Goal: Use online tool/utility: Utilize a website feature to perform a specific function

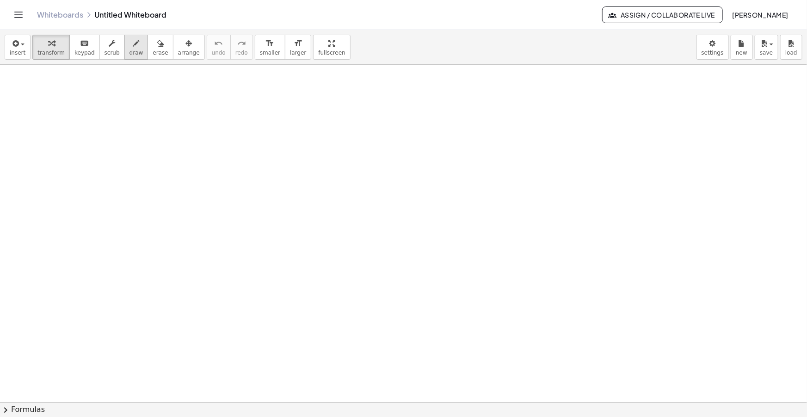
click at [133, 48] on icon "button" at bounding box center [136, 43] width 6 height 11
drag, startPoint x: 19, startPoint y: 106, endPoint x: 55, endPoint y: 109, distance: 35.8
drag, startPoint x: 16, startPoint y: 116, endPoint x: 19, endPoint y: 122, distance: 6.9
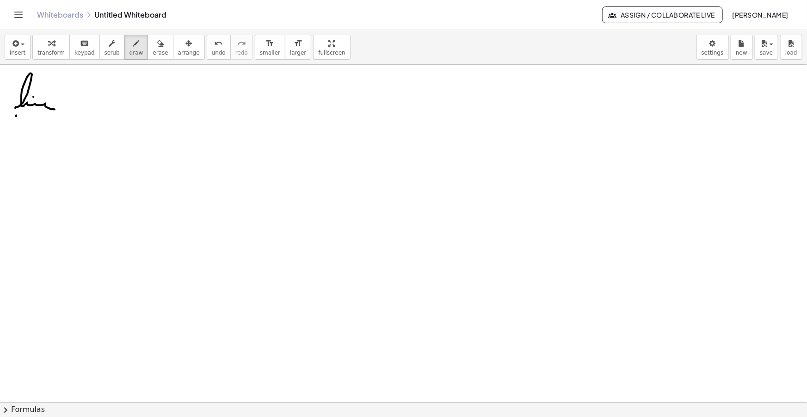
drag, startPoint x: 17, startPoint y: 122, endPoint x: 24, endPoint y: 115, distance: 9.8
drag, startPoint x: 27, startPoint y: 118, endPoint x: 35, endPoint y: 123, distance: 9.1
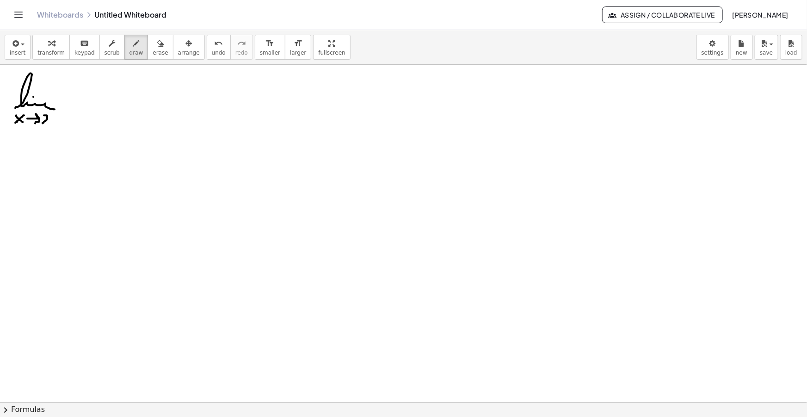
drag, startPoint x: 44, startPoint y: 115, endPoint x: 50, endPoint y: 124, distance: 10.9
click at [22, 57] on button "insert" at bounding box center [18, 47] width 26 height 25
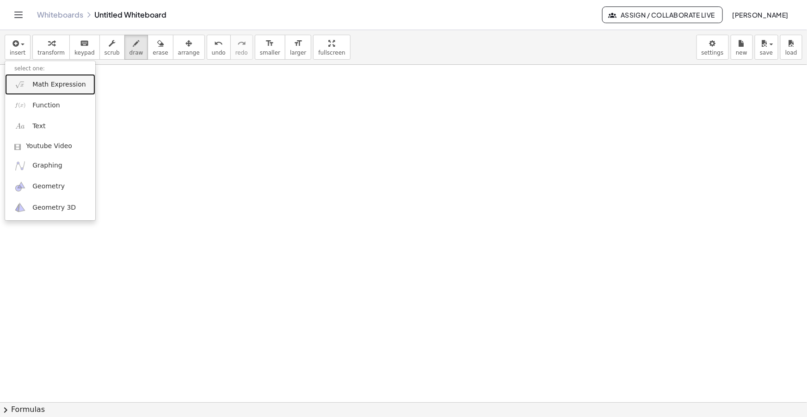
click at [37, 84] on span "Math Expression" at bounding box center [58, 84] width 53 height 9
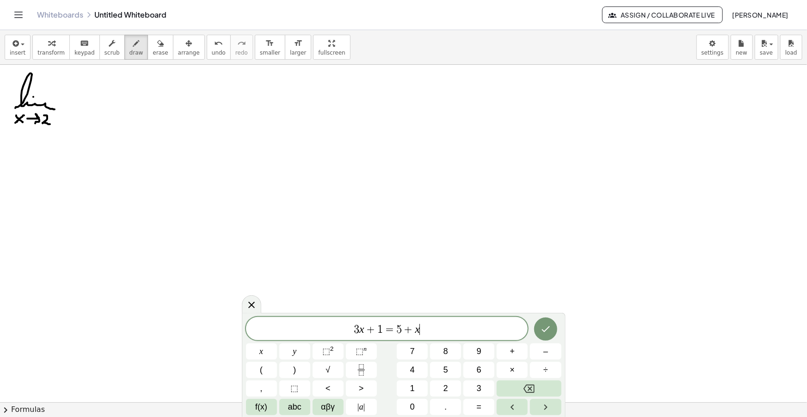
drag, startPoint x: 342, startPoint y: 327, endPoint x: 273, endPoint y: 331, distance: 69.1
click at [278, 330] on span "3 x + 1 = 5 + x ​" at bounding box center [387, 329] width 282 height 13
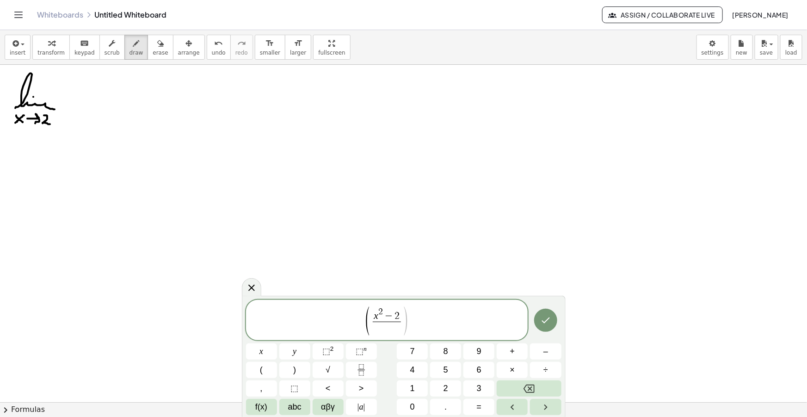
click at [400, 314] on span "x 2 − 2" at bounding box center [387, 314] width 28 height 14
click at [387, 328] on span at bounding box center [387, 328] width 28 height 12
click at [439, 320] on span "( x 2 − 1 x − 2 ​ − x 2 + x − 2 x 2 − 2 x ​ ) ​" at bounding box center [387, 318] width 282 height 35
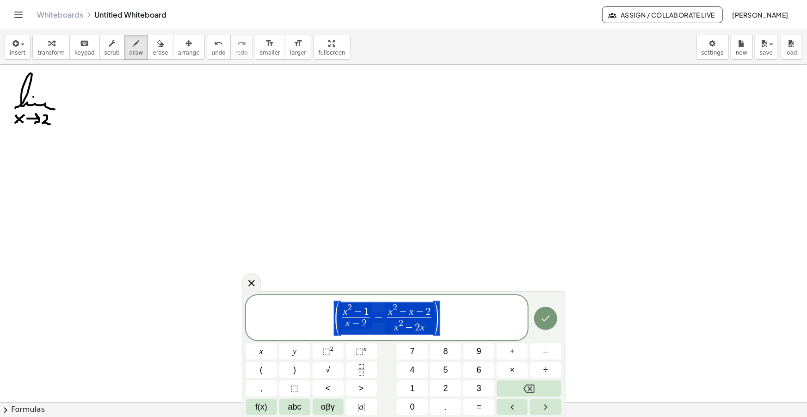
drag, startPoint x: 446, startPoint y: 313, endPoint x: 354, endPoint y: 318, distance: 92.2
click at [354, 318] on span "( x 2 − 1 x − 2 ​ − x 2 + x − 2 x 2 − 2 x ​ )" at bounding box center [387, 318] width 282 height 35
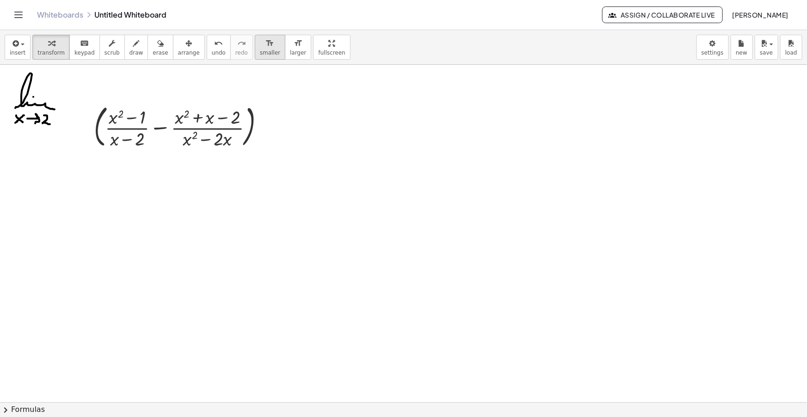
click at [260, 50] on span "smaller" at bounding box center [270, 53] width 20 height 6
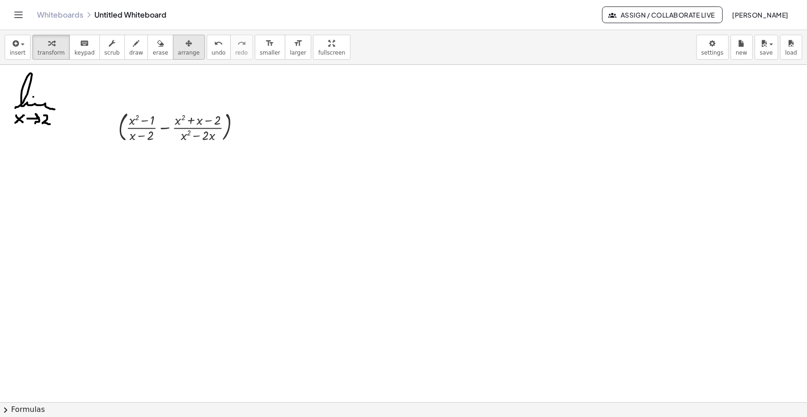
click at [181, 47] on div "button" at bounding box center [189, 42] width 22 height 11
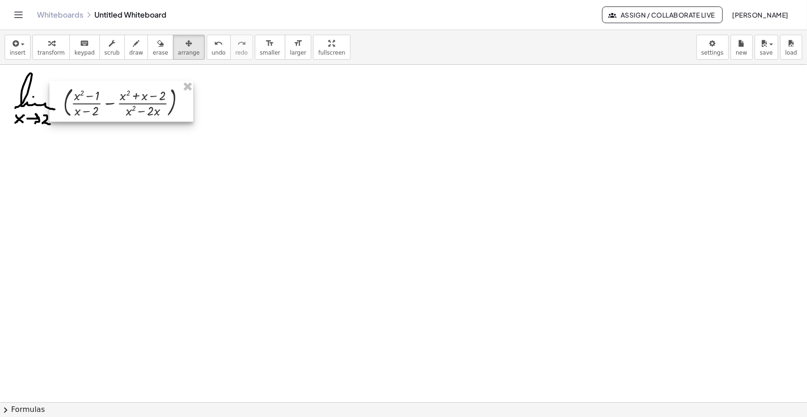
drag, startPoint x: 163, startPoint y: 119, endPoint x: 107, endPoint y: 95, distance: 60.9
click at [107, 95] on div at bounding box center [122, 101] width 144 height 41
click at [133, 46] on icon "button" at bounding box center [136, 43] width 6 height 11
drag, startPoint x: 200, startPoint y: 98, endPoint x: 257, endPoint y: 101, distance: 57.0
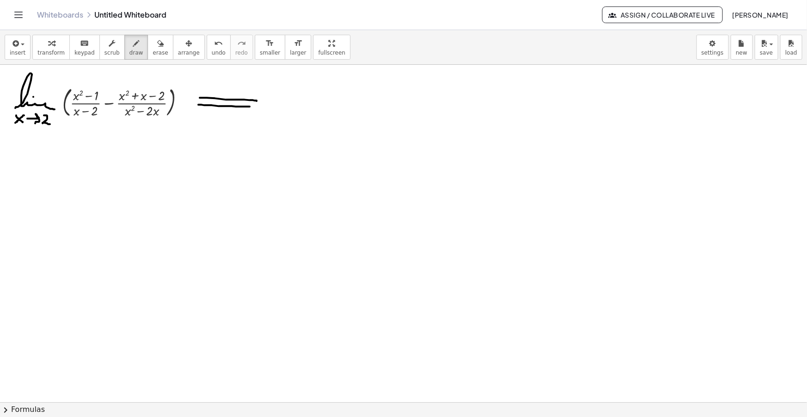
drag, startPoint x: 198, startPoint y: 105, endPoint x: 256, endPoint y: 106, distance: 57.8
drag, startPoint x: 252, startPoint y: 93, endPoint x: 241, endPoint y: 119, distance: 28.8
drag, startPoint x: 276, startPoint y: 103, endPoint x: 278, endPoint y: 96, distance: 7.1
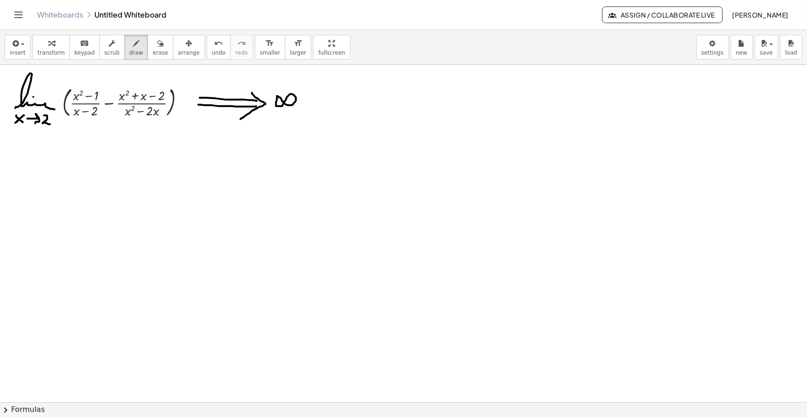
drag, startPoint x: 306, startPoint y: 99, endPoint x: 314, endPoint y: 99, distance: 7.9
drag, startPoint x: 325, startPoint y: 96, endPoint x: 319, endPoint y: 109, distance: 14.3
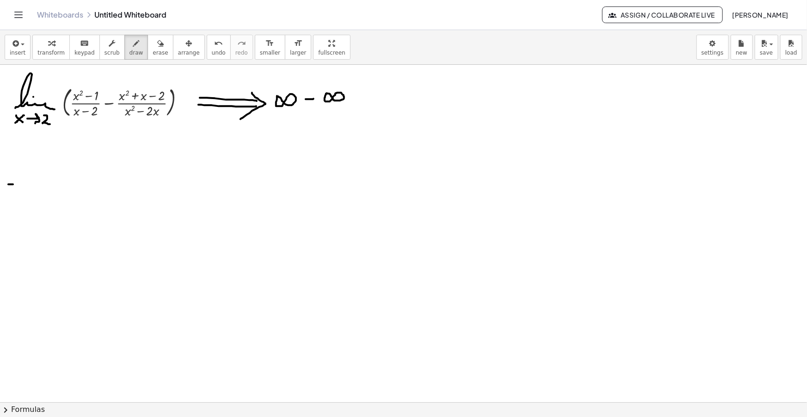
drag, startPoint x: 8, startPoint y: 184, endPoint x: 16, endPoint y: 184, distance: 7.4
drag, startPoint x: 8, startPoint y: 191, endPoint x: 15, endPoint y: 191, distance: 6.5
drag, startPoint x: 28, startPoint y: 197, endPoint x: 55, endPoint y: 195, distance: 26.5
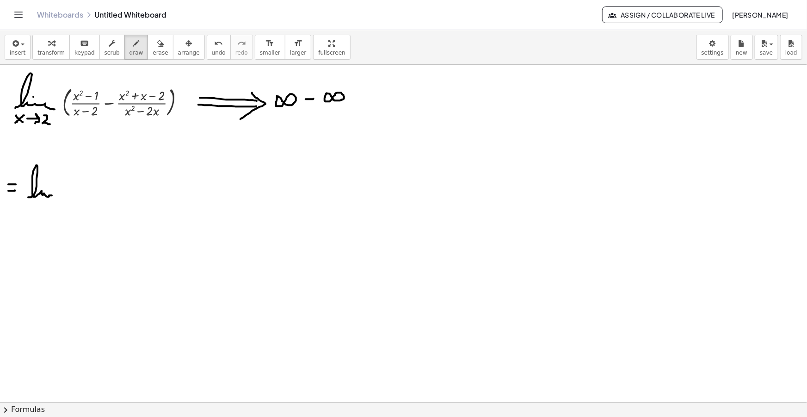
drag, startPoint x: 26, startPoint y: 204, endPoint x: 32, endPoint y: 210, distance: 8.8
drag, startPoint x: 26, startPoint y: 210, endPoint x: 32, endPoint y: 204, distance: 9.2
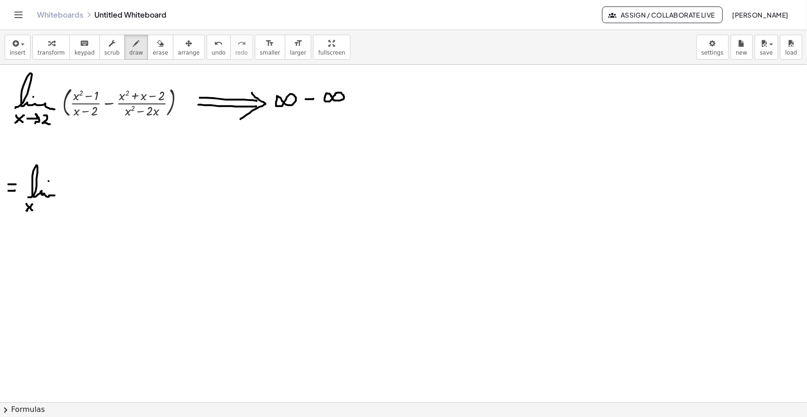
drag, startPoint x: 36, startPoint y: 207, endPoint x: 43, endPoint y: 212, distance: 9.0
drag, startPoint x: 50, startPoint y: 203, endPoint x: 59, endPoint y: 211, distance: 12.1
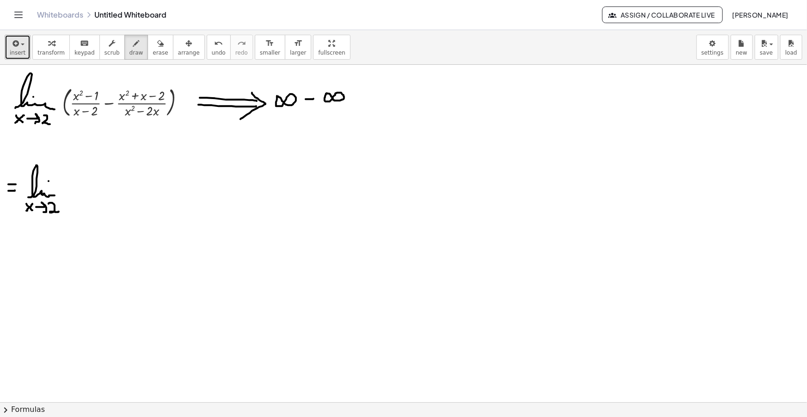
click at [18, 47] on icon "button" at bounding box center [15, 43] width 8 height 11
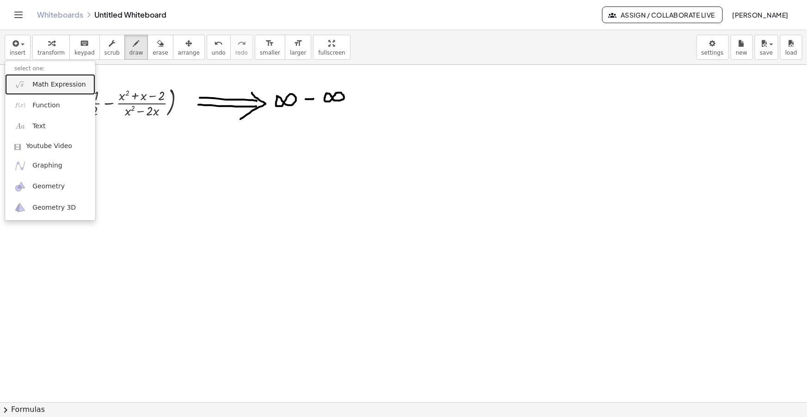
click at [36, 86] on span "Math Expression" at bounding box center [58, 84] width 53 height 9
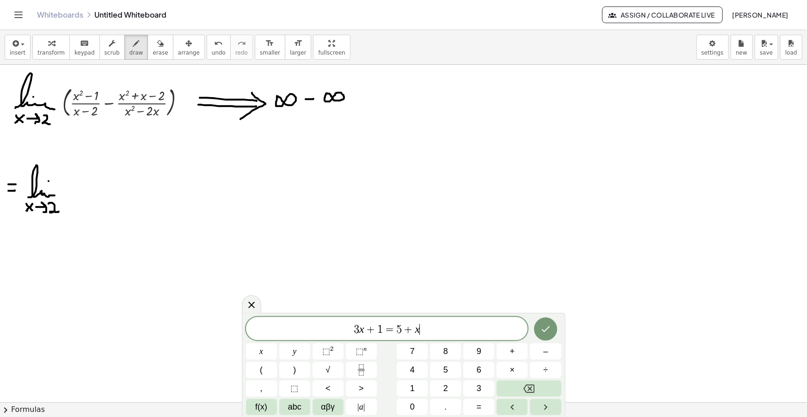
drag, startPoint x: 427, startPoint y: 328, endPoint x: 285, endPoint y: 324, distance: 141.6
click at [290, 324] on span "3 x + 1 = 5 + x ​" at bounding box center [387, 329] width 282 height 13
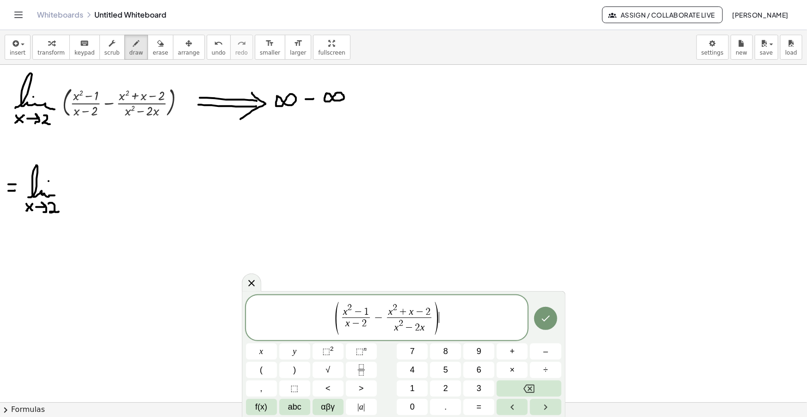
click at [365, 308] on span "1" at bounding box center [366, 312] width 5 height 10
click at [369, 309] on span "x 2 − 1 ​" at bounding box center [356, 310] width 28 height 14
click at [415, 313] on span "x ​ 2 + x − 2" at bounding box center [428, 310] width 44 height 14
click at [415, 313] on span "x 2 + x − 2" at bounding box center [428, 310] width 44 height 14
click at [448, 312] on span "x 2 ​ + x − 2" at bounding box center [428, 310] width 44 height 14
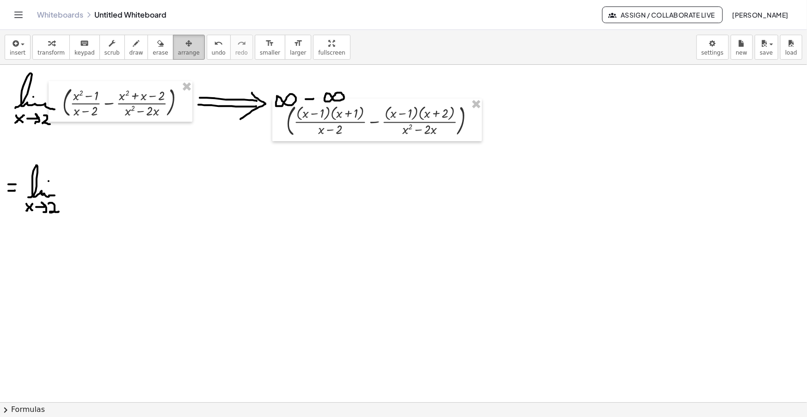
click at [173, 42] on button "arrange" at bounding box center [189, 47] width 32 height 25
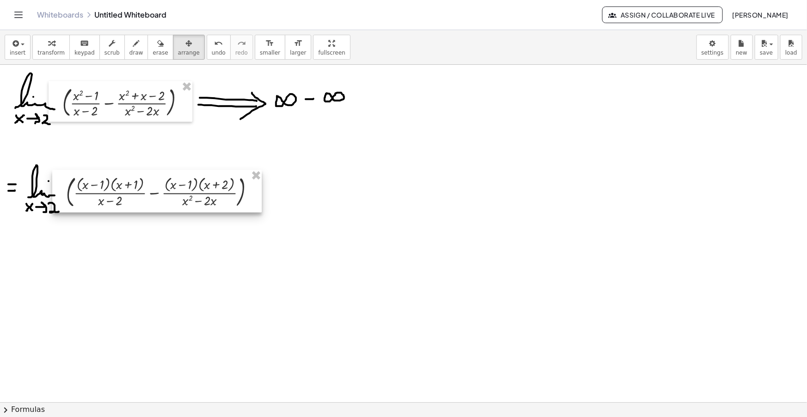
drag, startPoint x: 343, startPoint y: 127, endPoint x: 122, endPoint y: 198, distance: 232.3
click at [122, 198] on div at bounding box center [157, 191] width 210 height 43
click at [130, 50] on span "draw" at bounding box center [137, 53] width 14 height 6
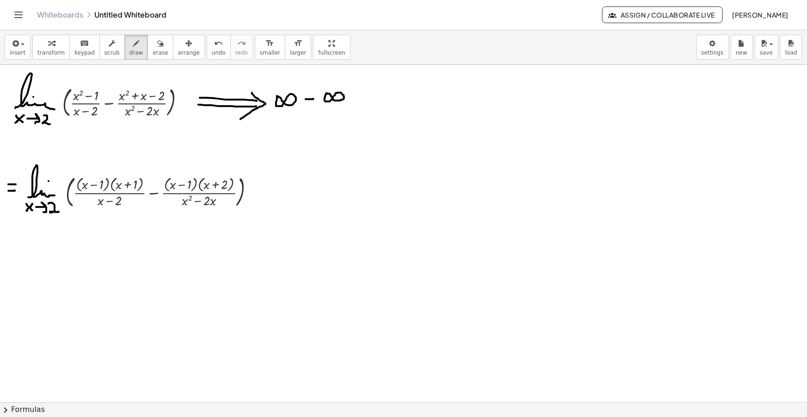
drag, startPoint x: 252, startPoint y: 184, endPoint x: 259, endPoint y: 184, distance: 6.9
drag, startPoint x: 251, startPoint y: 189, endPoint x: 260, endPoint y: 189, distance: 8.8
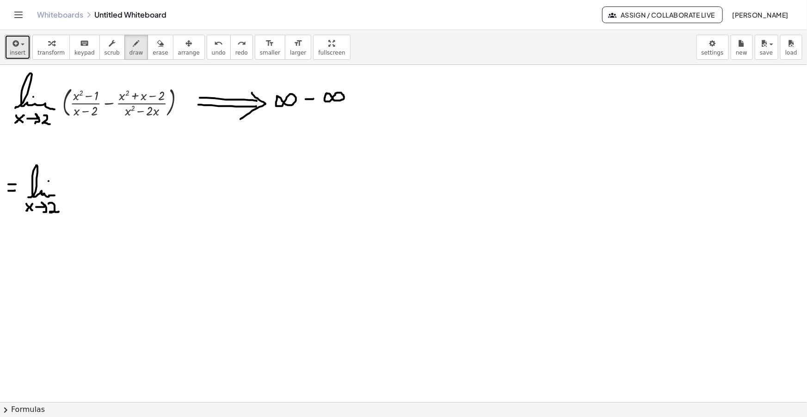
click at [24, 56] on button "insert" at bounding box center [18, 47] width 26 height 25
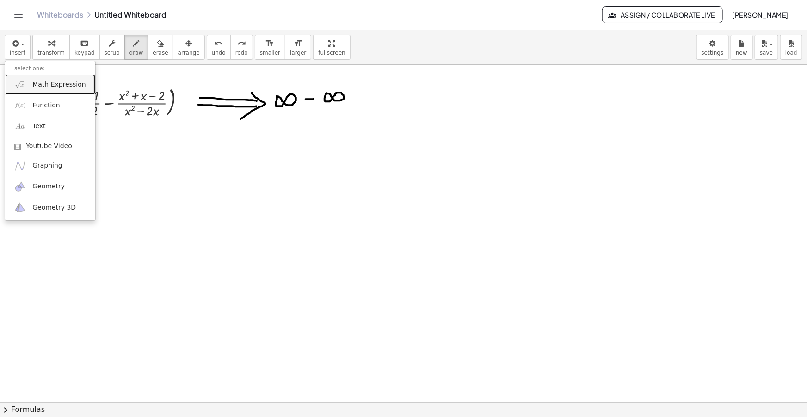
click at [56, 87] on span "Math Expression" at bounding box center [58, 84] width 53 height 9
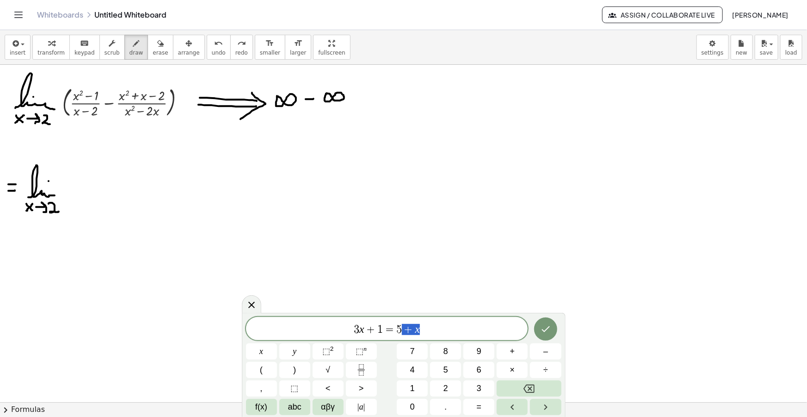
drag, startPoint x: 430, startPoint y: 335, endPoint x: 296, endPoint y: 327, distance: 134.9
click at [299, 327] on span "3 x + 1 = 5 + x" at bounding box center [387, 329] width 282 height 13
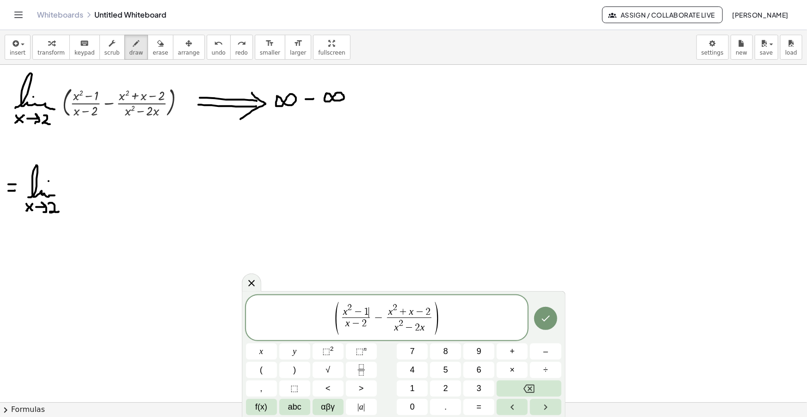
click at [368, 309] on span "1" at bounding box center [366, 312] width 5 height 10
drag, startPoint x: 448, startPoint y: 310, endPoint x: 407, endPoint y: 312, distance: 41.2
click at [442, 326] on var "x" at bounding box center [441, 327] width 5 height 11
drag, startPoint x: 443, startPoint y: 328, endPoint x: 415, endPoint y: 328, distance: 27.8
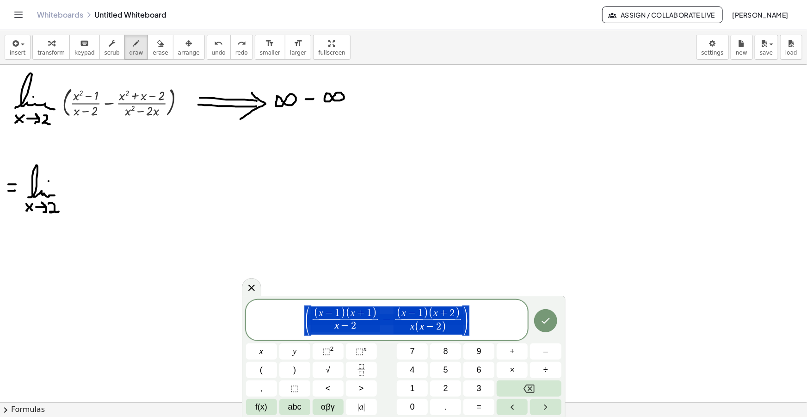
drag, startPoint x: 472, startPoint y: 329, endPoint x: 319, endPoint y: 322, distance: 153.3
click at [321, 322] on span "( ( x − 1 ) ( x + 1 ) x − 2 ​ − ( x − 1 ) ( x + 2 ) x ( x − 2 ) ​ )" at bounding box center [387, 320] width 282 height 31
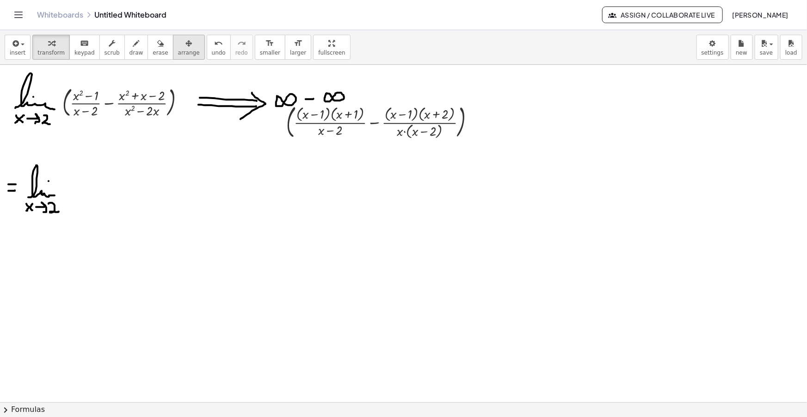
click at [178, 54] on span "arrange" at bounding box center [189, 53] width 22 height 6
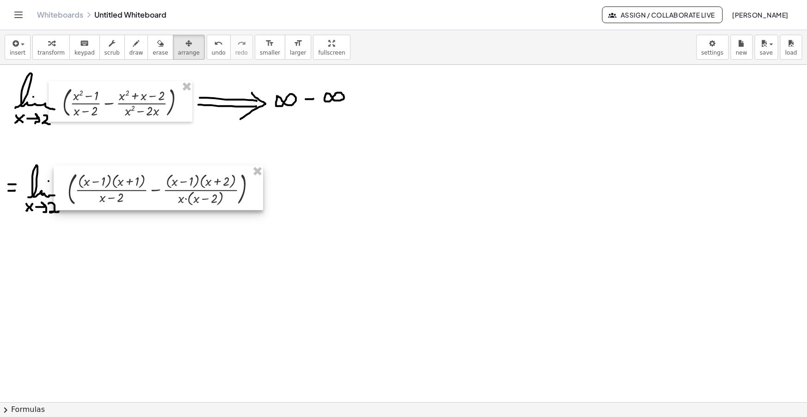
drag, startPoint x: 254, startPoint y: 167, endPoint x: 143, endPoint y: 199, distance: 115.7
click at [143, 199] on div at bounding box center [159, 188] width 210 height 44
click at [130, 50] on span "draw" at bounding box center [137, 53] width 14 height 6
drag, startPoint x: 259, startPoint y: 186, endPoint x: 265, endPoint y: 186, distance: 5.6
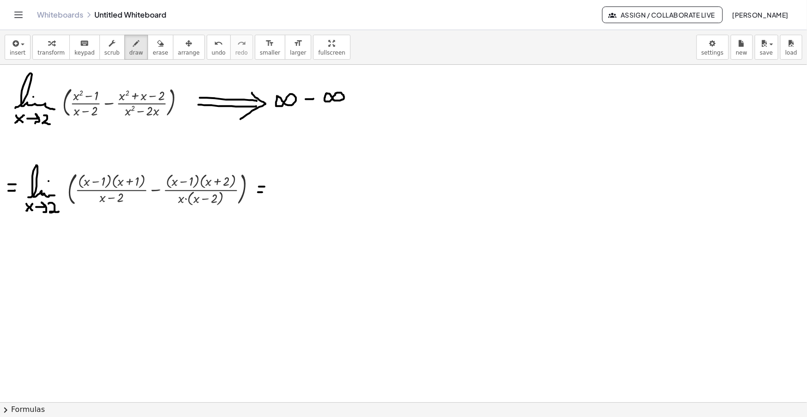
drag, startPoint x: 271, startPoint y: 196, endPoint x: 303, endPoint y: 194, distance: 32.0
drag, startPoint x: 269, startPoint y: 205, endPoint x: 273, endPoint y: 209, distance: 5.9
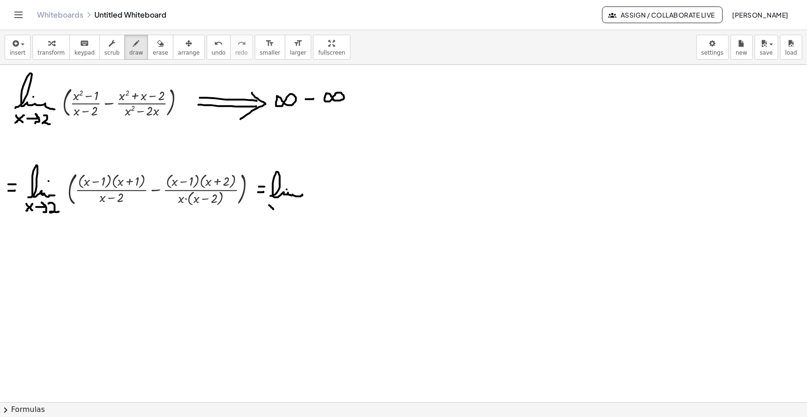
drag, startPoint x: 270, startPoint y: 208, endPoint x: 276, endPoint y: 205, distance: 6.2
drag, startPoint x: 281, startPoint y: 208, endPoint x: 283, endPoint y: 213, distance: 5.4
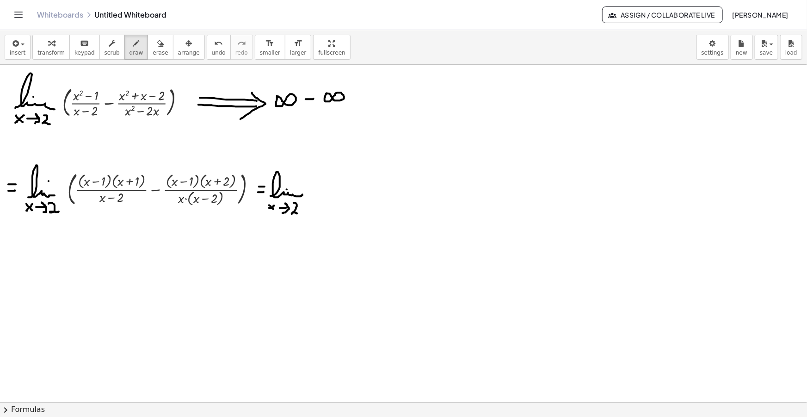
drag, startPoint x: 296, startPoint y: 203, endPoint x: 297, endPoint y: 213, distance: 10.3
click at [14, 44] on icon "button" at bounding box center [15, 43] width 8 height 11
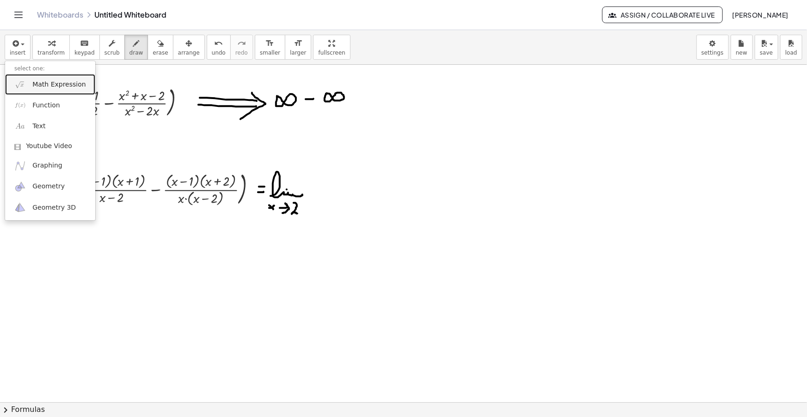
click at [42, 88] on span "Math Expression" at bounding box center [58, 84] width 53 height 9
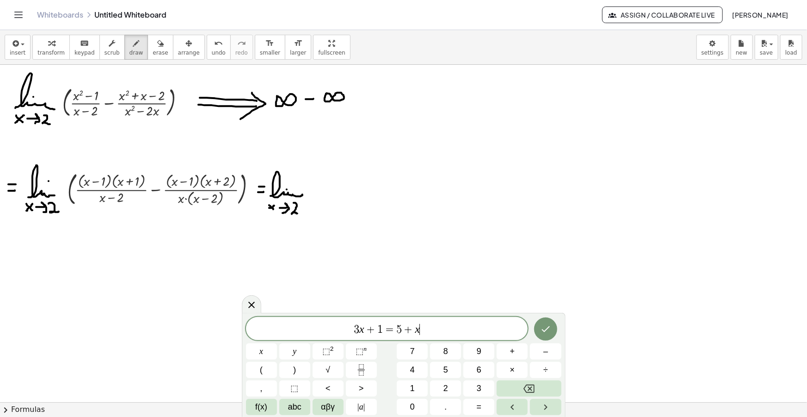
drag, startPoint x: 430, startPoint y: 324, endPoint x: 290, endPoint y: 322, distance: 140.2
click at [298, 324] on span "3 x + 1 = 5 + x ​" at bounding box center [387, 329] width 282 height 13
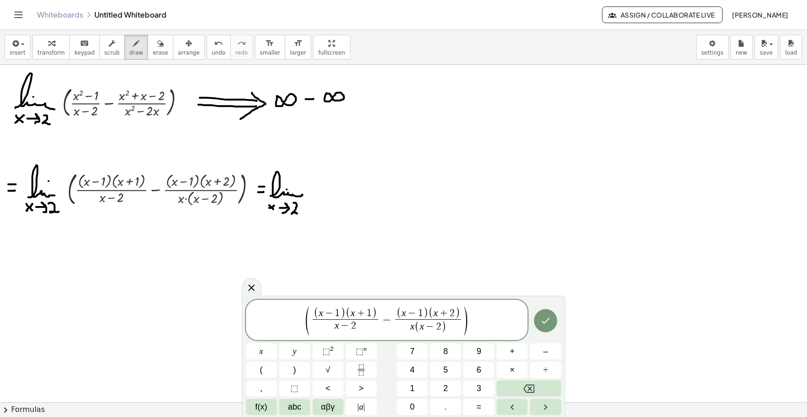
click at [388, 320] on span "−" at bounding box center [386, 319] width 13 height 11
drag, startPoint x: 446, startPoint y: 326, endPoint x: 406, endPoint y: 327, distance: 39.3
click at [338, 329] on var "x" at bounding box center [337, 327] width 5 height 11
click at [328, 326] on span "( x − 2 ) ​" at bounding box center [346, 326] width 66 height 14
click at [410, 326] on span at bounding box center [431, 325] width 66 height 12
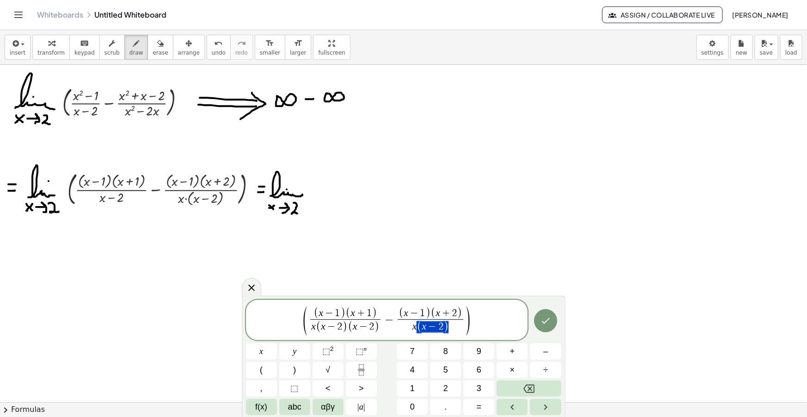
drag, startPoint x: 452, startPoint y: 327, endPoint x: 416, endPoint y: 326, distance: 36.1
click at [416, 326] on span "x ( x − 2 )" at bounding box center [431, 326] width 66 height 14
drag, startPoint x: 450, startPoint y: 328, endPoint x: 413, endPoint y: 327, distance: 37.5
click at [413, 327] on span "x ( x − 2 )" at bounding box center [431, 326] width 66 height 14
click at [314, 310] on span "(" at bounding box center [316, 313] width 5 height 12
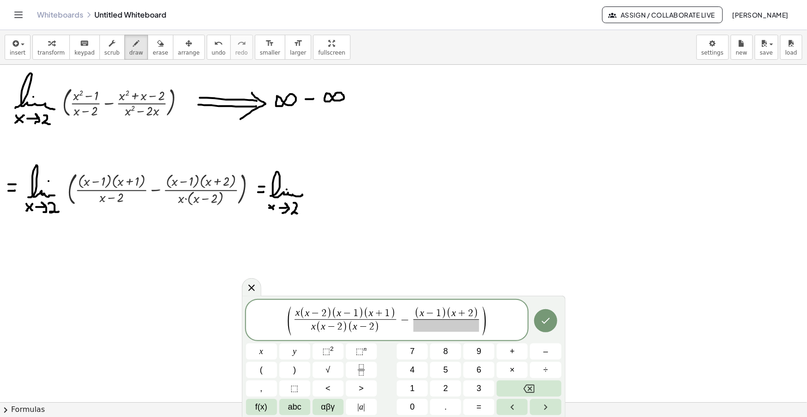
click at [396, 312] on span "x ( x − 2 ) ​ ( x − 1 ) ( x + 1 )" at bounding box center [346, 313] width 102 height 12
drag, startPoint x: 378, startPoint y: 325, endPoint x: 360, endPoint y: 326, distance: 18.5
click at [398, 313] on span "−" at bounding box center [396, 314] width 12 height 10
drag, startPoint x: 499, startPoint y: 312, endPoint x: 445, endPoint y: 313, distance: 53.7
click at [417, 310] on span "x ( x − 2 ) ( x − 1 ) ( x + 1 ) − ( x − 2 )" at bounding box center [345, 313] width 146 height 12
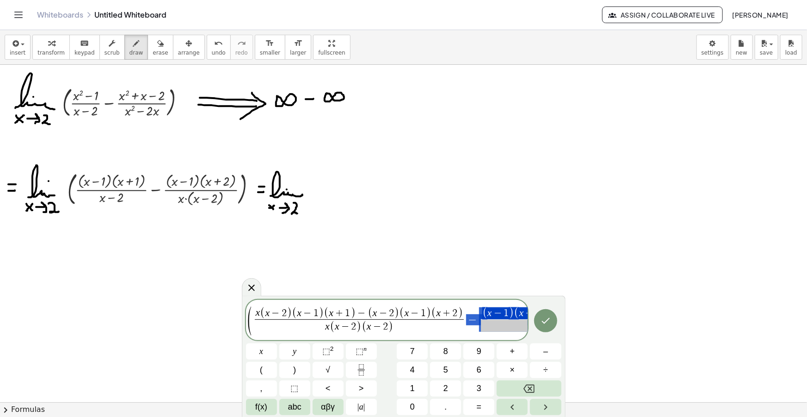
drag, startPoint x: 469, startPoint y: 316, endPoint x: 509, endPoint y: 319, distance: 39.9
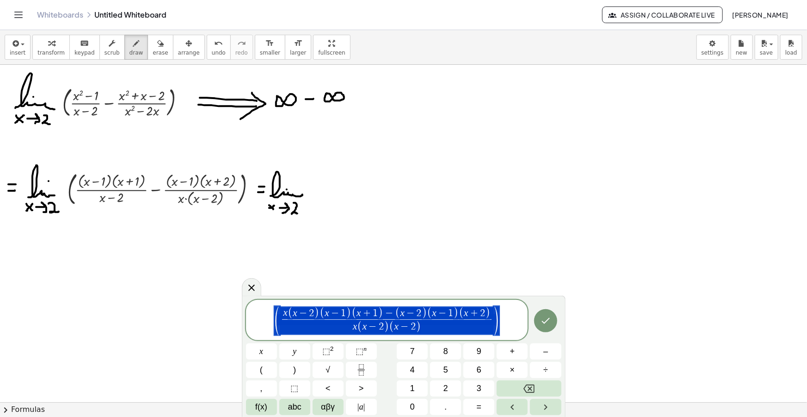
drag, startPoint x: 504, startPoint y: 320, endPoint x: 296, endPoint y: 311, distance: 208.4
click at [297, 311] on span "( x ( x − 2 ) ( x − 1 ) ( x + 1 ) − ( x − 2 ) ( x − 1 ) ( x + 2 ) x ( x − 2 ) (…" at bounding box center [387, 320] width 282 height 31
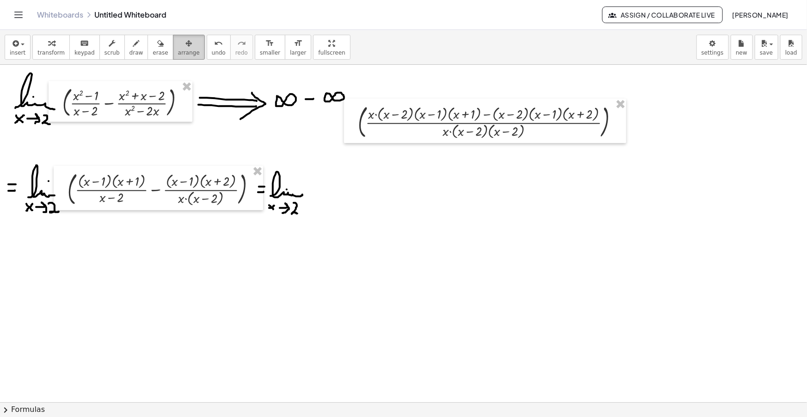
click at [178, 43] on div "button" at bounding box center [189, 42] width 22 height 11
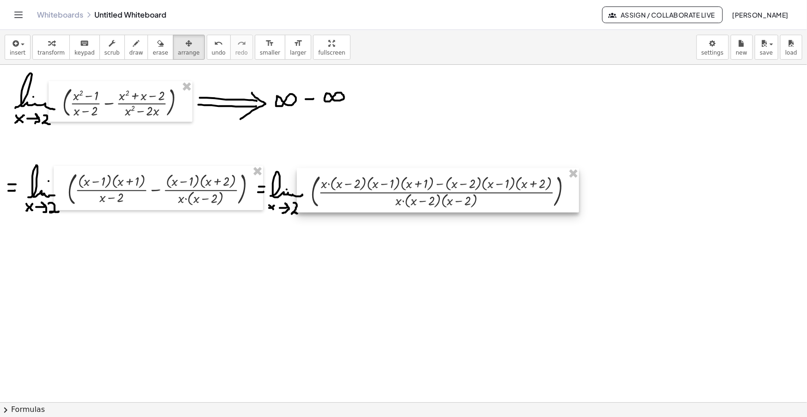
drag, startPoint x: 474, startPoint y: 130, endPoint x: 427, endPoint y: 200, distance: 83.9
click at [427, 200] on div at bounding box center [438, 190] width 282 height 44
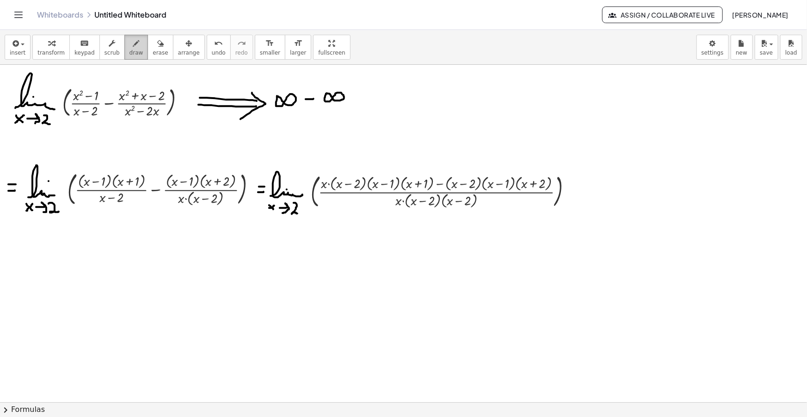
click at [133, 48] on icon "button" at bounding box center [136, 43] width 6 height 11
drag, startPoint x: 566, startPoint y: 196, endPoint x: 572, endPoint y: 195, distance: 6.1
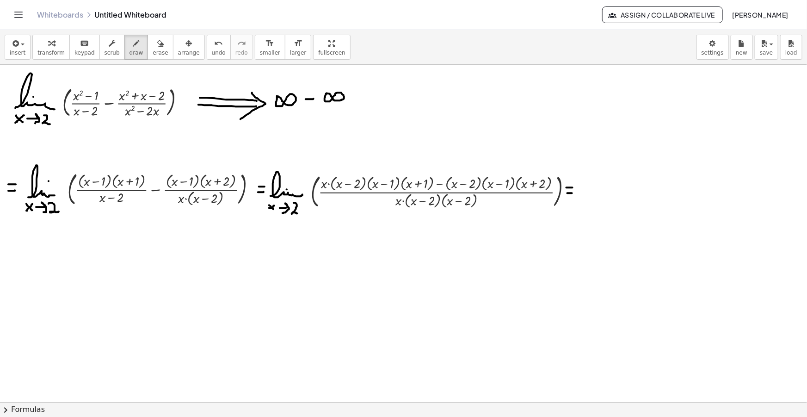
drag, startPoint x: 568, startPoint y: 193, endPoint x: 573, endPoint y: 193, distance: 5.1
drag, startPoint x: 443, startPoint y: 194, endPoint x: 480, endPoint y: 208, distance: 39.5
drag, startPoint x: 445, startPoint y: 171, endPoint x: 480, endPoint y: 189, distance: 39.3
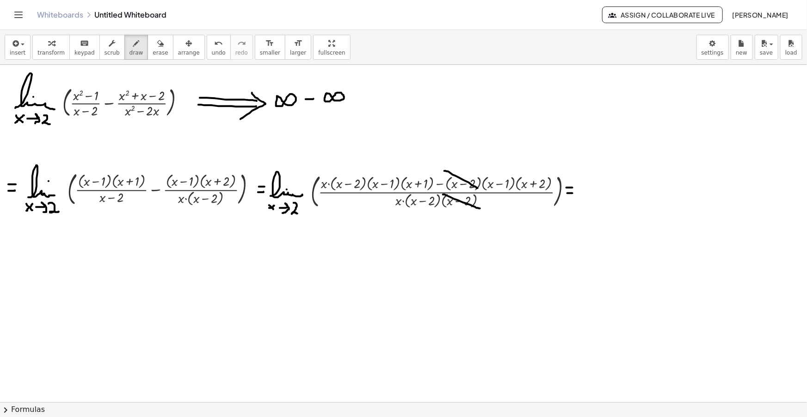
drag, startPoint x: 334, startPoint y: 172, endPoint x: 359, endPoint y: 188, distance: 30.4
drag, startPoint x: 9, startPoint y: 247, endPoint x: 16, endPoint y: 247, distance: 6.9
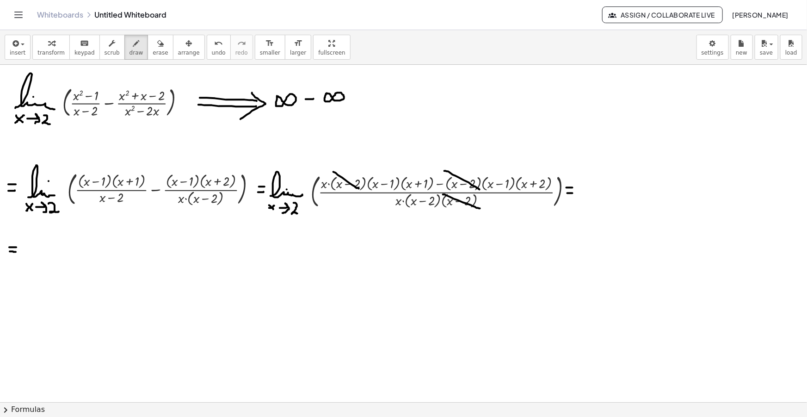
drag, startPoint x: 10, startPoint y: 251, endPoint x: 16, endPoint y: 252, distance: 6.0
drag, startPoint x: 23, startPoint y: 252, endPoint x: 55, endPoint y: 250, distance: 32.0
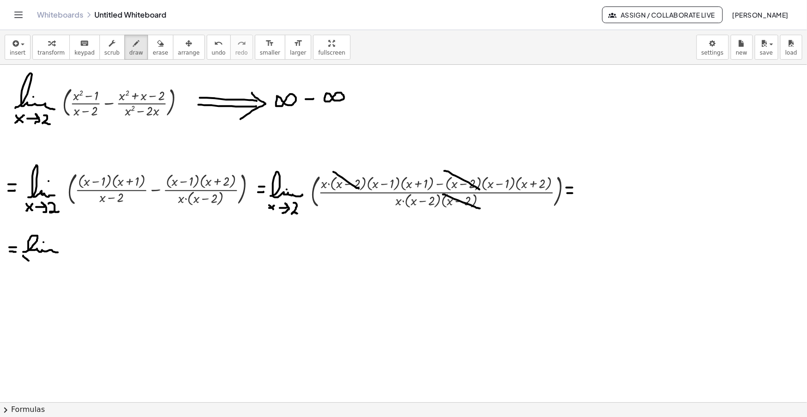
drag, startPoint x: 23, startPoint y: 255, endPoint x: 29, endPoint y: 260, distance: 7.5
drag, startPoint x: 32, startPoint y: 259, endPoint x: 38, endPoint y: 261, distance: 6.0
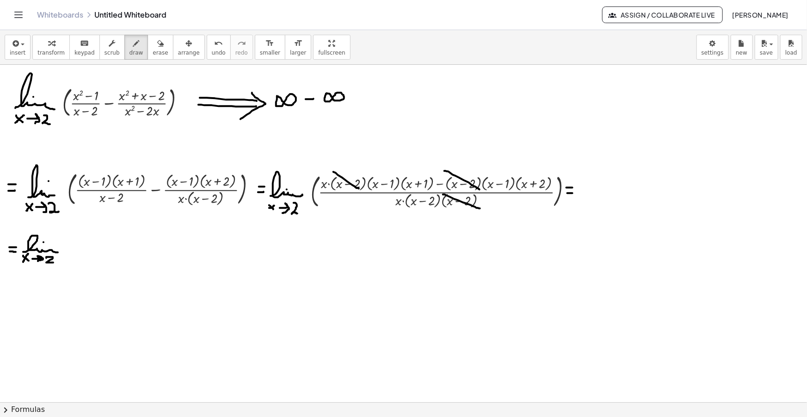
drag, startPoint x: 46, startPoint y: 258, endPoint x: 53, endPoint y: 262, distance: 8.3
click at [19, 41] on span "button" at bounding box center [20, 44] width 2 height 6
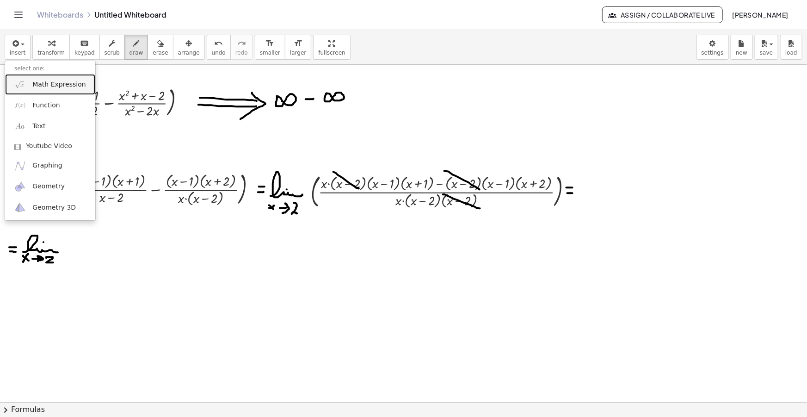
click at [46, 88] on span "Math Expression" at bounding box center [58, 84] width 53 height 9
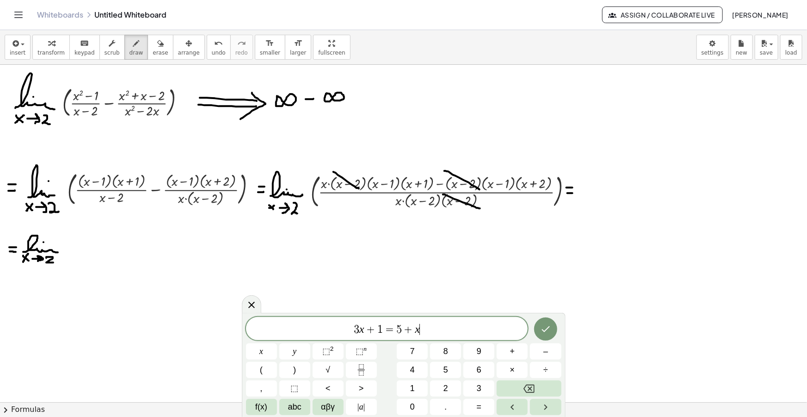
drag, startPoint x: 425, startPoint y: 328, endPoint x: 202, endPoint y: 324, distance: 223.5
click at [219, 322] on body "Graspable Math Activities Get Started Activity Bank Assigned Work Classes White…" at bounding box center [403, 208] width 807 height 417
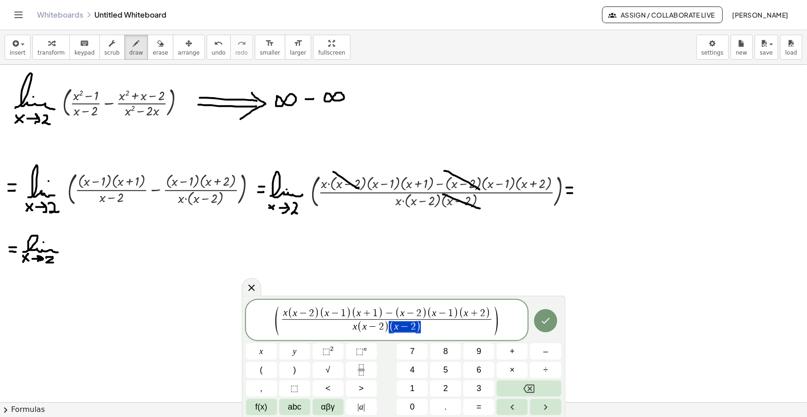
drag, startPoint x: 421, startPoint y: 328, endPoint x: 400, endPoint y: 328, distance: 20.8
drag, startPoint x: 318, startPoint y: 313, endPoint x: 301, endPoint y: 313, distance: 17.1
drag, startPoint x: 410, startPoint y: 312, endPoint x: 389, endPoint y: 313, distance: 20.8
click at [415, 327] on span "x ( x − 2 )" at bounding box center [387, 326] width 146 height 14
click at [411, 327] on span "x ( x − 2 ) ​" at bounding box center [387, 326] width 146 height 14
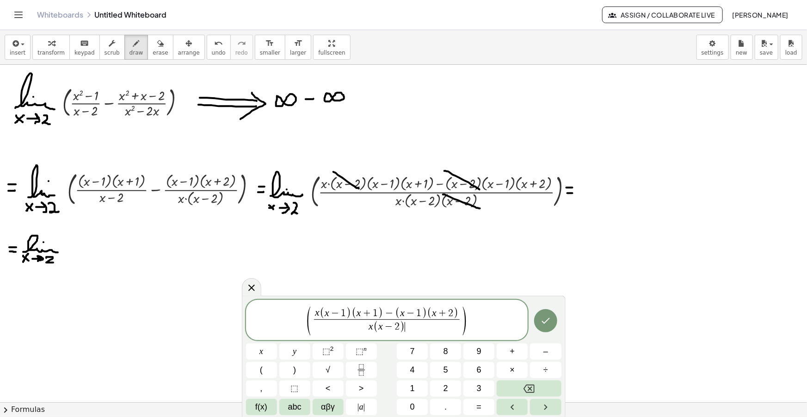
click at [417, 328] on span "x ( x − 2 ) ​" at bounding box center [387, 326] width 146 height 14
click at [468, 322] on span ")" at bounding box center [464, 320] width 7 height 31
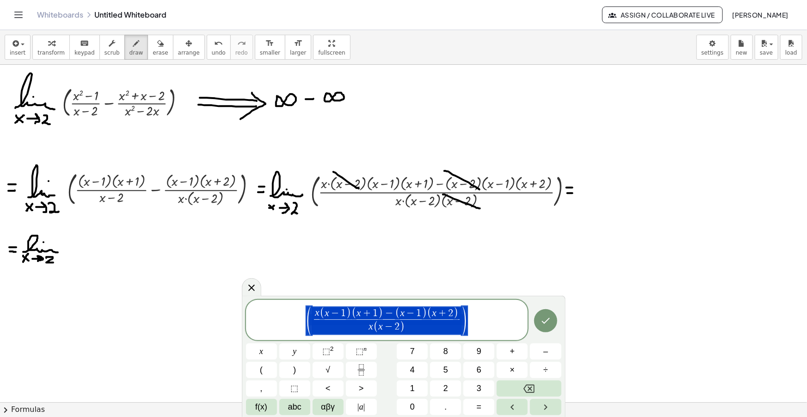
drag, startPoint x: 477, startPoint y: 322, endPoint x: 356, endPoint y: 320, distance: 120.3
click at [356, 320] on span "( x ( x − 1 ) ( x + 1 ) − ( x − 1 ) ( x + 2 ) x ( x − 2 ) ​ )" at bounding box center [387, 320] width 282 height 31
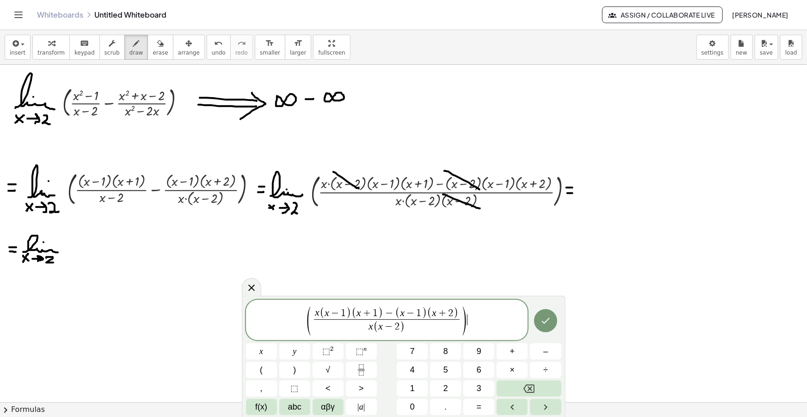
drag, startPoint x: 474, startPoint y: 323, endPoint x: 353, endPoint y: 317, distance: 121.3
click at [353, 317] on span "( x ( x − 1 ) ( x + 1 ) − ( x − 1 ) ( x + 2 ) x ( x − 2 ) ​ ) ​" at bounding box center [387, 320] width 282 height 31
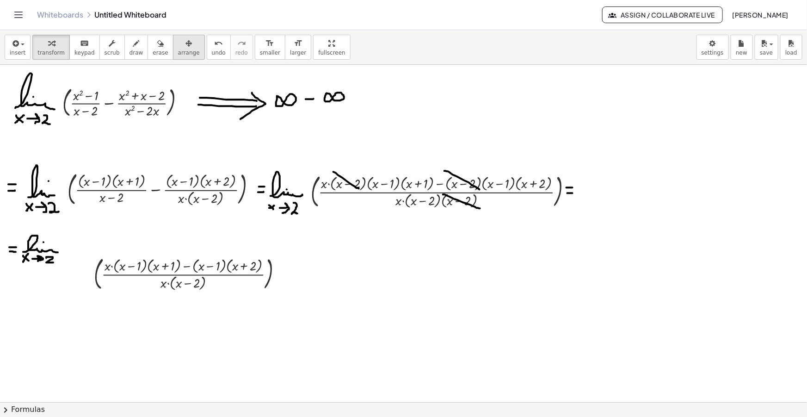
click at [186, 46] on icon "button" at bounding box center [189, 43] width 6 height 11
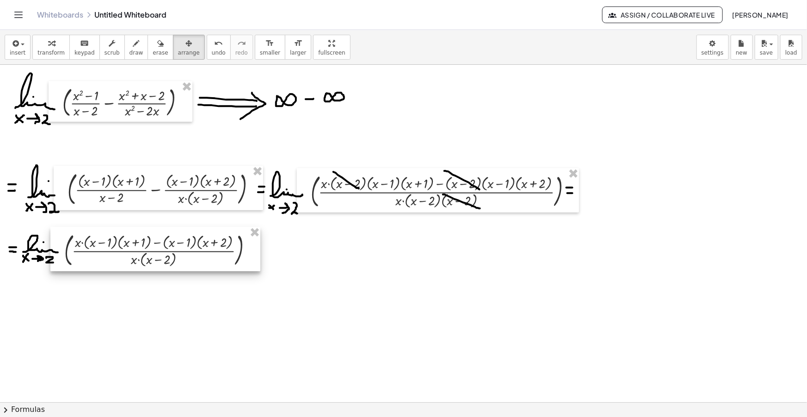
drag, startPoint x: 155, startPoint y: 276, endPoint x: 126, endPoint y: 252, distance: 37.9
click at [126, 252] on div at bounding box center [155, 249] width 210 height 44
click at [130, 54] on span "draw" at bounding box center [137, 53] width 14 height 6
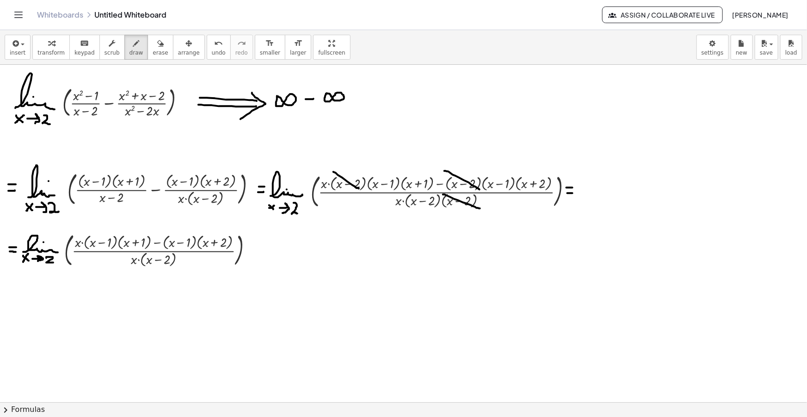
drag, startPoint x: 248, startPoint y: 253, endPoint x: 255, endPoint y: 253, distance: 7.0
drag, startPoint x: 263, startPoint y: 255, endPoint x: 293, endPoint y: 254, distance: 29.6
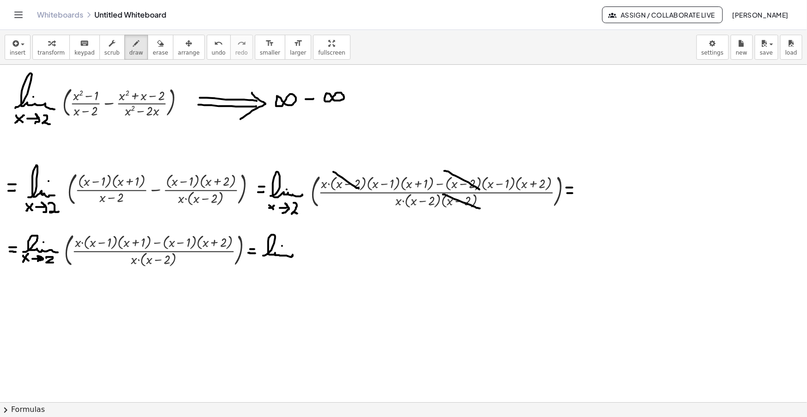
drag, startPoint x: 263, startPoint y: 262, endPoint x: 268, endPoint y: 269, distance: 8.7
drag, startPoint x: 263, startPoint y: 270, endPoint x: 271, endPoint y: 261, distance: 11.5
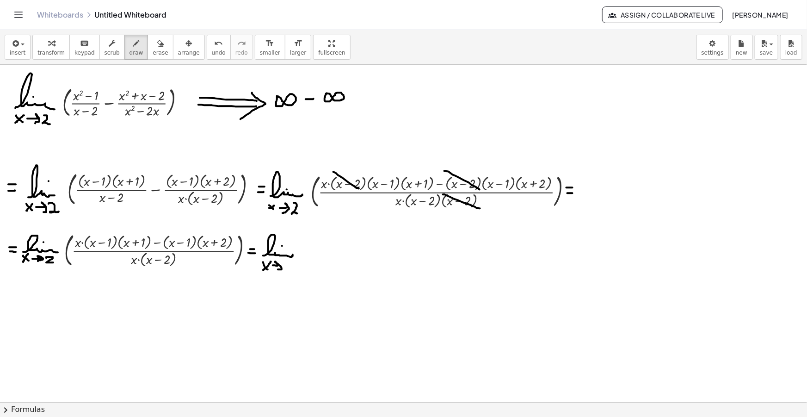
drag, startPoint x: 273, startPoint y: 265, endPoint x: 278, endPoint y: 269, distance: 6.6
drag, startPoint x: 285, startPoint y: 263, endPoint x: 291, endPoint y: 270, distance: 9.5
click at [20, 50] on span "insert" at bounding box center [18, 53] width 16 height 6
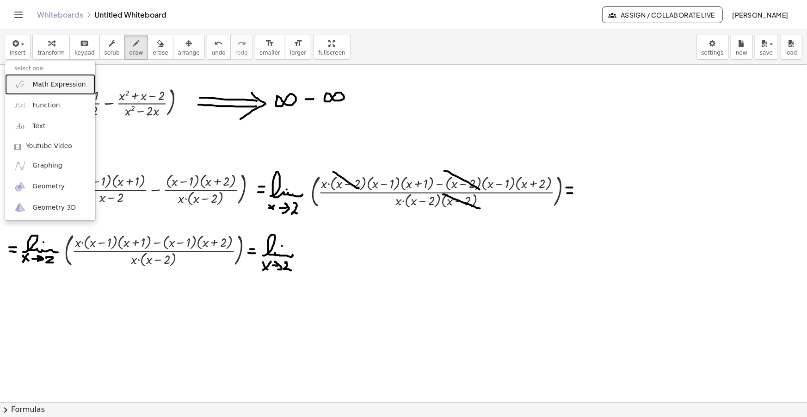
click at [43, 81] on span "Math Expression" at bounding box center [58, 84] width 53 height 9
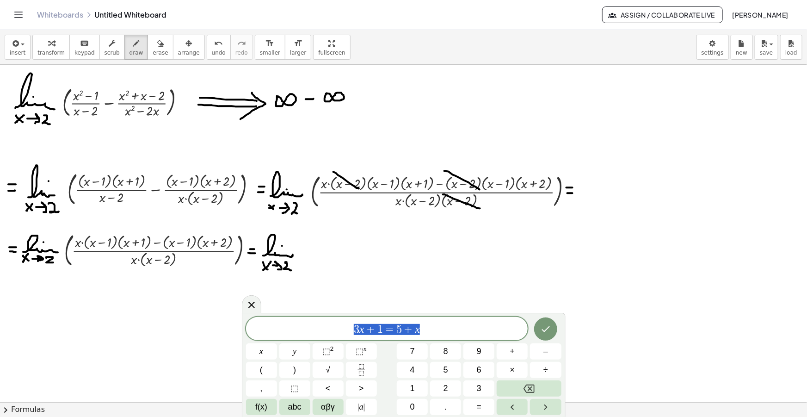
drag, startPoint x: 424, startPoint y: 328, endPoint x: 232, endPoint y: 324, distance: 192.0
click at [239, 324] on body "Graspable Math Activities Get Started Activity Bank Assigned Work Classes White…" at bounding box center [403, 208] width 807 height 417
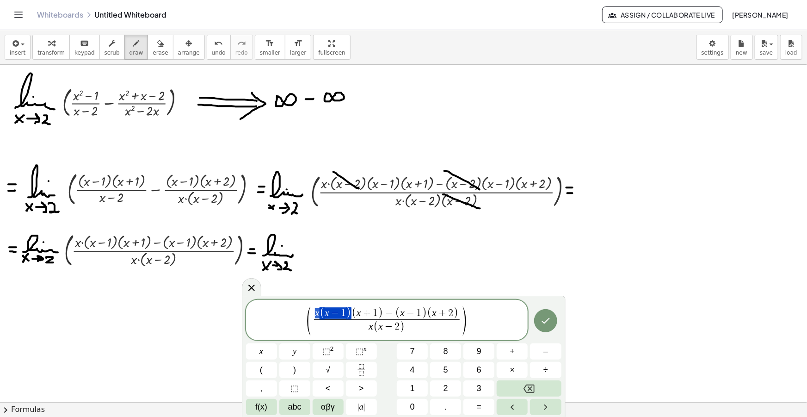
drag, startPoint x: 350, startPoint y: 312, endPoint x: 317, endPoint y: 313, distance: 33.3
drag, startPoint x: 350, startPoint y: 315, endPoint x: 316, endPoint y: 312, distance: 34.3
drag, startPoint x: 457, startPoint y: 312, endPoint x: 399, endPoint y: 314, distance: 57.8
drag, startPoint x: 392, startPoint y: 312, endPoint x: 339, endPoint y: 312, distance: 53.2
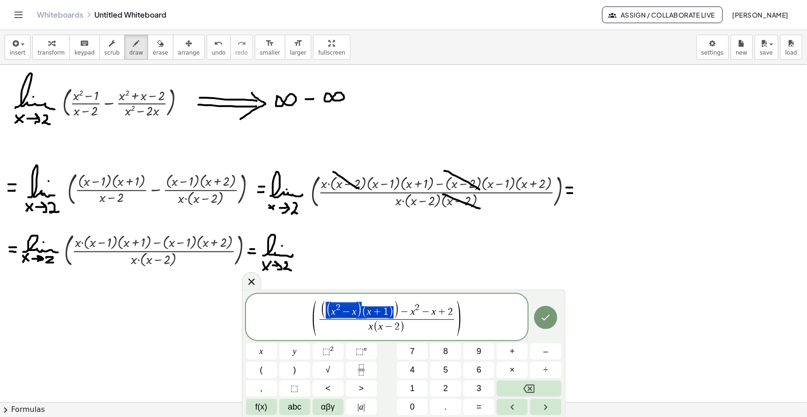
drag, startPoint x: 393, startPoint y: 311, endPoint x: 343, endPoint y: 309, distance: 50.0
drag, startPoint x: 425, startPoint y: 315, endPoint x: 373, endPoint y: 310, distance: 52.4
click at [399, 309] on span "−" at bounding box center [405, 314] width 12 height 10
drag, startPoint x: 407, startPoint y: 326, endPoint x: 366, endPoint y: 328, distance: 40.3
click at [366, 328] on span "x ( x − 2 )" at bounding box center [387, 326] width 134 height 14
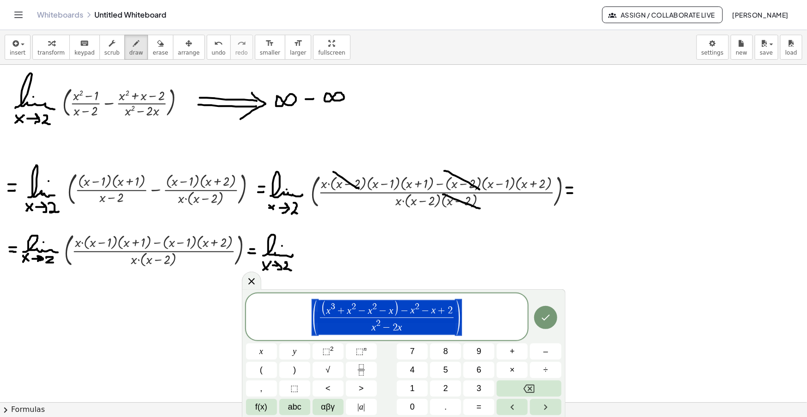
drag, startPoint x: 462, startPoint y: 321, endPoint x: 354, endPoint y: 322, distance: 108.3
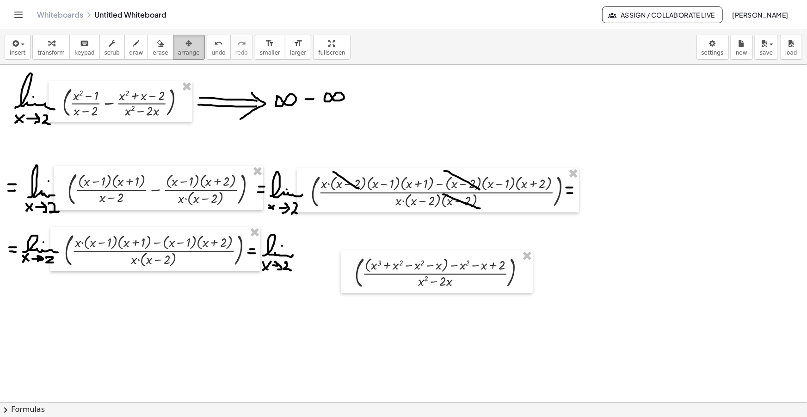
click at [178, 47] on div "button" at bounding box center [189, 42] width 22 height 11
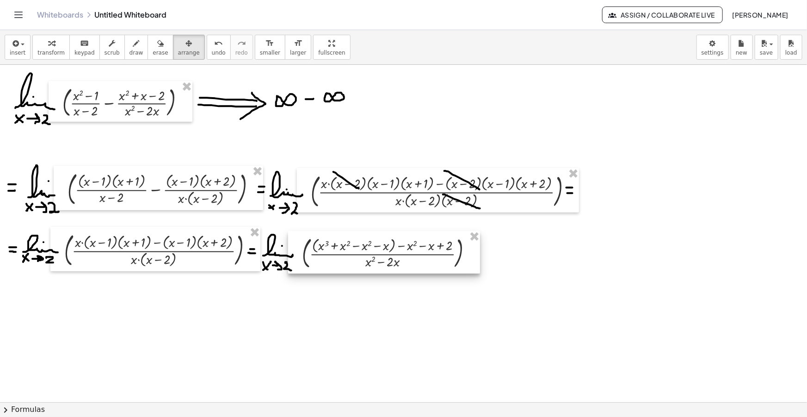
drag, startPoint x: 414, startPoint y: 277, endPoint x: 361, endPoint y: 257, distance: 56.2
click at [361, 257] on div at bounding box center [384, 252] width 192 height 43
click at [130, 47] on div "button" at bounding box center [137, 42] width 14 height 11
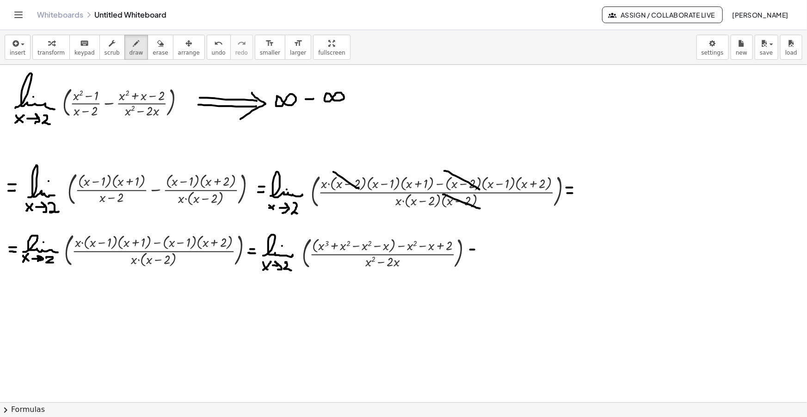
drag, startPoint x: 470, startPoint y: 255, endPoint x: 477, endPoint y: 256, distance: 6.5
drag, startPoint x: 6, startPoint y: 303, endPoint x: 11, endPoint y: 303, distance: 5.6
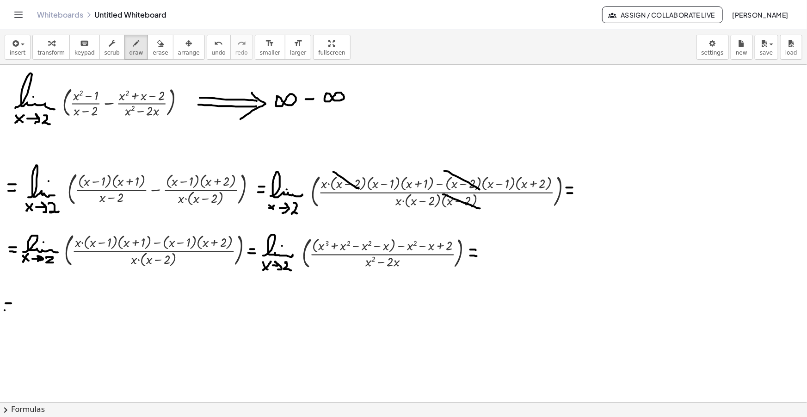
drag, startPoint x: 5, startPoint y: 310, endPoint x: 11, endPoint y: 310, distance: 6.5
drag, startPoint x: 18, startPoint y: 310, endPoint x: 64, endPoint y: 314, distance: 46.8
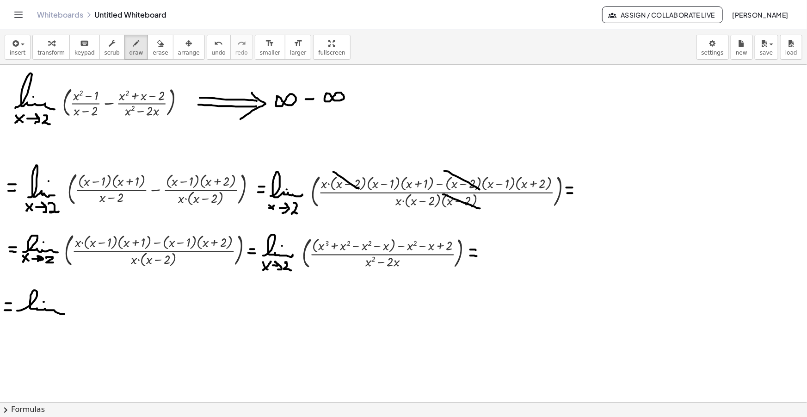
drag, startPoint x: 19, startPoint y: 323, endPoint x: 23, endPoint y: 328, distance: 6.9
drag, startPoint x: 17, startPoint y: 328, endPoint x: 23, endPoint y: 322, distance: 8.5
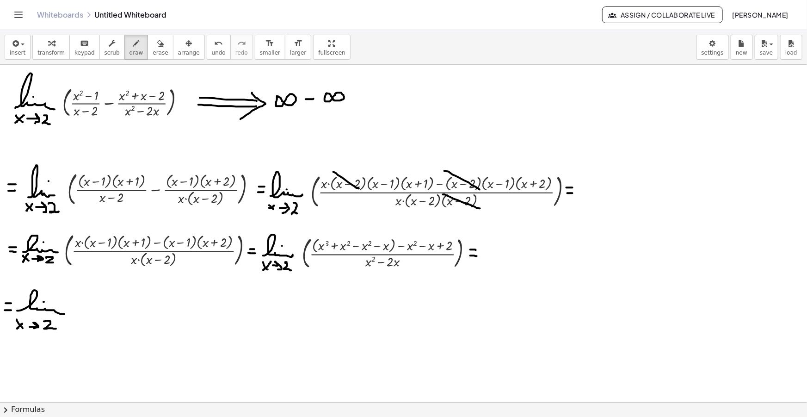
drag, startPoint x: 45, startPoint y: 321, endPoint x: 56, endPoint y: 319, distance: 10.8
click at [15, 44] on icon "button" at bounding box center [15, 43] width 8 height 11
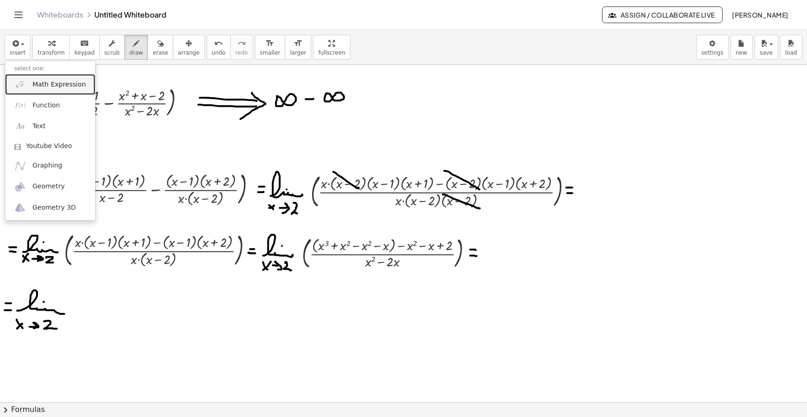
click at [47, 85] on span "Math Expression" at bounding box center [58, 84] width 53 height 9
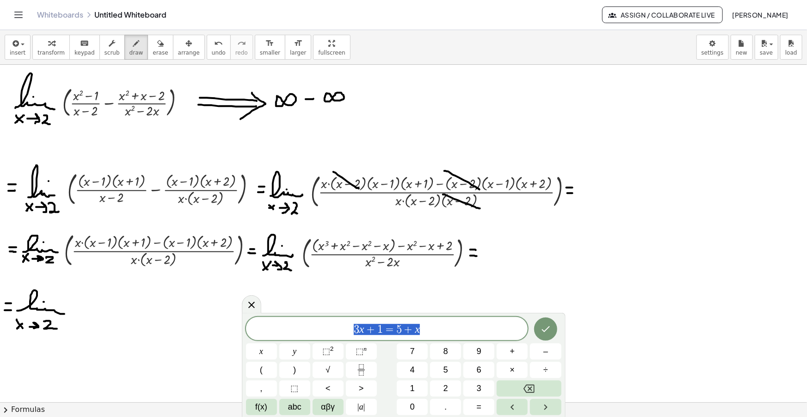
drag, startPoint x: 326, startPoint y: 328, endPoint x: 258, endPoint y: 328, distance: 68.0
click at [273, 328] on span "3 x + 1 = 5 + x" at bounding box center [387, 329] width 282 height 13
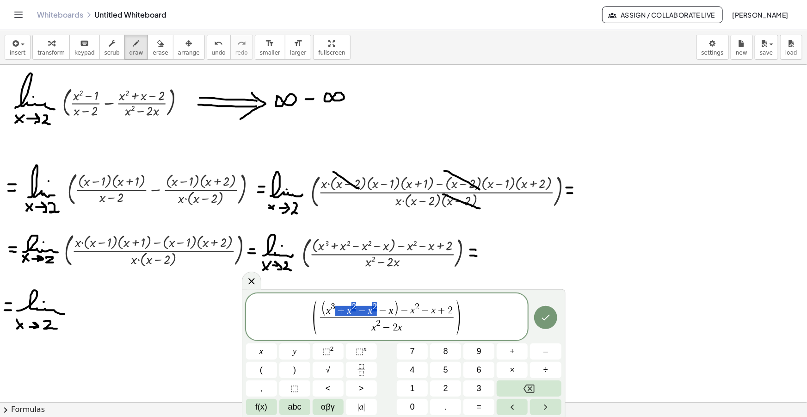
drag, startPoint x: 377, startPoint y: 310, endPoint x: 340, endPoint y: 311, distance: 36.6
click at [380, 308] on span "−" at bounding box center [384, 311] width 12 height 10
click at [346, 310] on span "(" at bounding box center [345, 309] width 6 height 17
click at [368, 311] on var "x" at bounding box center [370, 311] width 5 height 11
click at [412, 315] on span "x 3 − 2 x − x 2 − x ​ + 2" at bounding box center [387, 310] width 87 height 14
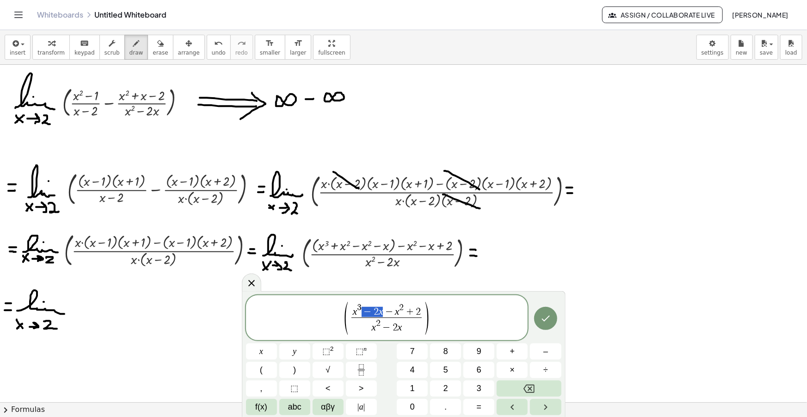
drag, startPoint x: 382, startPoint y: 312, endPoint x: 366, endPoint y: 311, distance: 15.8
click at [393, 309] on span "2 ​" at bounding box center [391, 307] width 5 height 9
click at [436, 321] on span "( x 3 − x 2 − 2 x ​ + 2 x 2 − 2 x ​ )" at bounding box center [387, 318] width 282 height 35
click at [349, 317] on span "(" at bounding box center [346, 318] width 7 height 36
drag, startPoint x: 428, startPoint y: 319, endPoint x: 365, endPoint y: 316, distance: 63.5
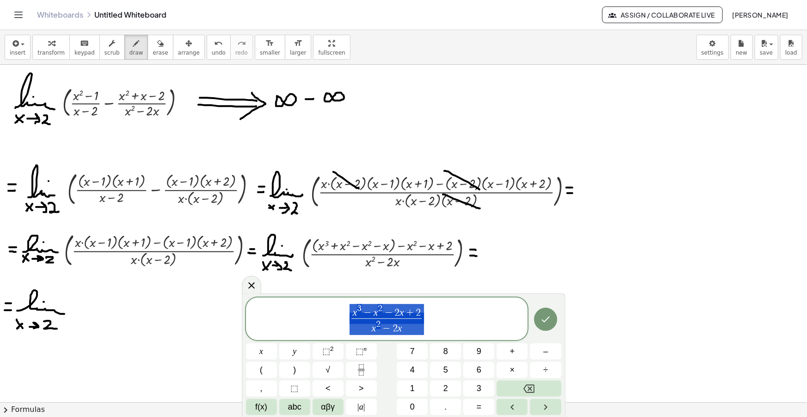
click at [365, 316] on span "x 3 − x 2 − 2 x + 2 x 2 − 2 x ​" at bounding box center [387, 319] width 282 height 33
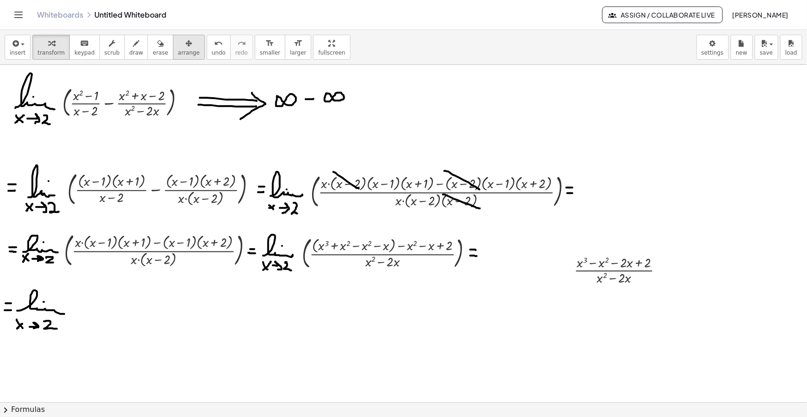
click at [186, 45] on icon "button" at bounding box center [189, 43] width 6 height 11
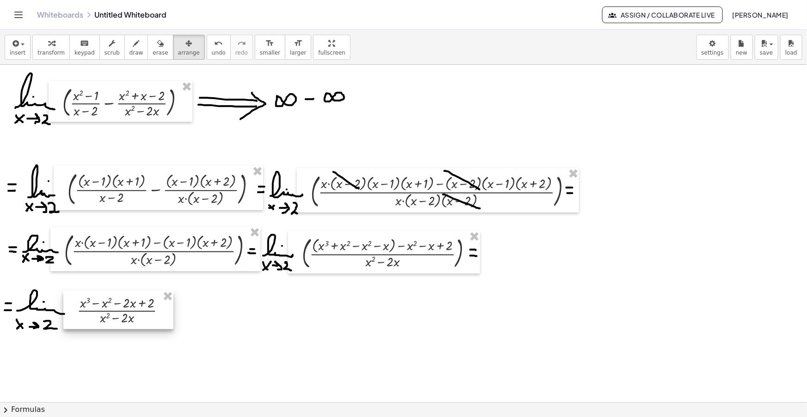
drag, startPoint x: 644, startPoint y: 282, endPoint x: 147, endPoint y: 322, distance: 498.5
click at [147, 322] on div at bounding box center [118, 310] width 110 height 38
click at [133, 38] on icon "button" at bounding box center [136, 43] width 6 height 11
drag, startPoint x: 169, startPoint y: 305, endPoint x: 177, endPoint y: 306, distance: 8.3
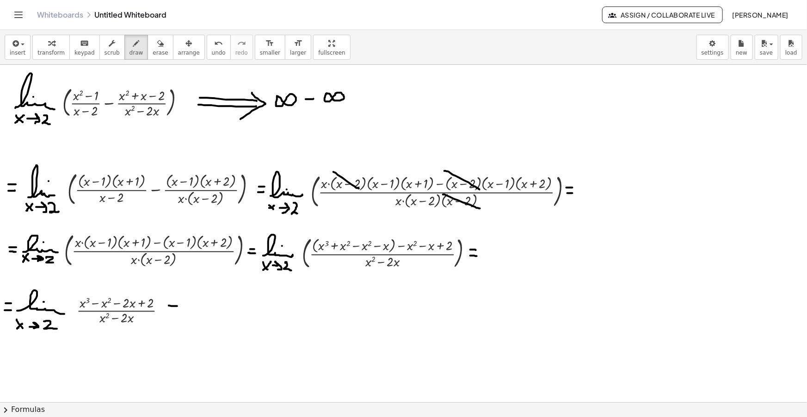
drag, startPoint x: 167, startPoint y: 311, endPoint x: 176, endPoint y: 312, distance: 9.3
drag, startPoint x: 187, startPoint y: 312, endPoint x: 214, endPoint y: 313, distance: 26.4
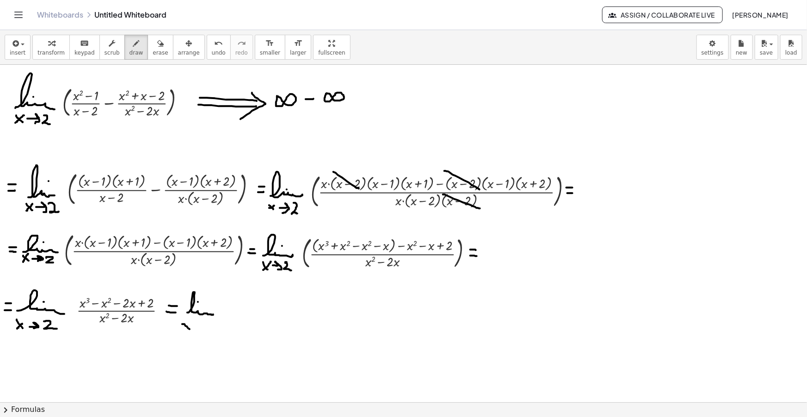
drag, startPoint x: 185, startPoint y: 324, endPoint x: 190, endPoint y: 329, distance: 7.5
drag, startPoint x: 184, startPoint y: 329, endPoint x: 193, endPoint y: 323, distance: 11.3
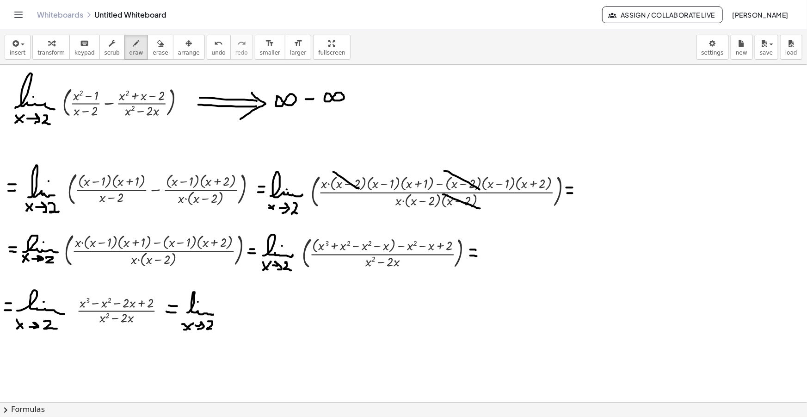
drag, startPoint x: 208, startPoint y: 321, endPoint x: 211, endPoint y: 328, distance: 8.1
drag, startPoint x: 192, startPoint y: 312, endPoint x: 191, endPoint y: 317, distance: 5.7
drag, startPoint x: 188, startPoint y: 307, endPoint x: 199, endPoint y: 309, distance: 11.3
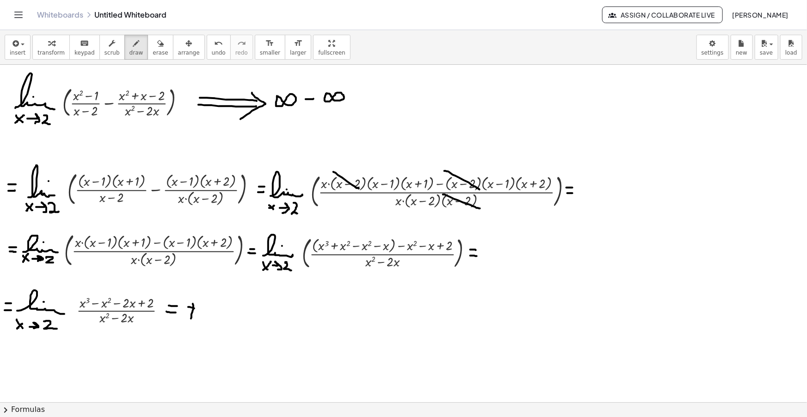
drag, startPoint x: 212, startPoint y: 303, endPoint x: 235, endPoint y: 310, distance: 24.3
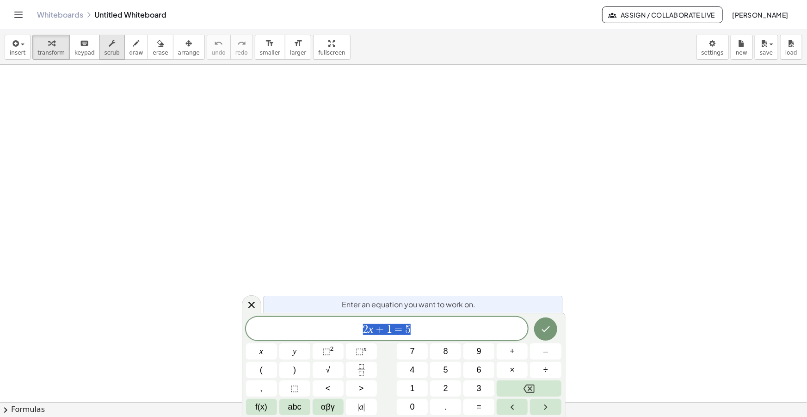
click at [105, 51] on span "scrub" at bounding box center [112, 53] width 15 height 6
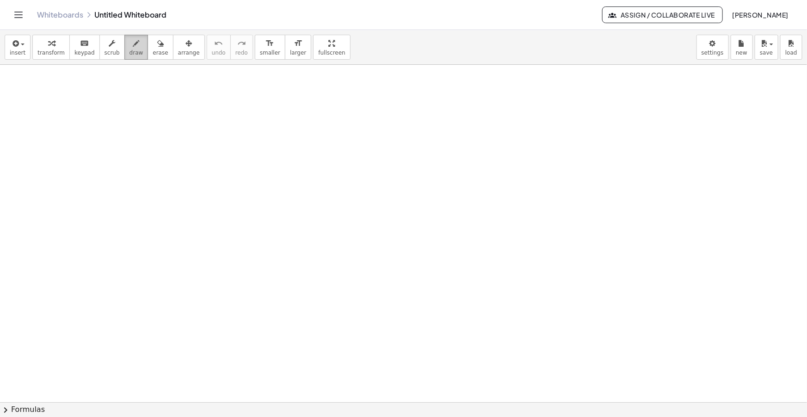
click at [124, 50] on button "draw" at bounding box center [136, 47] width 24 height 25
drag, startPoint x: 12, startPoint y: 101, endPoint x: 48, endPoint y: 94, distance: 35.8
drag, startPoint x: 37, startPoint y: 87, endPoint x: 28, endPoint y: 95, distance: 11.5
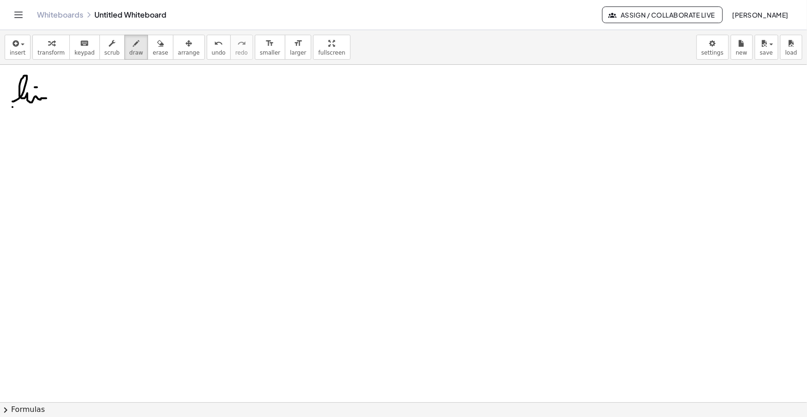
drag, startPoint x: 12, startPoint y: 107, endPoint x: 19, endPoint y: 113, distance: 9.2
drag, startPoint x: 13, startPoint y: 111, endPoint x: 20, endPoint y: 106, distance: 8.7
drag, startPoint x: 24, startPoint y: 111, endPoint x: 31, endPoint y: 115, distance: 7.9
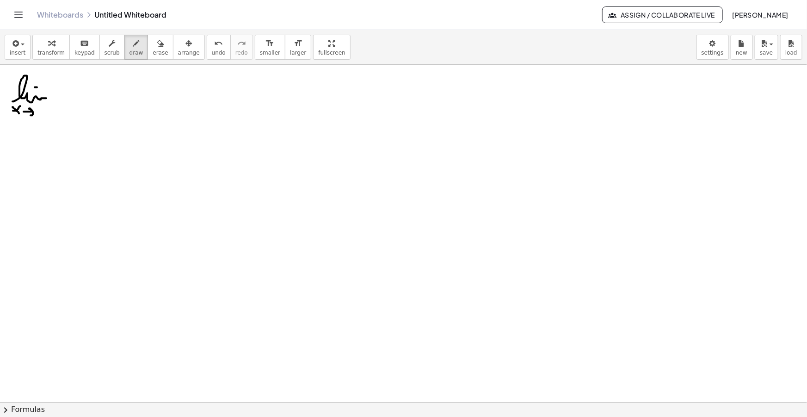
drag, startPoint x: 36, startPoint y: 111, endPoint x: 41, endPoint y: 115, distance: 6.6
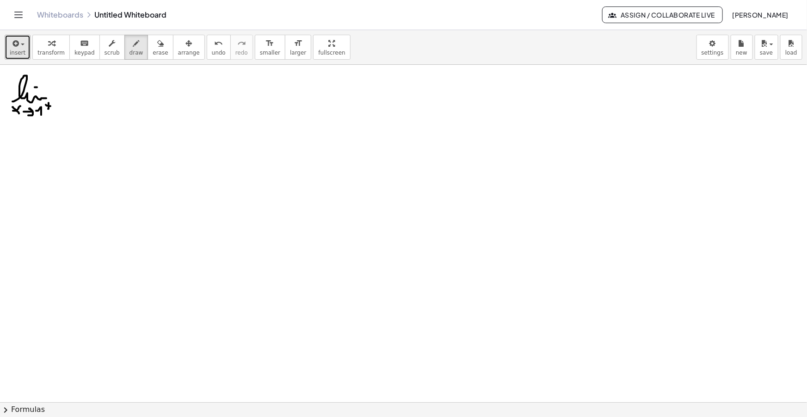
click at [18, 43] on icon "button" at bounding box center [15, 43] width 8 height 11
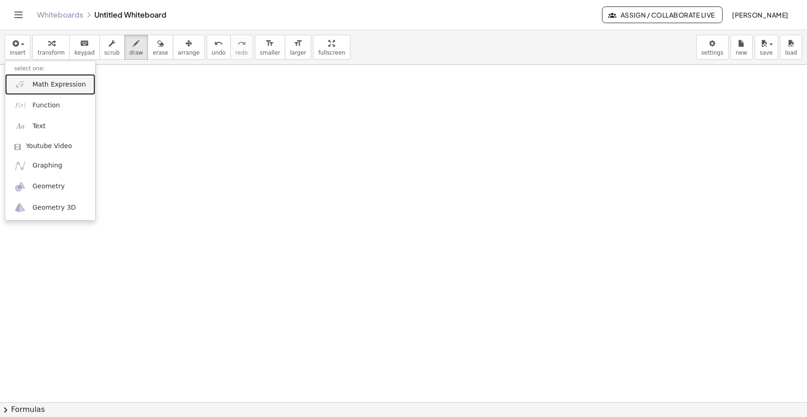
click at [37, 88] on span "Math Expression" at bounding box center [58, 84] width 53 height 9
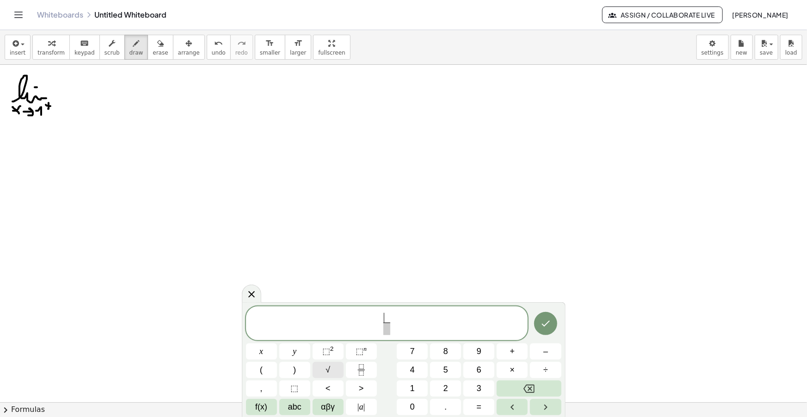
click at [328, 373] on span "√" at bounding box center [328, 370] width 5 height 12
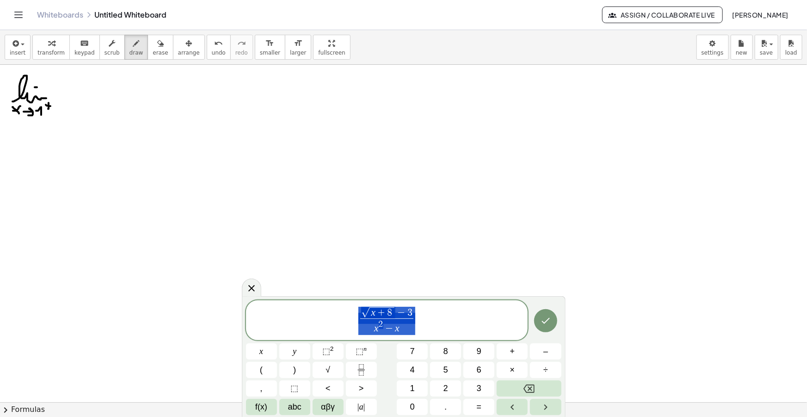
drag, startPoint x: 419, startPoint y: 319, endPoint x: 365, endPoint y: 315, distance: 53.9
click at [366, 315] on span "√ x + 8 − 3 x 2 − x ​" at bounding box center [387, 321] width 282 height 30
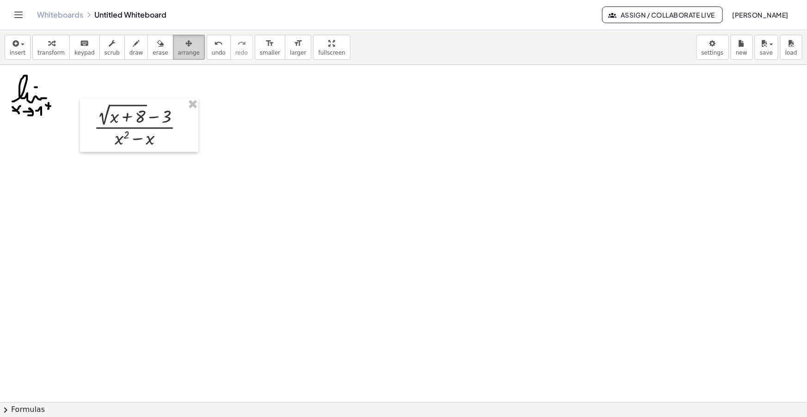
click at [178, 43] on div "button" at bounding box center [189, 42] width 22 height 11
click at [260, 53] on span "smaller" at bounding box center [270, 53] width 20 height 6
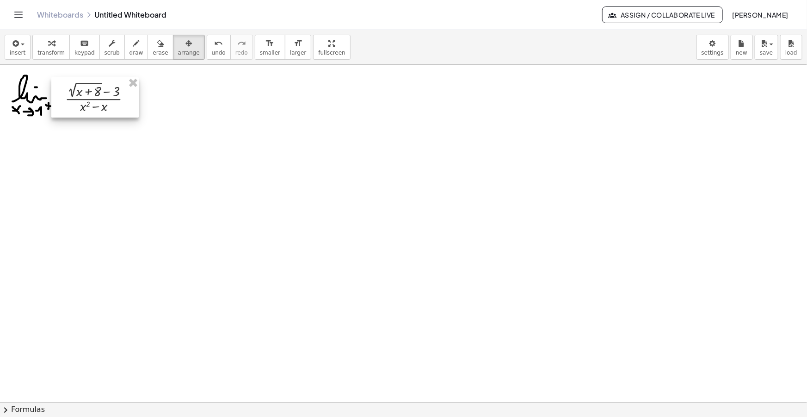
drag, startPoint x: 111, startPoint y: 105, endPoint x: 97, endPoint y: 102, distance: 14.1
click at [97, 102] on div at bounding box center [94, 97] width 87 height 40
click at [133, 46] on icon "button" at bounding box center [136, 43] width 6 height 11
drag, startPoint x: 205, startPoint y: 92, endPoint x: 237, endPoint y: 91, distance: 32.4
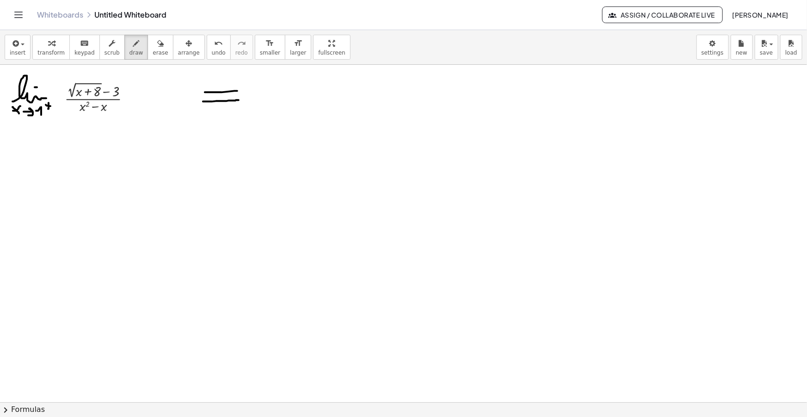
drag, startPoint x: 203, startPoint y: 101, endPoint x: 239, endPoint y: 100, distance: 35.6
drag, startPoint x: 233, startPoint y: 85, endPoint x: 231, endPoint y: 114, distance: 29.7
click at [12, 45] on icon "button" at bounding box center [15, 43] width 8 height 11
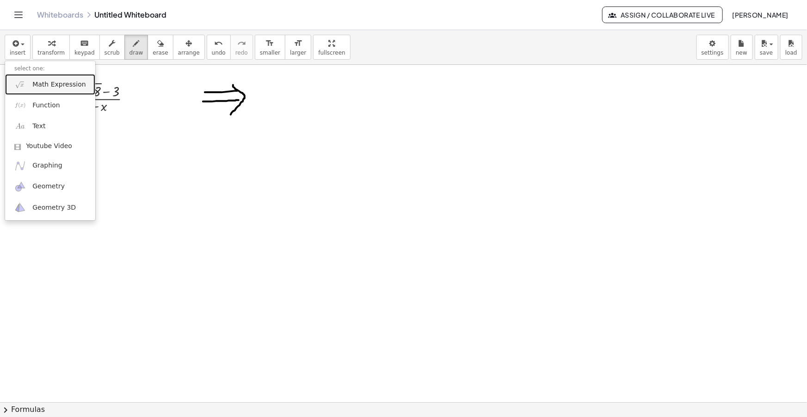
click at [34, 79] on link "Math Expression" at bounding box center [50, 84] width 90 height 21
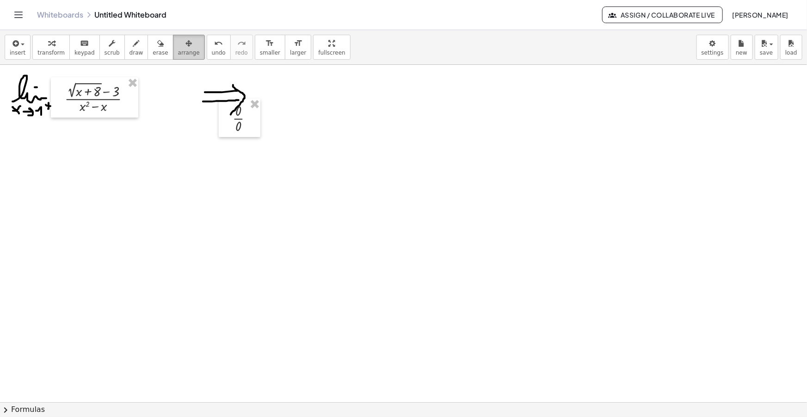
click at [178, 45] on div "button" at bounding box center [189, 42] width 22 height 11
drag, startPoint x: 252, startPoint y: 122, endPoint x: 266, endPoint y: 105, distance: 22.0
click at [266, 105] on div at bounding box center [269, 94] width 42 height 38
click at [133, 43] on icon "button" at bounding box center [136, 43] width 6 height 11
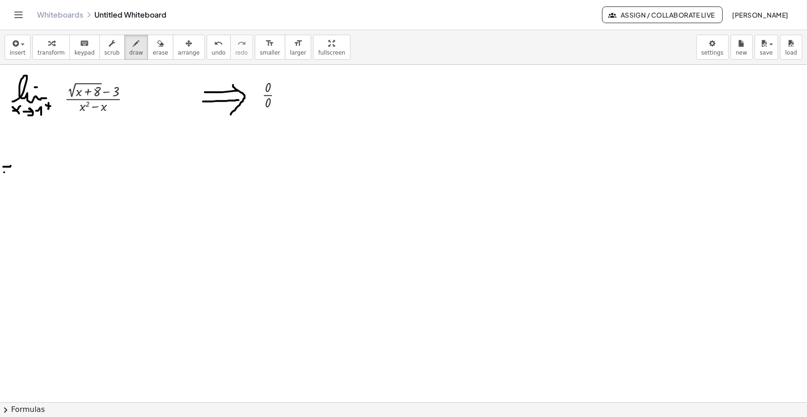
drag, startPoint x: 4, startPoint y: 172, endPoint x: 14, endPoint y: 173, distance: 10.2
drag, startPoint x: 22, startPoint y: 174, endPoint x: 59, endPoint y: 170, distance: 37.2
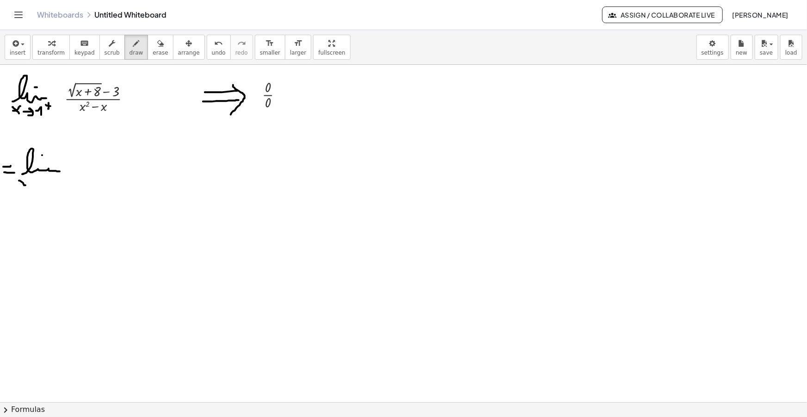
drag, startPoint x: 19, startPoint y: 180, endPoint x: 24, endPoint y: 186, distance: 7.9
drag, startPoint x: 20, startPoint y: 188, endPoint x: 27, endPoint y: 181, distance: 9.8
drag, startPoint x: 34, startPoint y: 185, endPoint x: 37, endPoint y: 190, distance: 5.9
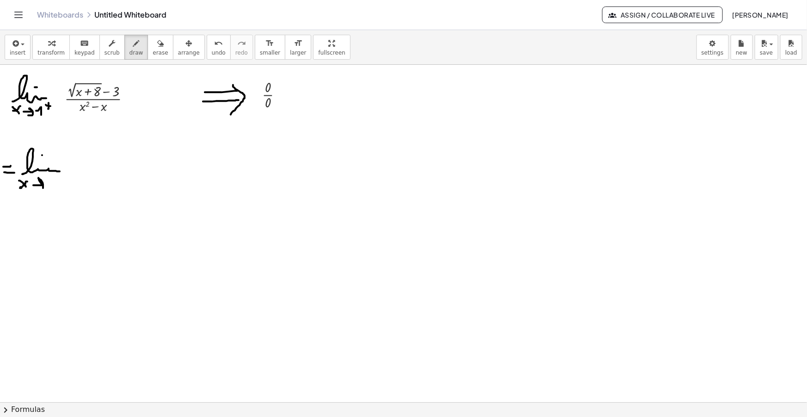
drag, startPoint x: 47, startPoint y: 186, endPoint x: 56, endPoint y: 187, distance: 8.4
drag, startPoint x: 60, startPoint y: 177, endPoint x: 59, endPoint y: 183, distance: 5.6
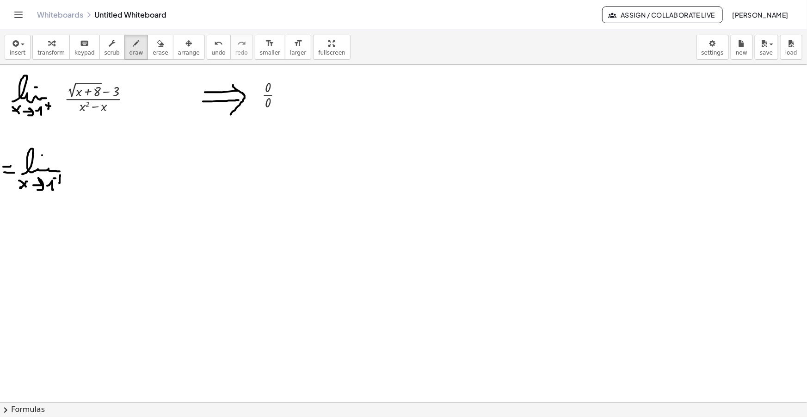
drag, startPoint x: 56, startPoint y: 178, endPoint x: 62, endPoint y: 179, distance: 6.5
click at [15, 46] on icon "button" at bounding box center [15, 43] width 8 height 11
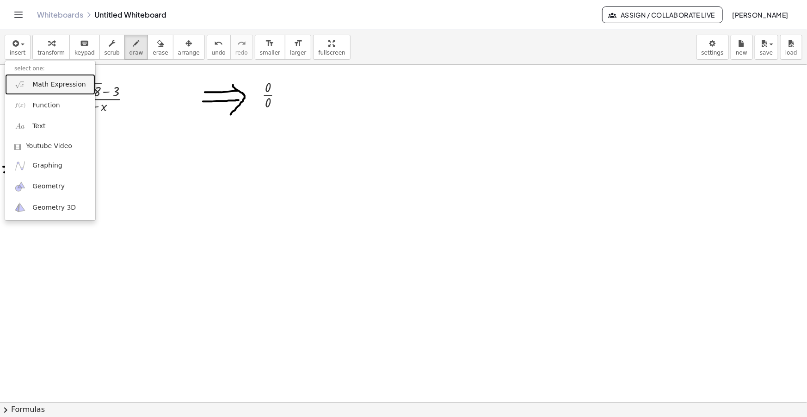
click at [37, 83] on span "Math Expression" at bounding box center [58, 84] width 53 height 9
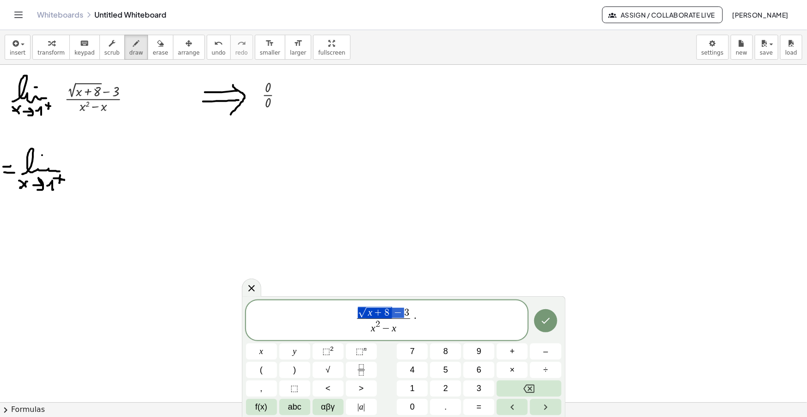
drag, startPoint x: 407, startPoint y: 313, endPoint x: 371, endPoint y: 313, distance: 35.6
click at [371, 313] on span "√ x + 8 − 3" at bounding box center [383, 313] width 53 height 12
drag, startPoint x: 409, startPoint y: 313, endPoint x: 364, endPoint y: 310, distance: 44.5
click at [439, 316] on span "√ x + 8 − 3 x 2 − x ​ ·" at bounding box center [387, 321] width 282 height 30
click at [437, 319] on span "√ x + 8 − ​ 3" at bounding box center [418, 325] width 53 height 14
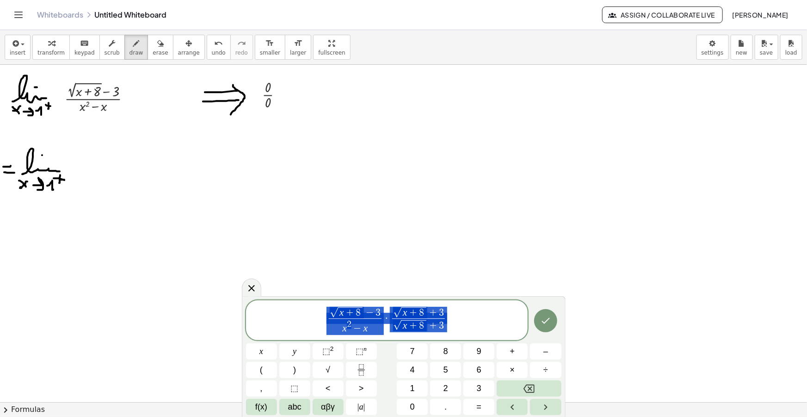
drag, startPoint x: 450, startPoint y: 319, endPoint x: 335, endPoint y: 325, distance: 114.9
click at [337, 325] on span "√ x + 8 − 3 x 2 − x ​ · √ x + 8 + 3 √ x + 8 + 3 ​" at bounding box center [387, 321] width 282 height 30
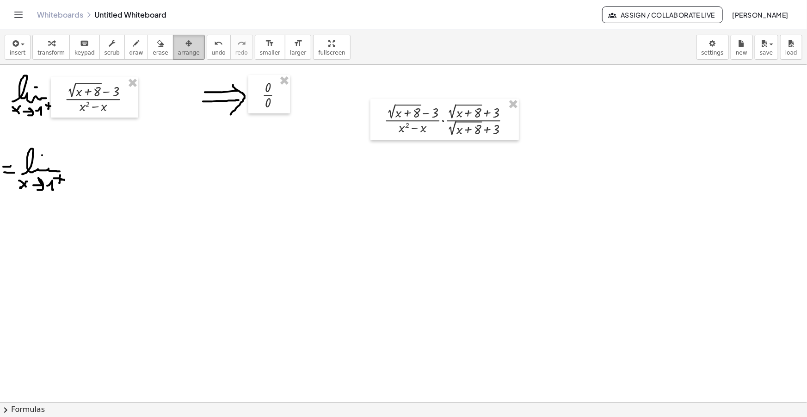
click at [178, 43] on div "button" at bounding box center [189, 42] width 22 height 11
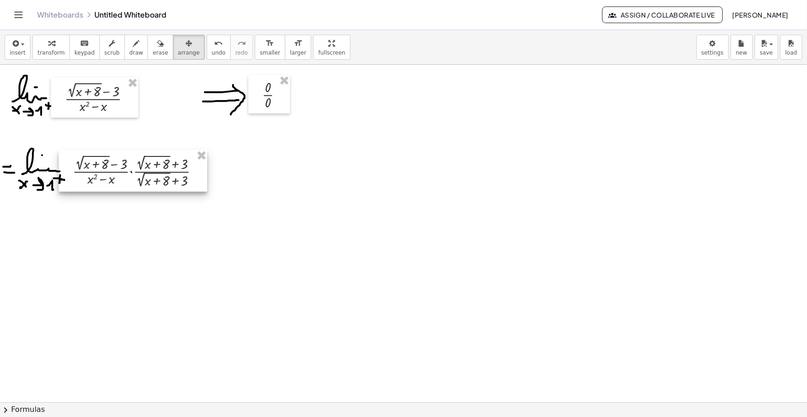
drag, startPoint x: 419, startPoint y: 126, endPoint x: 138, endPoint y: 170, distance: 284.2
click at [138, 170] on div at bounding box center [133, 171] width 149 height 42
click at [133, 38] on icon "button" at bounding box center [136, 43] width 6 height 11
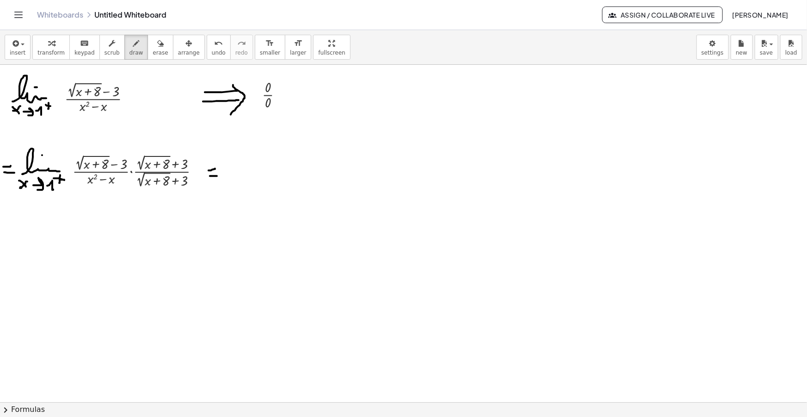
drag, startPoint x: 210, startPoint y: 176, endPoint x: 217, endPoint y: 176, distance: 6.9
drag, startPoint x: 235, startPoint y: 167, endPoint x: 261, endPoint y: 177, distance: 28.1
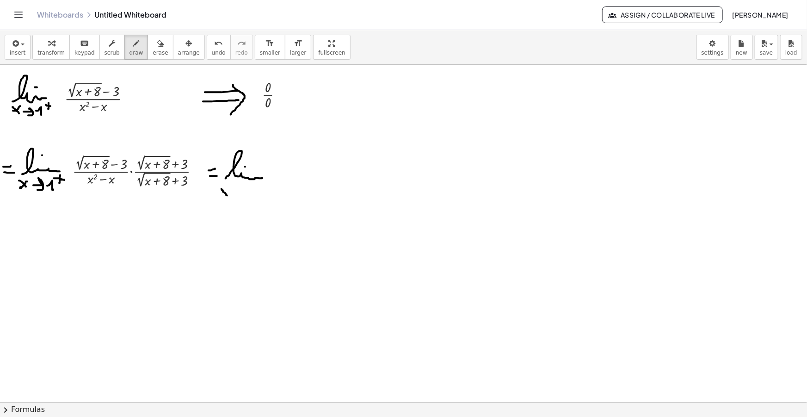
drag, startPoint x: 223, startPoint y: 192, endPoint x: 228, endPoint y: 195, distance: 5.9
drag, startPoint x: 223, startPoint y: 195, endPoint x: 230, endPoint y: 190, distance: 8.9
drag, startPoint x: 234, startPoint y: 194, endPoint x: 240, endPoint y: 197, distance: 6.6
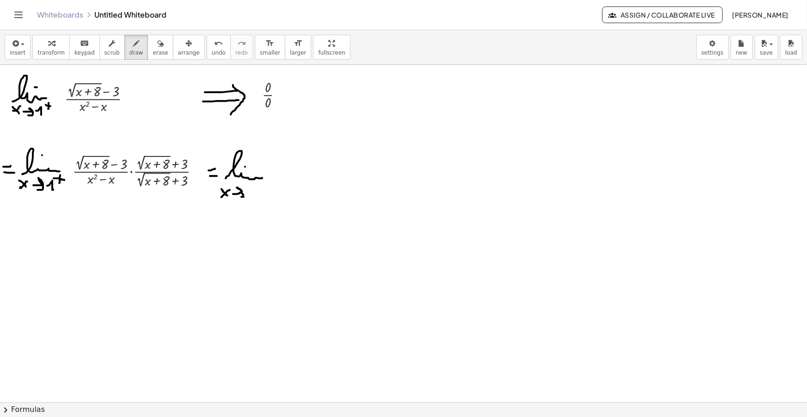
drag, startPoint x: 246, startPoint y: 191, endPoint x: 254, endPoint y: 193, distance: 8.5
drag, startPoint x: 259, startPoint y: 184, endPoint x: 259, endPoint y: 190, distance: 5.6
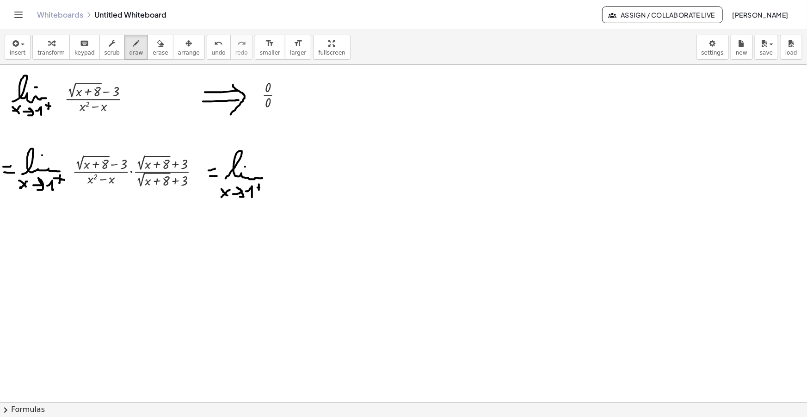
click at [27, 49] on div "insert select one: Math Expression Function Text Youtube Video Graphing Geometr…" at bounding box center [403, 47] width 807 height 35
click at [19, 50] on span "insert" at bounding box center [18, 53] width 16 height 6
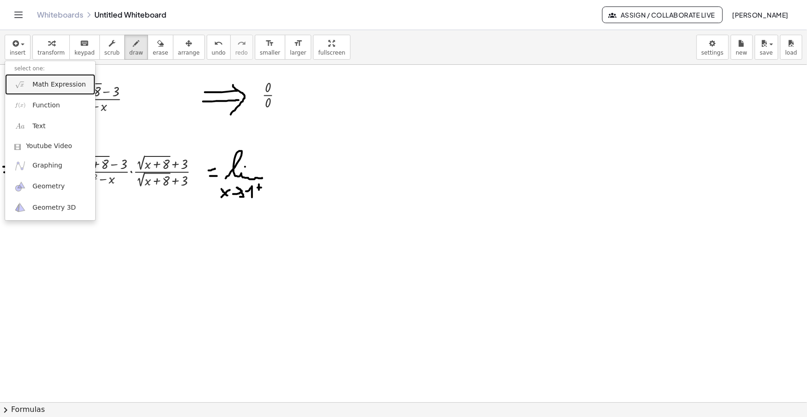
click at [49, 84] on span "Math Expression" at bounding box center [58, 84] width 53 height 9
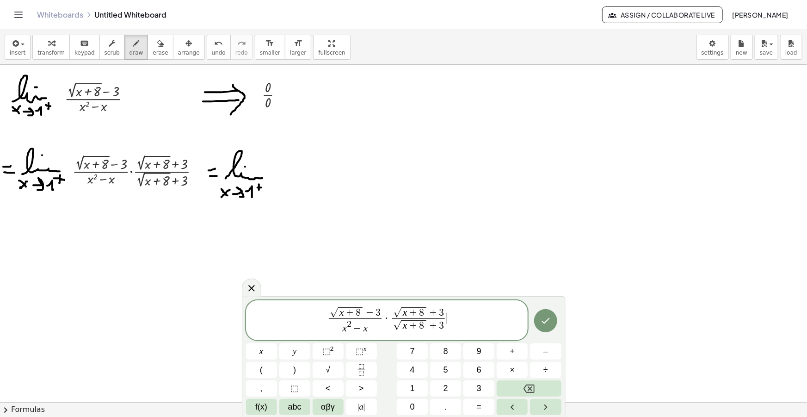
click at [393, 327] on span "√" at bounding box center [397, 326] width 8 height 10
drag, startPoint x: 443, startPoint y: 326, endPoint x: 398, endPoint y: 326, distance: 44.4
click at [342, 328] on span "​ x 2 − x" at bounding box center [355, 326] width 53 height 17
click at [352, 325] on span "√" at bounding box center [351, 327] width 8 height 10
drag, startPoint x: 464, startPoint y: 323, endPoint x: 421, endPoint y: 315, distance: 44.4
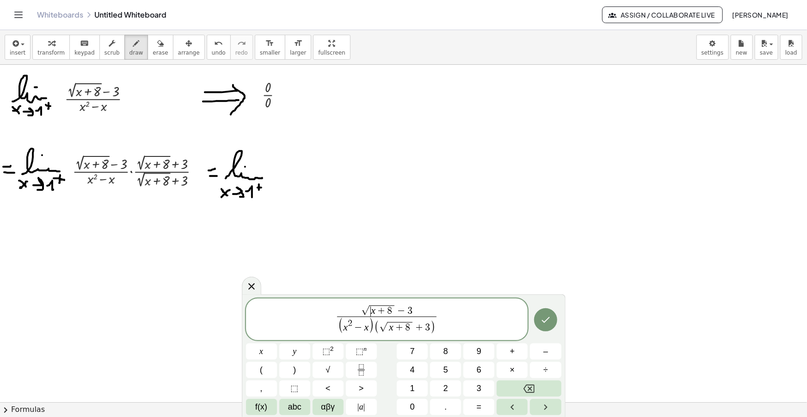
click at [369, 310] on span "√" at bounding box center [365, 311] width 8 height 10
click at [404, 311] on span "3" at bounding box center [403, 311] width 5 height 10
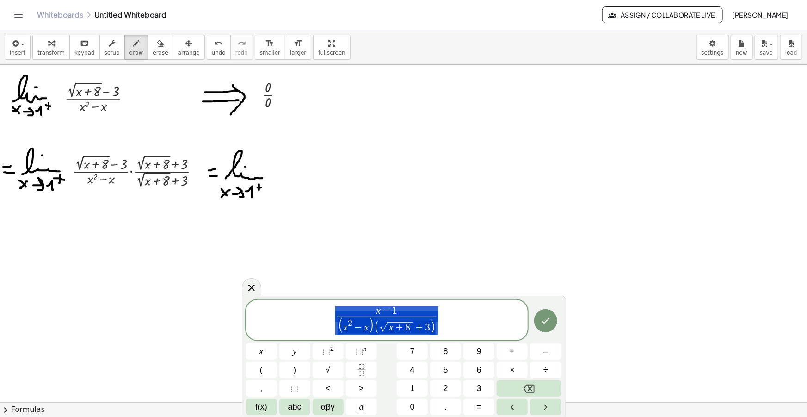
drag, startPoint x: 430, startPoint y: 327, endPoint x: 342, endPoint y: 315, distance: 88.7
click at [342, 315] on span "x − 1 ( x 2 − x ) ( √ x + 8 + 3 ) ​" at bounding box center [387, 320] width 282 height 31
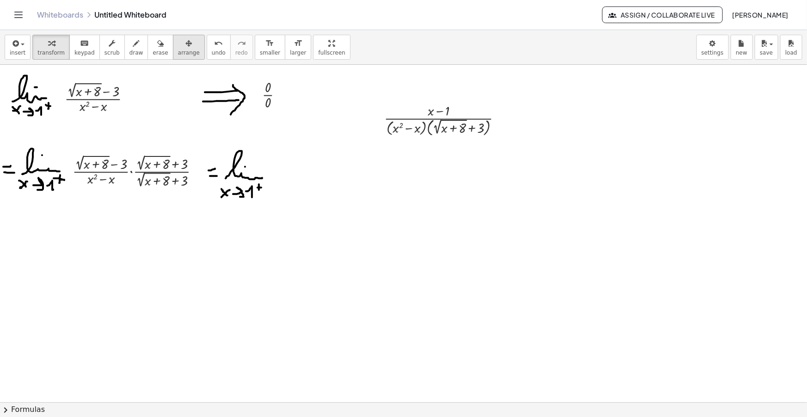
click at [186, 49] on icon "button" at bounding box center [189, 43] width 6 height 11
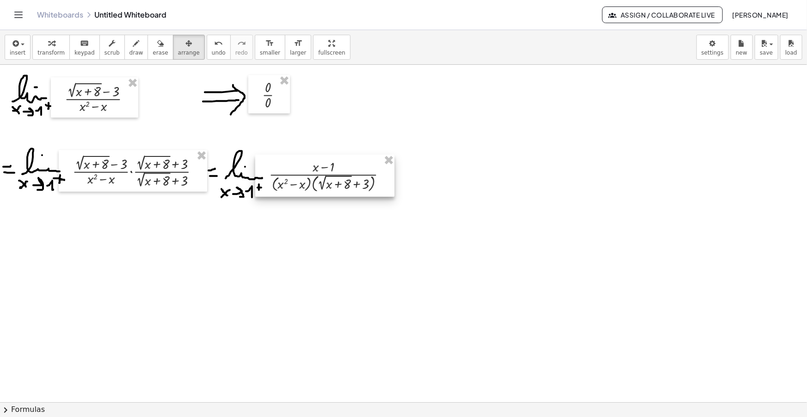
drag, startPoint x: 421, startPoint y: 130, endPoint x: 305, endPoint y: 186, distance: 128.5
click at [305, 186] on div at bounding box center [324, 176] width 139 height 42
click at [384, 36] on div "insert select one: Math Expression Function Text Youtube Video Graphing Geometr…" at bounding box center [403, 47] width 807 height 35
click at [124, 48] on button "draw" at bounding box center [136, 47] width 24 height 25
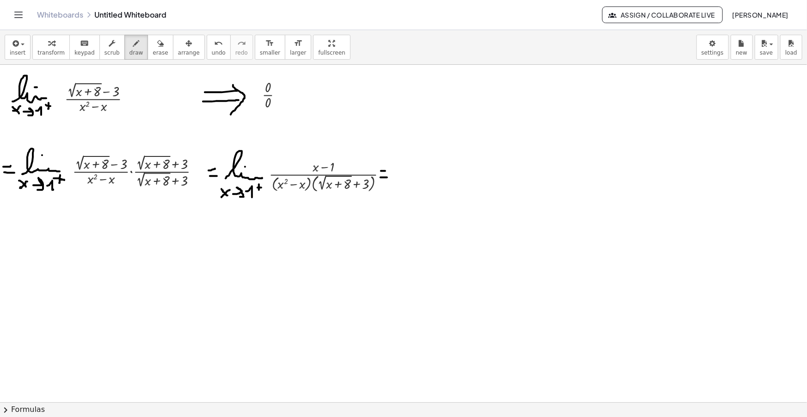
drag, startPoint x: 381, startPoint y: 177, endPoint x: 387, endPoint y: 177, distance: 6.5
drag, startPoint x: 4, startPoint y: 230, endPoint x: 9, endPoint y: 231, distance: 5.2
drag, startPoint x: 4, startPoint y: 236, endPoint x: 10, endPoint y: 236, distance: 6.0
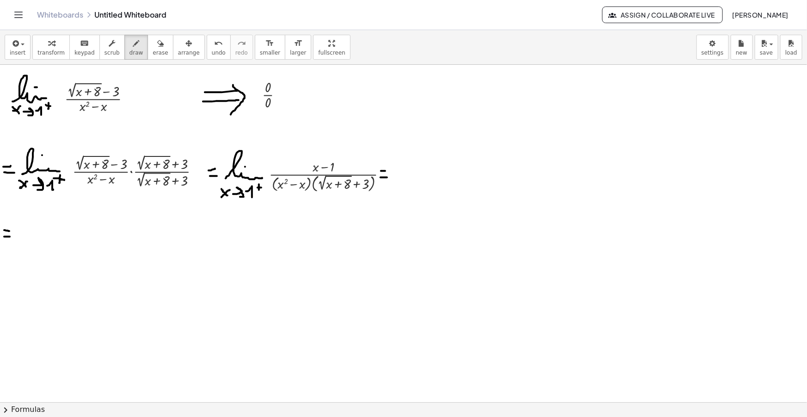
drag, startPoint x: 21, startPoint y: 241, endPoint x: 44, endPoint y: 231, distance: 24.9
drag, startPoint x: 15, startPoint y: 248, endPoint x: 18, endPoint y: 254, distance: 6.2
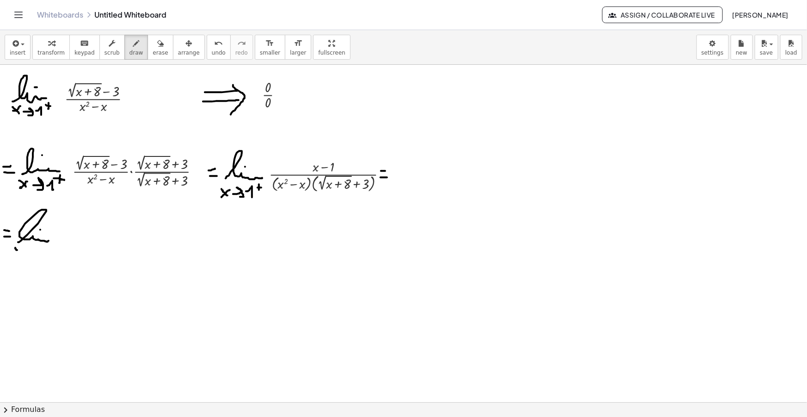
drag, startPoint x: 15, startPoint y: 254, endPoint x: 21, endPoint y: 249, distance: 8.0
drag, startPoint x: 27, startPoint y: 251, endPoint x: 31, endPoint y: 254, distance: 5.2
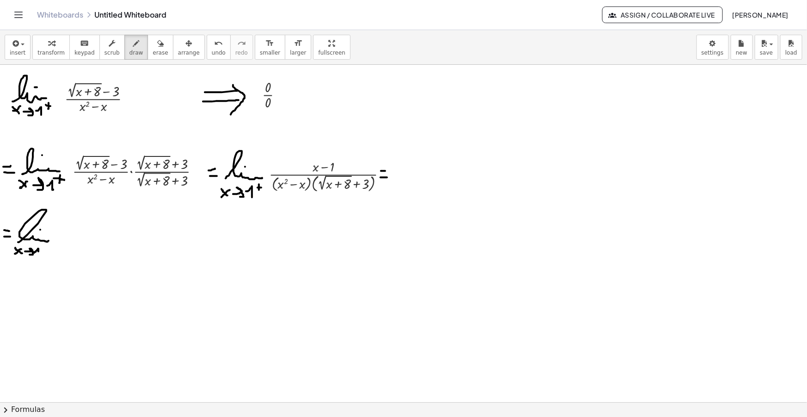
drag, startPoint x: 34, startPoint y: 252, endPoint x: 37, endPoint y: 256, distance: 5.3
drag, startPoint x: 44, startPoint y: 248, endPoint x: 45, endPoint y: 254, distance: 5.1
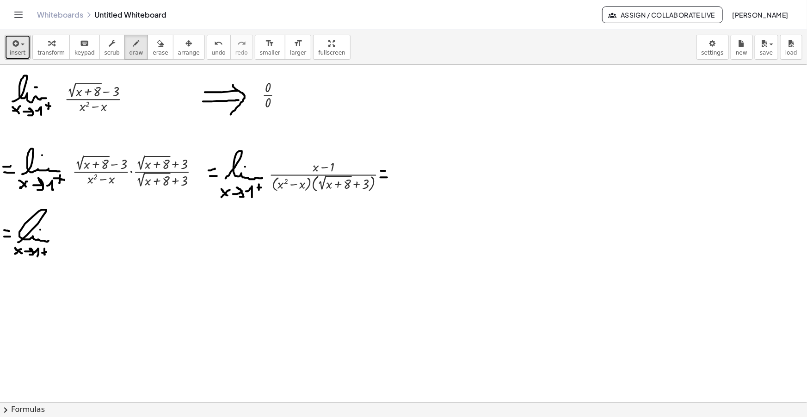
click at [12, 38] on icon "button" at bounding box center [15, 43] width 8 height 11
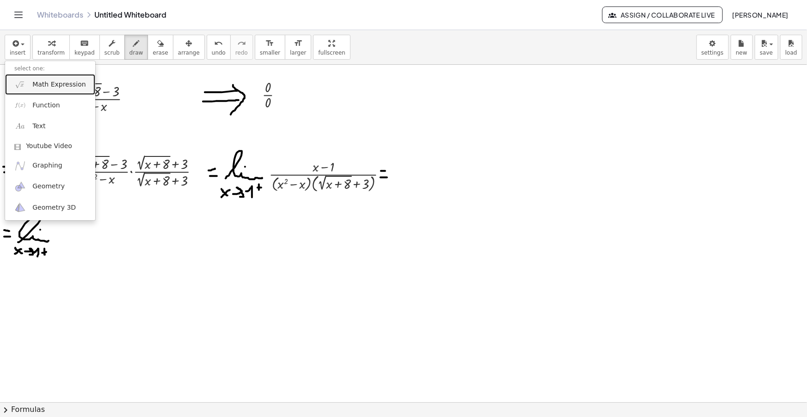
click at [37, 76] on link "Math Expression" at bounding box center [50, 84] width 90 height 21
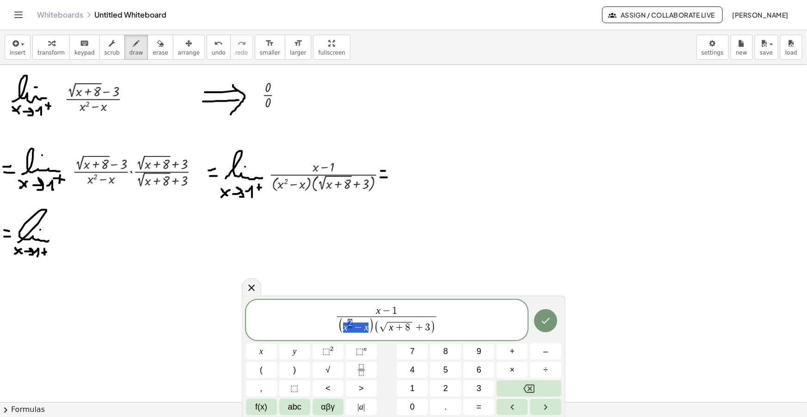
drag, startPoint x: 367, startPoint y: 326, endPoint x: 343, endPoint y: 326, distance: 24.1
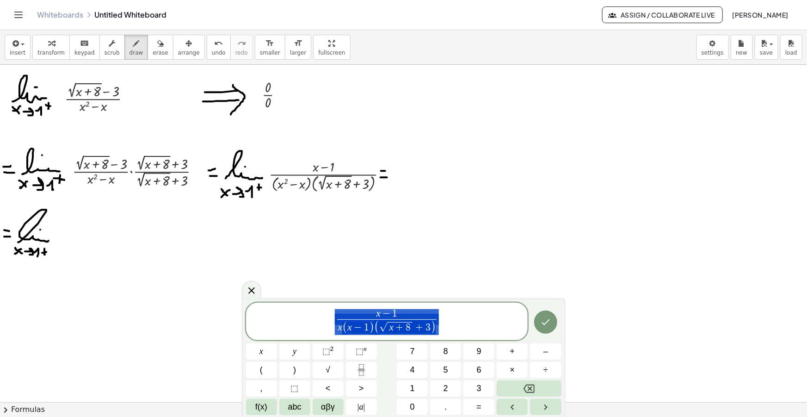
drag, startPoint x: 440, startPoint y: 326, endPoint x: 322, endPoint y: 319, distance: 118.7
click at [328, 318] on span "x − 1 x ( x − 1 ) ( √ x + 8 + 3 ) ​" at bounding box center [387, 322] width 282 height 28
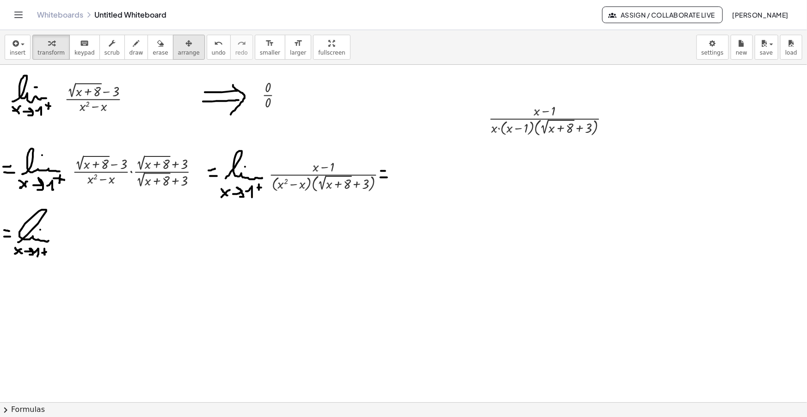
click at [186, 48] on icon "button" at bounding box center [189, 43] width 6 height 11
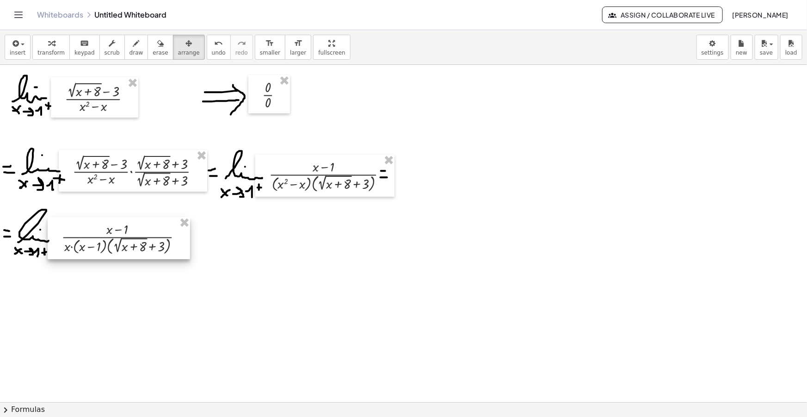
drag, startPoint x: 571, startPoint y: 122, endPoint x: 143, endPoint y: 241, distance: 443.6
click at [143, 241] on div at bounding box center [119, 238] width 142 height 42
click at [130, 48] on button "draw" at bounding box center [136, 47] width 24 height 25
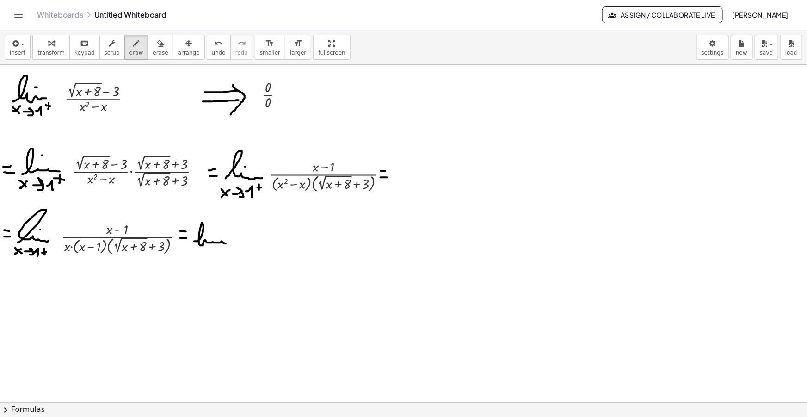
drag, startPoint x: 194, startPoint y: 241, endPoint x: 229, endPoint y: 242, distance: 34.2
drag, startPoint x: 194, startPoint y: 253, endPoint x: 201, endPoint y: 261, distance: 10.2
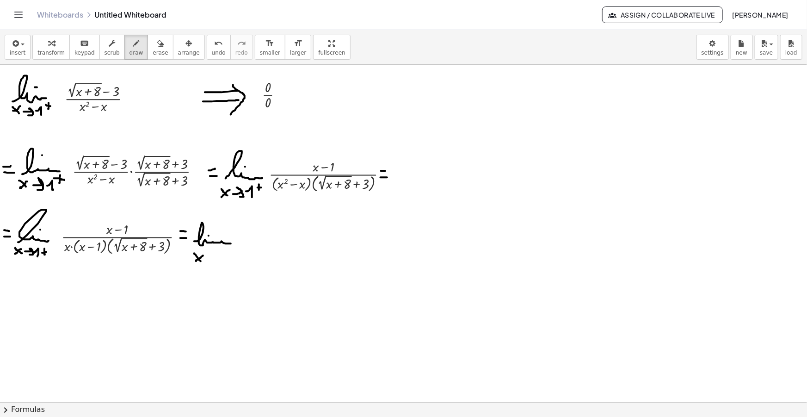
drag, startPoint x: 196, startPoint y: 261, endPoint x: 203, endPoint y: 255, distance: 8.9
drag, startPoint x: 205, startPoint y: 256, endPoint x: 214, endPoint y: 260, distance: 9.4
drag, startPoint x: 217, startPoint y: 257, endPoint x: 222, endPoint y: 261, distance: 6.2
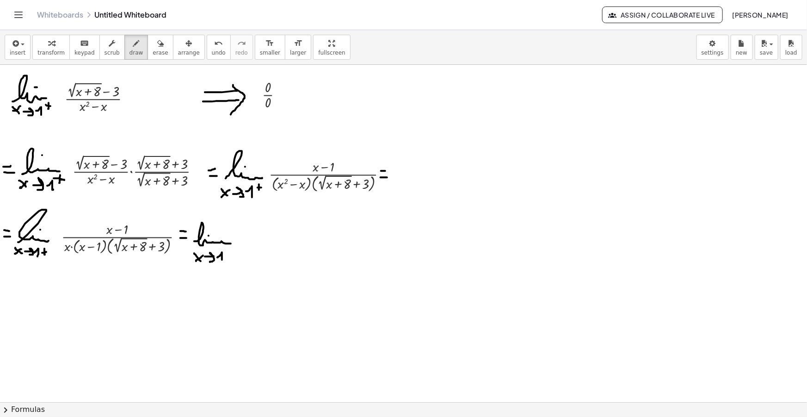
drag, startPoint x: 230, startPoint y: 248, endPoint x: 230, endPoint y: 255, distance: 6.9
drag, startPoint x: 227, startPoint y: 250, endPoint x: 232, endPoint y: 250, distance: 5.1
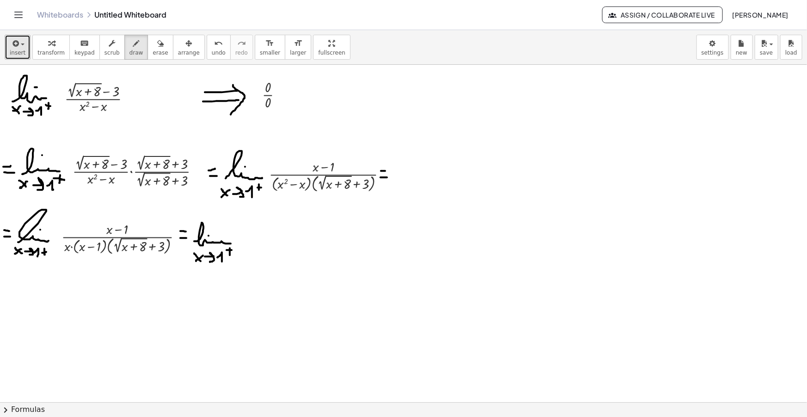
click at [6, 50] on button "insert" at bounding box center [18, 47] width 26 height 25
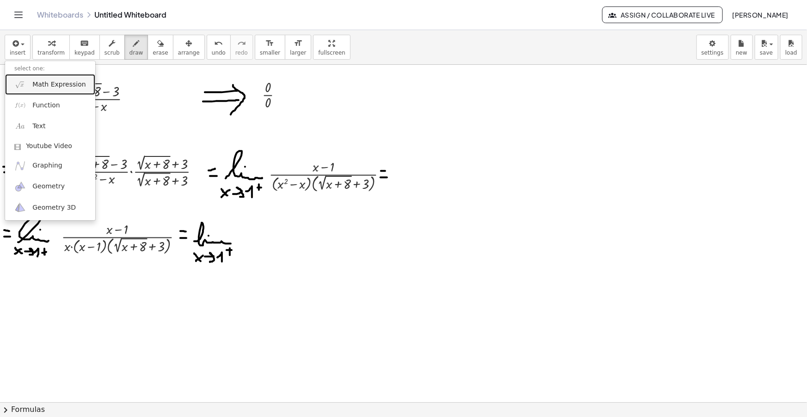
click at [42, 81] on span "Math Expression" at bounding box center [58, 84] width 53 height 9
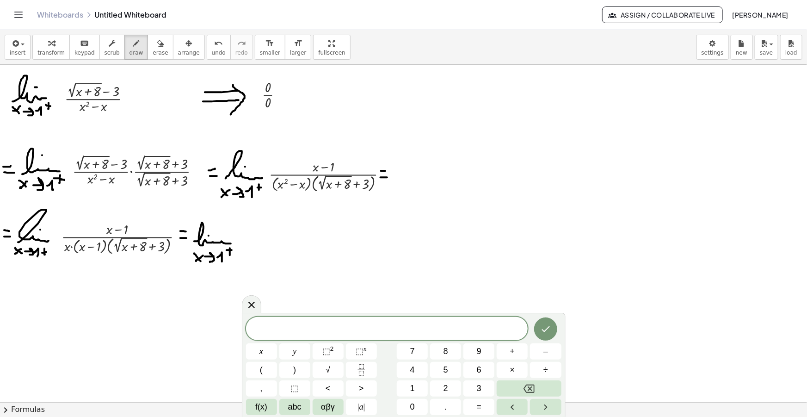
click at [422, 330] on span "​" at bounding box center [387, 329] width 282 height 13
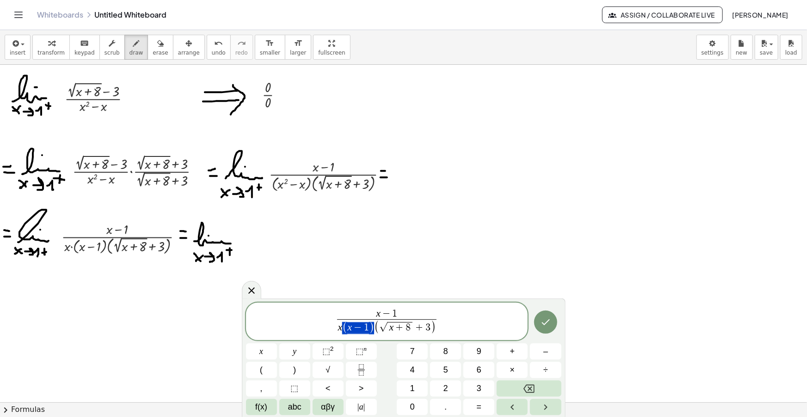
drag, startPoint x: 373, startPoint y: 328, endPoint x: 351, endPoint y: 329, distance: 22.7
drag, startPoint x: 398, startPoint y: 312, endPoint x: 375, endPoint y: 314, distance: 23.2
click at [375, 314] on span "x − 1" at bounding box center [387, 314] width 68 height 10
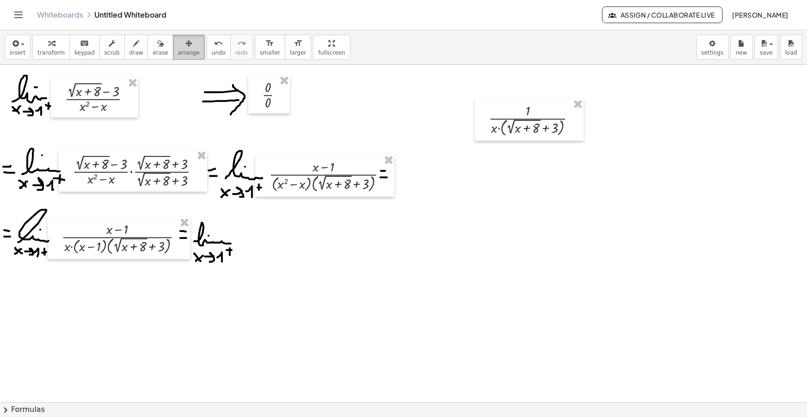
click at [178, 53] on span "arrange" at bounding box center [189, 53] width 22 height 6
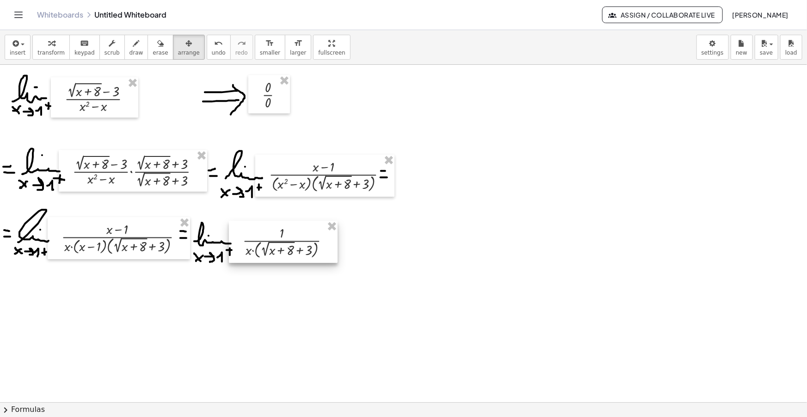
drag, startPoint x: 549, startPoint y: 124, endPoint x: 303, endPoint y: 246, distance: 273.7
click at [303, 246] on div at bounding box center [283, 242] width 109 height 42
click at [133, 39] on icon "button" at bounding box center [136, 43] width 6 height 11
drag, startPoint x: 332, startPoint y: 237, endPoint x: 338, endPoint y: 237, distance: 6.0
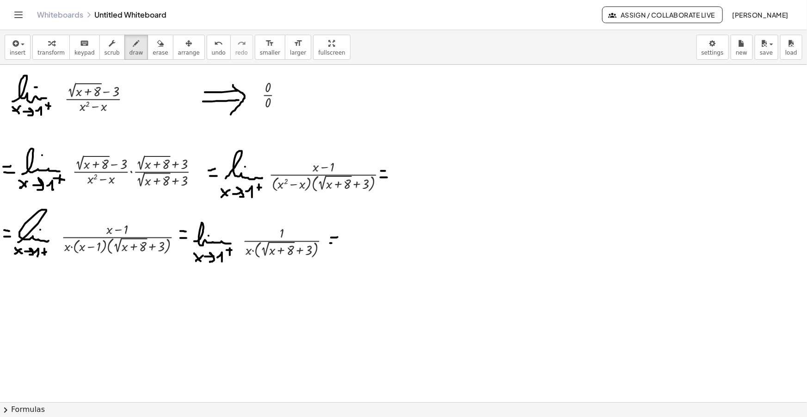
drag, startPoint x: 332, startPoint y: 243, endPoint x: 337, endPoint y: 243, distance: 5.1
drag, startPoint x: 15, startPoint y: 48, endPoint x: 23, endPoint y: 62, distance: 16.8
click at [15, 48] on icon "button" at bounding box center [15, 43] width 8 height 11
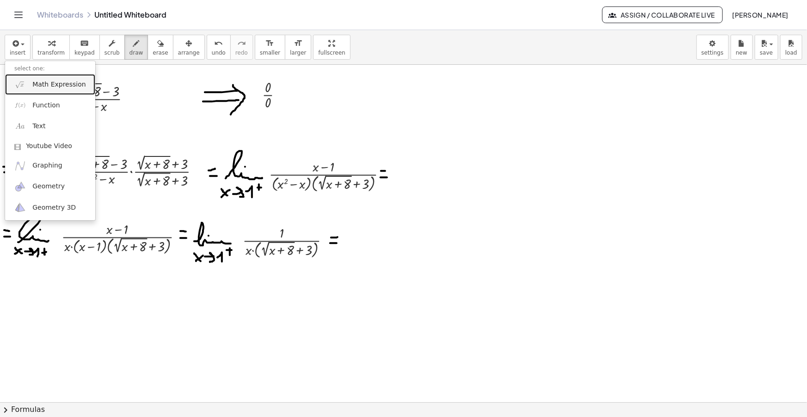
click at [38, 80] on span "Math Expression" at bounding box center [58, 84] width 53 height 9
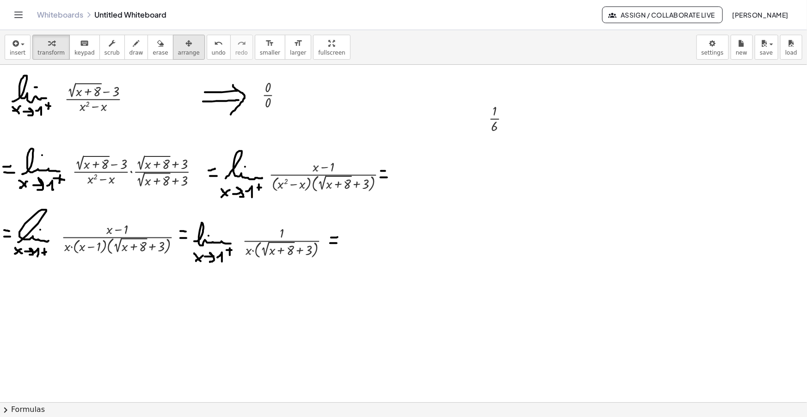
click at [179, 50] on span "arrange" at bounding box center [189, 53] width 22 height 6
drag, startPoint x: 500, startPoint y: 121, endPoint x: 359, endPoint y: 242, distance: 185.6
click at [359, 242] on div at bounding box center [355, 240] width 43 height 38
click at [130, 35] on button "draw" at bounding box center [136, 47] width 24 height 25
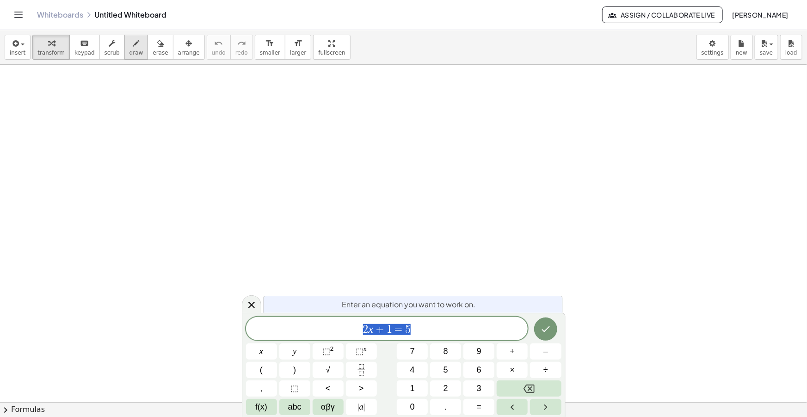
click at [133, 43] on icon "button" at bounding box center [136, 43] width 6 height 11
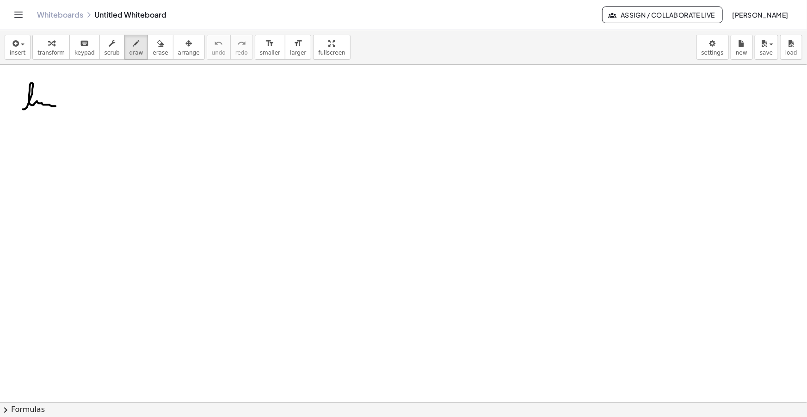
drag, startPoint x: 23, startPoint y: 109, endPoint x: 57, endPoint y: 105, distance: 34.5
drag, startPoint x: 45, startPoint y: 95, endPoint x: 39, endPoint y: 102, distance: 9.2
drag, startPoint x: 25, startPoint y: 117, endPoint x: 32, endPoint y: 125, distance: 10.8
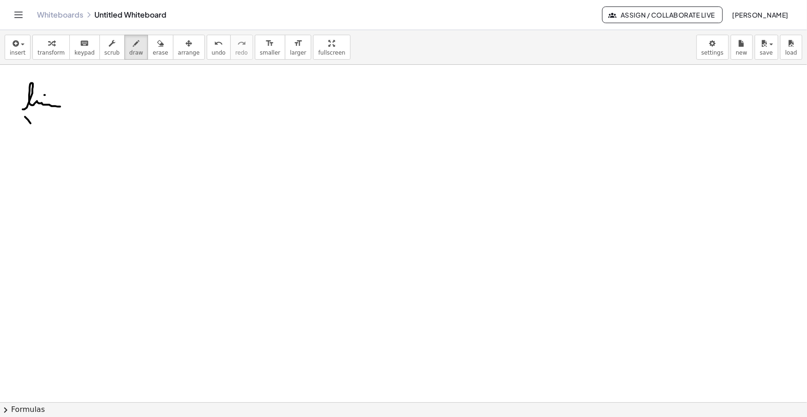
drag, startPoint x: 26, startPoint y: 124, endPoint x: 36, endPoint y: 119, distance: 11.0
drag, startPoint x: 39, startPoint y: 121, endPoint x: 48, endPoint y: 126, distance: 9.8
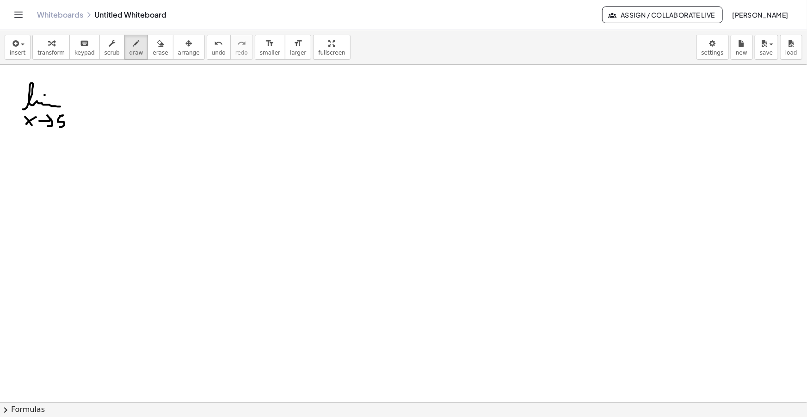
drag, startPoint x: 60, startPoint y: 116, endPoint x: 59, endPoint y: 127, distance: 11.1
click at [18, 51] on span "insert" at bounding box center [18, 53] width 16 height 6
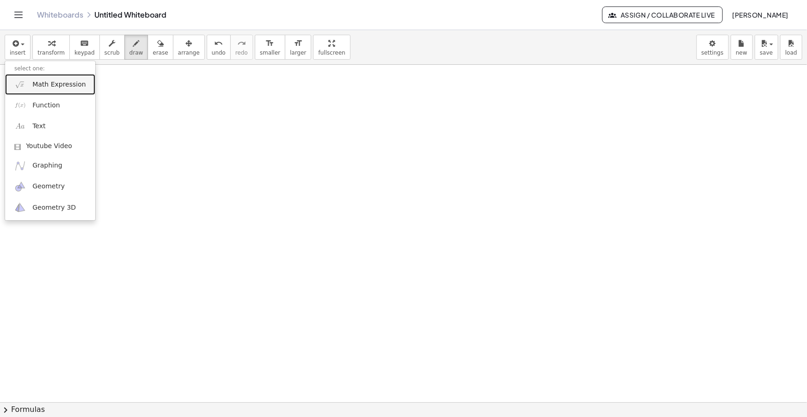
click at [43, 85] on span "Math Expression" at bounding box center [58, 84] width 53 height 9
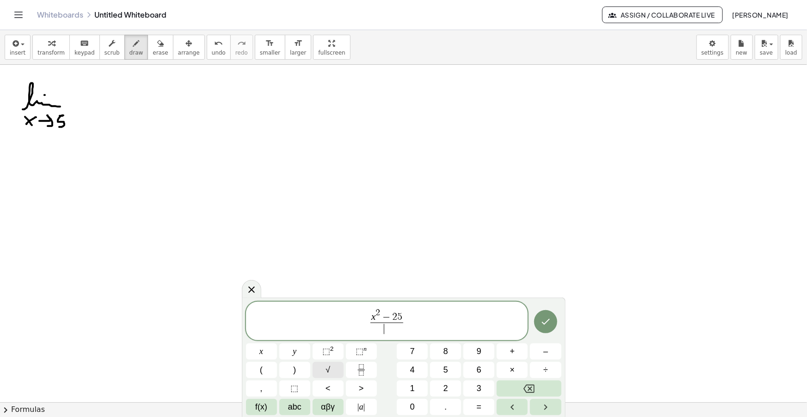
click at [329, 368] on span "√" at bounding box center [328, 370] width 5 height 12
click at [386, 328] on span "−" at bounding box center [384, 329] width 12 height 10
drag, startPoint x: 417, startPoint y: 323, endPoint x: 356, endPoint y: 324, distance: 61.1
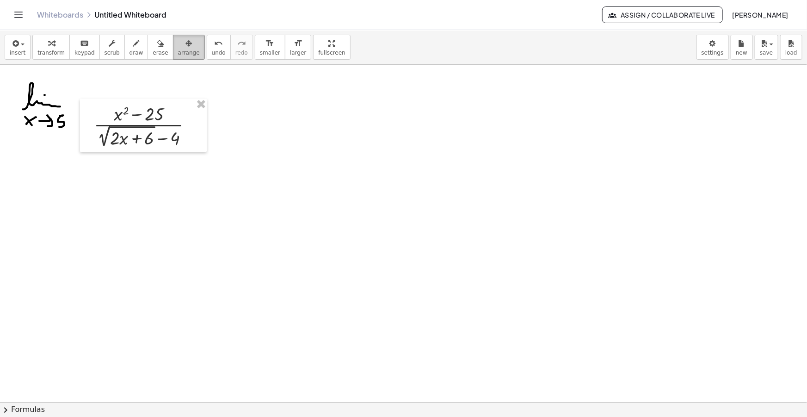
click at [186, 46] on icon "button" at bounding box center [189, 43] width 6 height 11
click at [266, 41] on icon "format_size" at bounding box center [270, 43] width 9 height 11
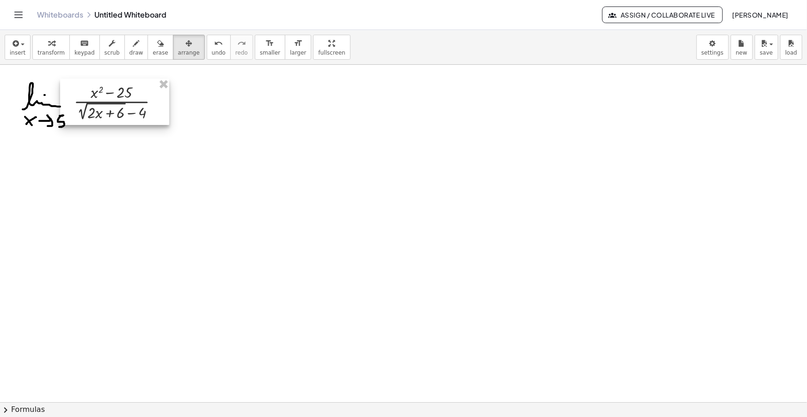
drag, startPoint x: 170, startPoint y: 130, endPoint x: 144, endPoint y: 107, distance: 34.4
click at [144, 107] on div at bounding box center [114, 102] width 109 height 46
click at [260, 53] on span "smaller" at bounding box center [270, 53] width 20 height 6
click at [106, 112] on div at bounding box center [108, 102] width 93 height 40
drag, startPoint x: 123, startPoint y: 52, endPoint x: 273, endPoint y: 100, distance: 158.0
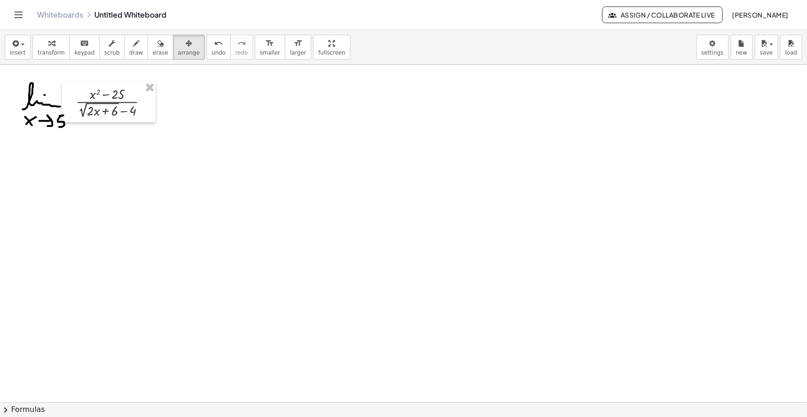
click at [130, 52] on span "draw" at bounding box center [137, 53] width 14 height 6
drag, startPoint x: 242, startPoint y: 106, endPoint x: 252, endPoint y: 119, distance: 15.9
drag, startPoint x: 225, startPoint y: 95, endPoint x: 279, endPoint y: 101, distance: 54.0
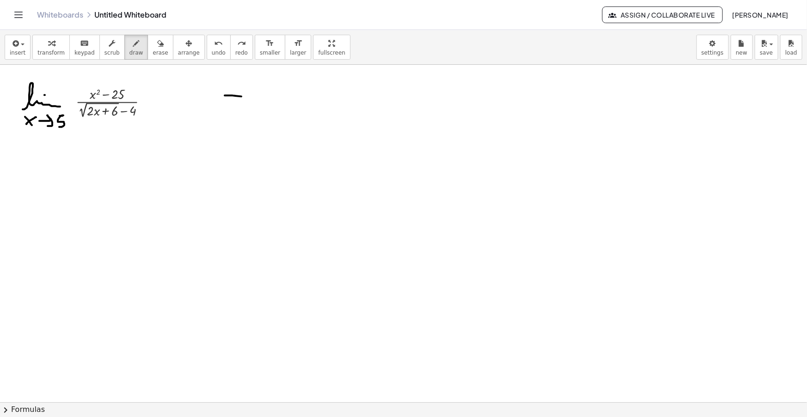
drag, startPoint x: 224, startPoint y: 107, endPoint x: 276, endPoint y: 111, distance: 51.9
drag, startPoint x: 265, startPoint y: 87, endPoint x: 267, endPoint y: 121, distance: 34.8
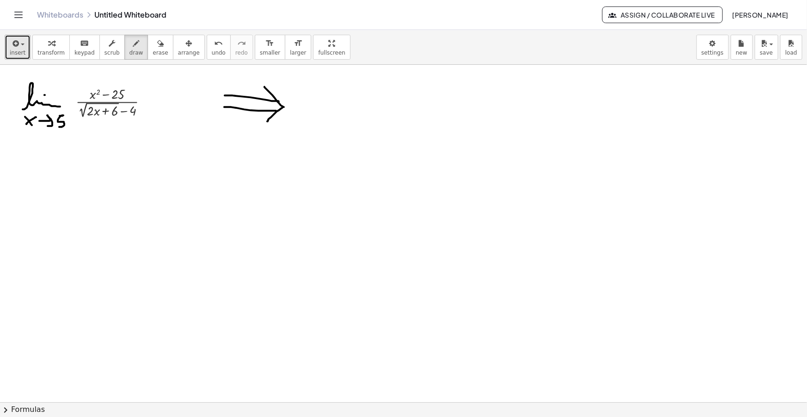
click at [16, 50] on span "insert" at bounding box center [18, 53] width 16 height 6
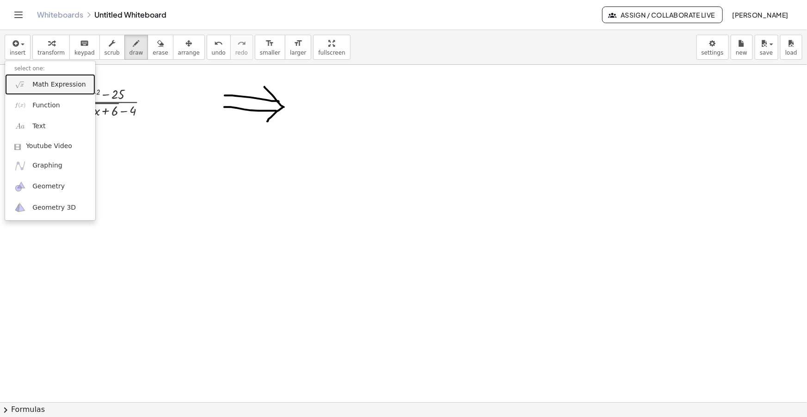
click at [43, 76] on link "Math Expression" at bounding box center [50, 84] width 90 height 21
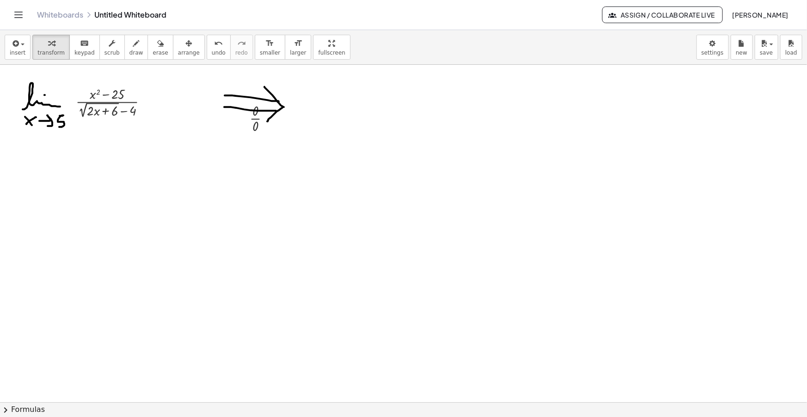
click at [178, 37] on div "button" at bounding box center [189, 42] width 22 height 11
drag, startPoint x: 258, startPoint y: 122, endPoint x: 307, endPoint y: 107, distance: 50.6
click at [307, 107] on div at bounding box center [306, 103] width 42 height 38
click at [130, 50] on span "draw" at bounding box center [137, 53] width 14 height 6
drag, startPoint x: 6, startPoint y: 184, endPoint x: 14, endPoint y: 183, distance: 7.9
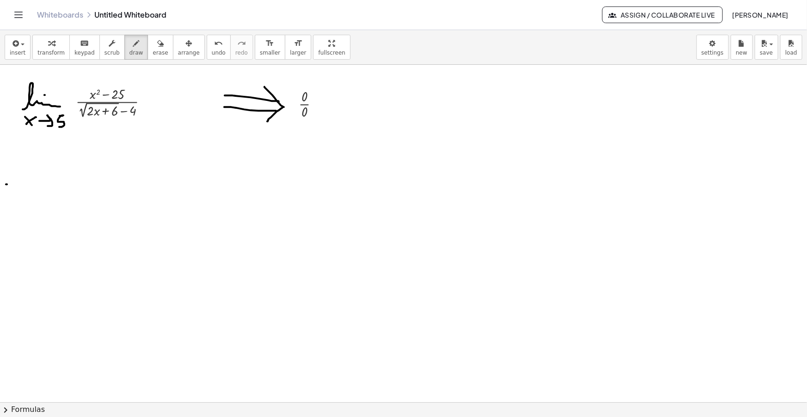
drag, startPoint x: 6, startPoint y: 189, endPoint x: 16, endPoint y: 188, distance: 10.2
drag, startPoint x: 25, startPoint y: 191, endPoint x: 60, endPoint y: 188, distance: 34.8
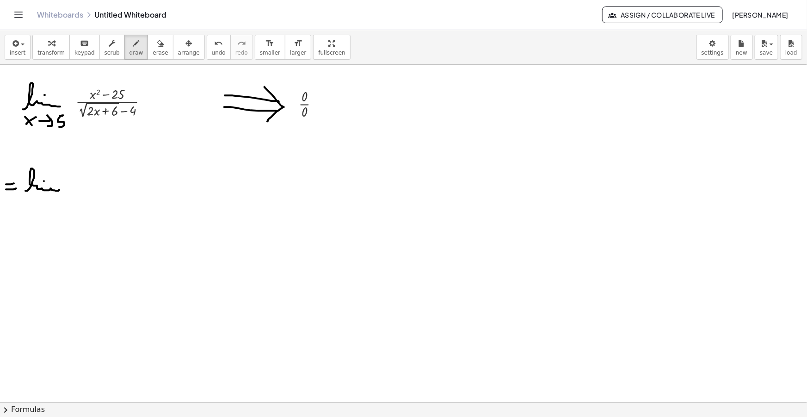
drag, startPoint x: 17, startPoint y: 202, endPoint x: 24, endPoint y: 208, distance: 9.5
drag, startPoint x: 16, startPoint y: 207, endPoint x: 25, endPoint y: 202, distance: 9.8
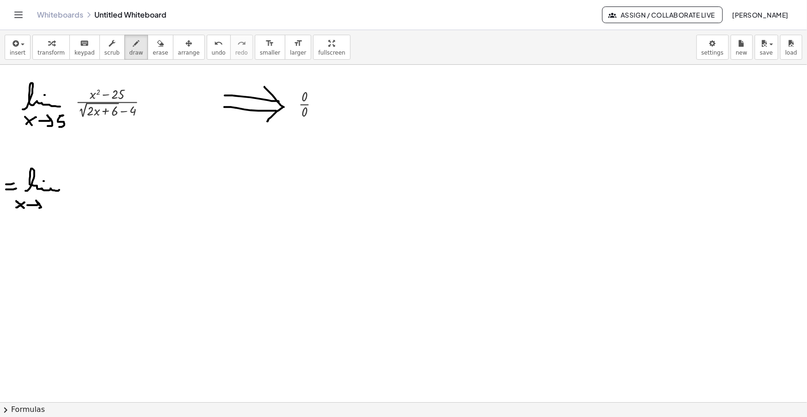
drag, startPoint x: 27, startPoint y: 205, endPoint x: 34, endPoint y: 209, distance: 7.7
drag, startPoint x: 48, startPoint y: 201, endPoint x: 44, endPoint y: 210, distance: 9.7
click at [6, 51] on button "insert" at bounding box center [18, 47] width 26 height 25
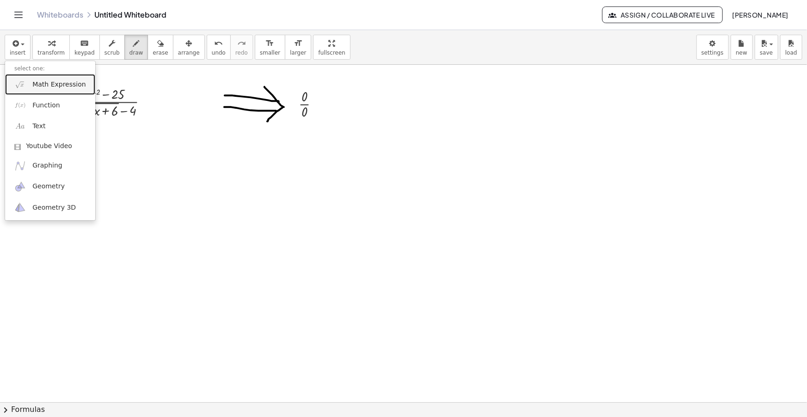
click at [49, 86] on span "Math Expression" at bounding box center [58, 84] width 53 height 9
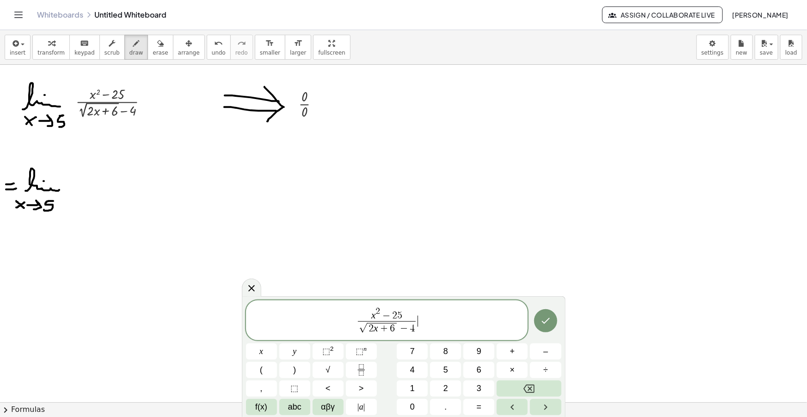
click at [423, 322] on span "x 2 − 2 5 √ 2 x + 6 − 4 ​ ​" at bounding box center [387, 321] width 282 height 30
drag, startPoint x: 414, startPoint y: 329, endPoint x: 364, endPoint y: 324, distance: 50.2
click at [445, 320] on span "x 2 − 2 5 √ 2 x + 6 − 4 ​" at bounding box center [387, 321] width 282 height 30
click at [439, 311] on span "−" at bounding box center [439, 316] width 12 height 10
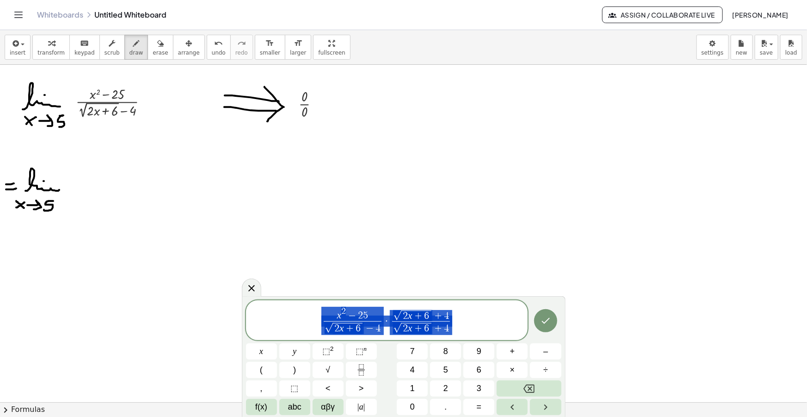
drag, startPoint x: 452, startPoint y: 322, endPoint x: 300, endPoint y: 312, distance: 152.9
click at [300, 312] on span "x 2 − 2 5 √ 2 x + 6 − 4 ​ · √ 2 x + 6 + 4 √ 2 x + 6 + 4 ​" at bounding box center [387, 321] width 282 height 30
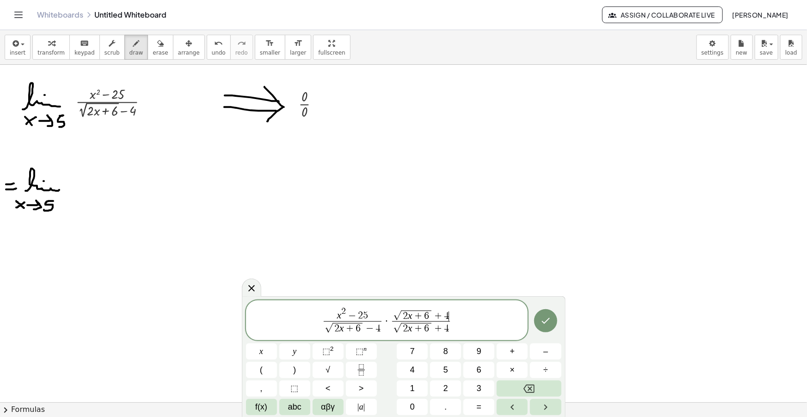
click at [449, 308] on span "x 2 − 2 5 √ 2 x + 6 − 4 ​ · √ 2 x + 6 + 4 ​ √ 2 x + 6 + 4 ​" at bounding box center [387, 321] width 282 height 30
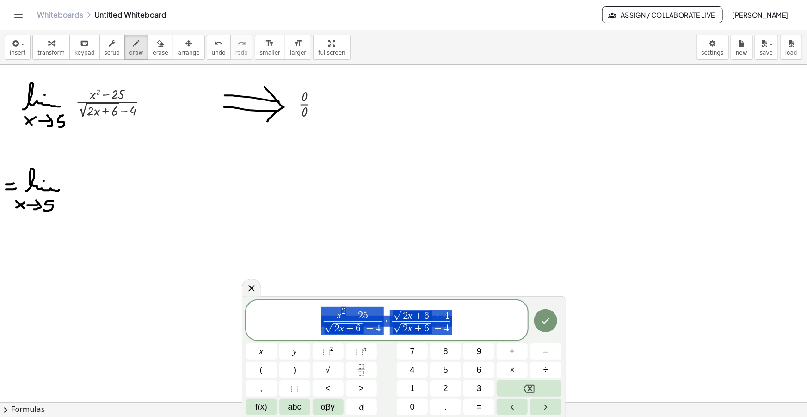
drag, startPoint x: 454, startPoint y: 319, endPoint x: 325, endPoint y: 322, distance: 129.1
click at [329, 322] on span "x 2 − 2 5 √ 2 x + 6 − 4 ​ · √ 2 x + 6 + 4 √ 2 x + 6 + 4 ​" at bounding box center [387, 321] width 282 height 30
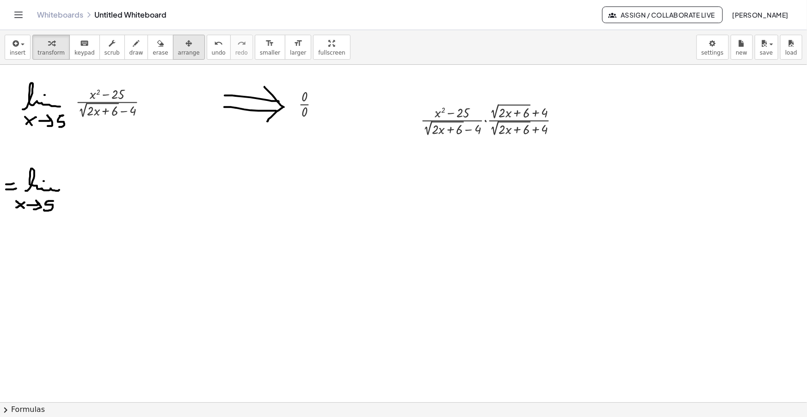
click at [178, 56] on span "arrange" at bounding box center [189, 53] width 22 height 6
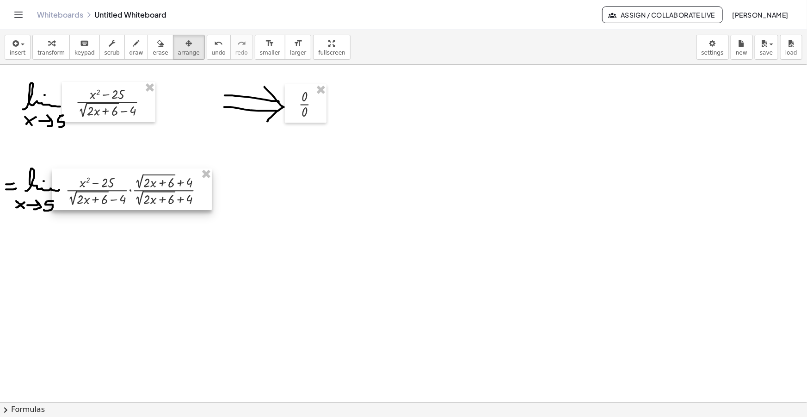
drag, startPoint x: 480, startPoint y: 121, endPoint x: 126, endPoint y: 188, distance: 360.3
click at [126, 188] on div at bounding box center [132, 189] width 160 height 42
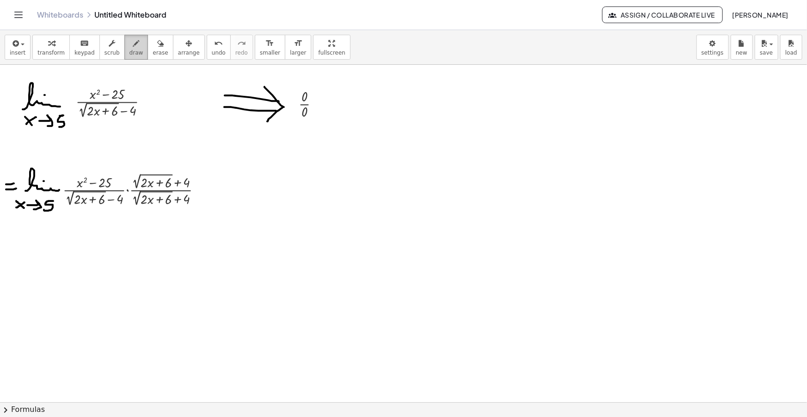
click at [130, 52] on span "draw" at bounding box center [137, 53] width 14 height 6
drag, startPoint x: 203, startPoint y: 188, endPoint x: 209, endPoint y: 187, distance: 6.1
drag, startPoint x: 201, startPoint y: 192, endPoint x: 209, endPoint y: 192, distance: 7.9
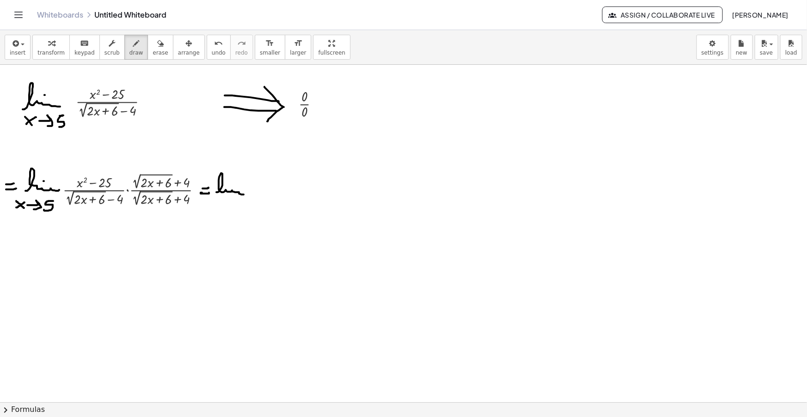
drag, startPoint x: 217, startPoint y: 192, endPoint x: 244, endPoint y: 194, distance: 27.4
drag, startPoint x: 217, startPoint y: 197, endPoint x: 219, endPoint y: 202, distance: 5.4
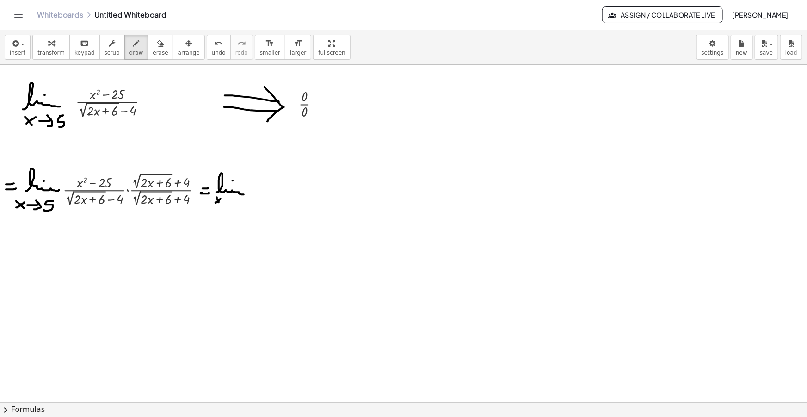
drag, startPoint x: 216, startPoint y: 203, endPoint x: 221, endPoint y: 198, distance: 7.2
drag, startPoint x: 229, startPoint y: 200, endPoint x: 229, endPoint y: 205, distance: 5.1
drag, startPoint x: 235, startPoint y: 199, endPoint x: 234, endPoint y: 207, distance: 8.1
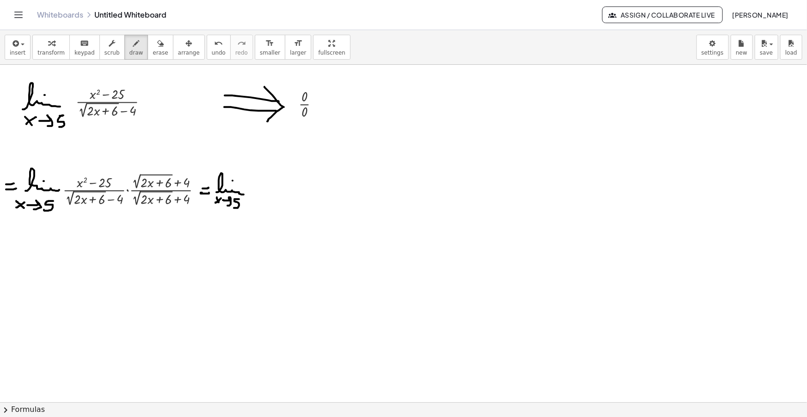
click at [17, 50] on span "insert" at bounding box center [18, 53] width 16 height 6
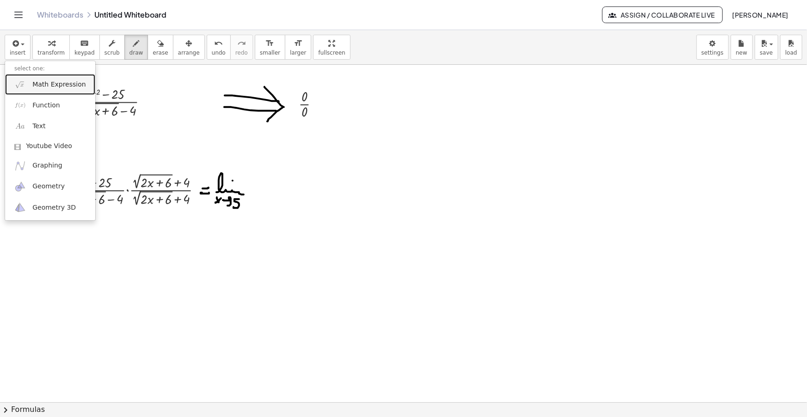
click at [49, 87] on span "Math Expression" at bounding box center [58, 84] width 53 height 9
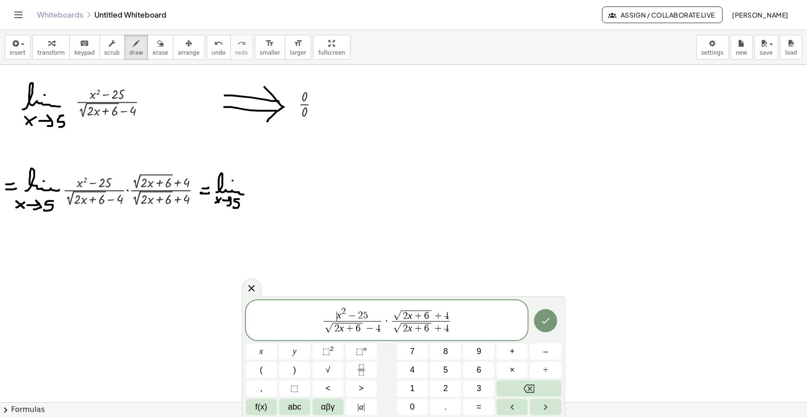
click at [338, 313] on var "x" at bounding box center [339, 315] width 5 height 11
drag, startPoint x: 446, startPoint y: 315, endPoint x: 432, endPoint y: 315, distance: 14.3
click at [432, 315] on span "√ 2 x + 6 + 4" at bounding box center [421, 316] width 58 height 12
drag, startPoint x: 449, startPoint y: 314, endPoint x: 402, endPoint y: 314, distance: 46.3
click at [402, 314] on span "√ 2 x + 6 + 4" at bounding box center [421, 316] width 58 height 12
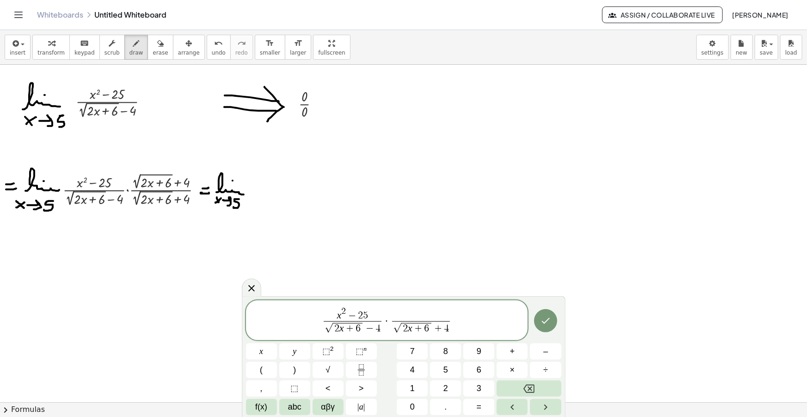
drag, startPoint x: 336, startPoint y: 315, endPoint x: 342, endPoint y: 326, distance: 13.3
click at [336, 315] on span "x 2 − 2 5" at bounding box center [353, 314] width 58 height 14
click at [332, 329] on span "√" at bounding box center [329, 328] width 8 height 10
click at [374, 325] on span "​ 2 x + 6 − 4" at bounding box center [352, 327] width 110 height 12
drag, startPoint x: 378, startPoint y: 328, endPoint x: 354, endPoint y: 324, distance: 23.9
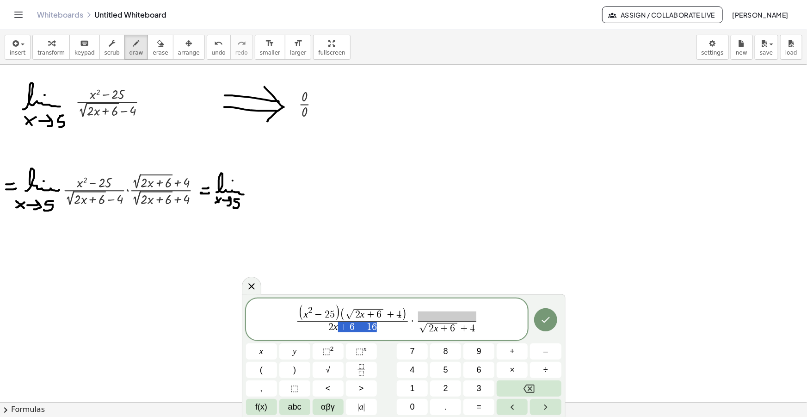
click at [343, 329] on span "2 x + 6 − 1 6" at bounding box center [352, 327] width 110 height 12
drag, startPoint x: 476, startPoint y: 323, endPoint x: 420, endPoint y: 322, distance: 56.0
click at [419, 322] on span "√ 2 x + 6 + 4" at bounding box center [447, 328] width 58 height 14
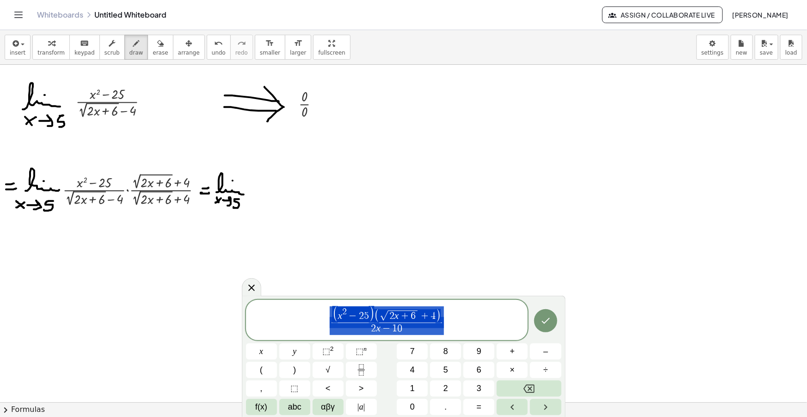
drag, startPoint x: 445, startPoint y: 323, endPoint x: 334, endPoint y: 319, distance: 111.1
click at [334, 319] on span "( x 2 − 2 5 ) ( √ 2 x + 6 + 4 ) 2 x − 1 0 ​" at bounding box center [387, 320] width 282 height 31
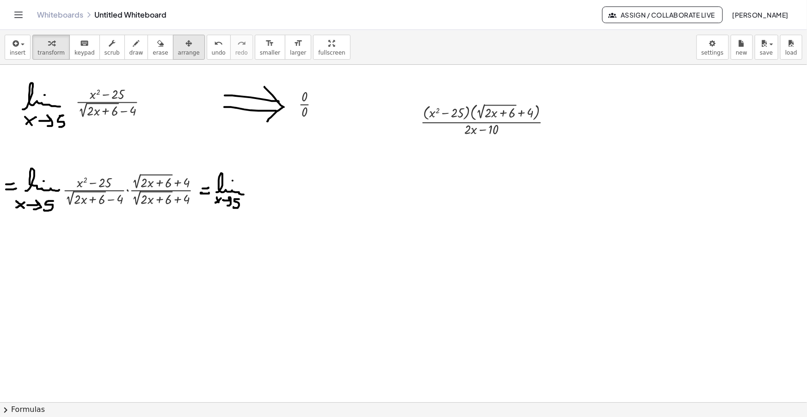
click at [186, 47] on icon "button" at bounding box center [189, 43] width 6 height 11
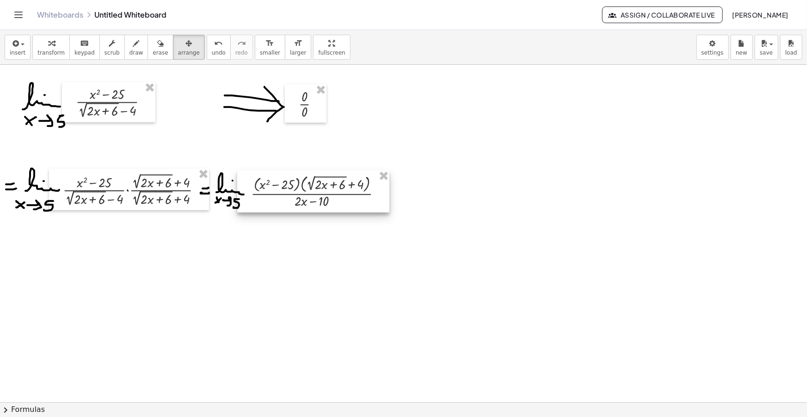
drag, startPoint x: 409, startPoint y: 150, endPoint x: 295, endPoint y: 206, distance: 127.7
click at [295, 206] on div at bounding box center [313, 191] width 152 height 42
click at [11, 53] on span "insert" at bounding box center [18, 53] width 16 height 6
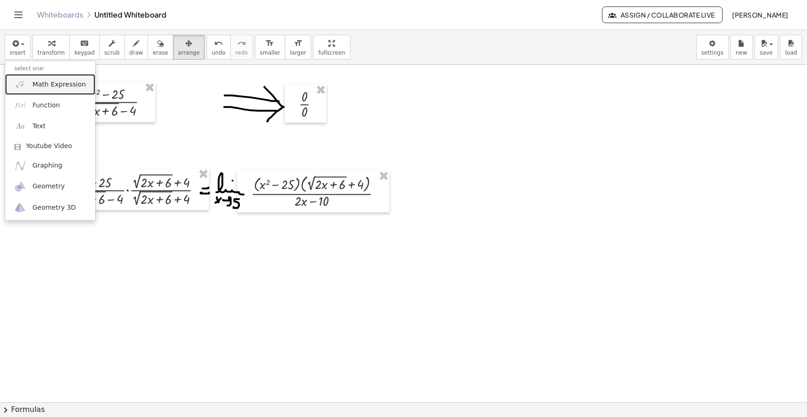
click at [47, 83] on span "Math Expression" at bounding box center [58, 84] width 53 height 9
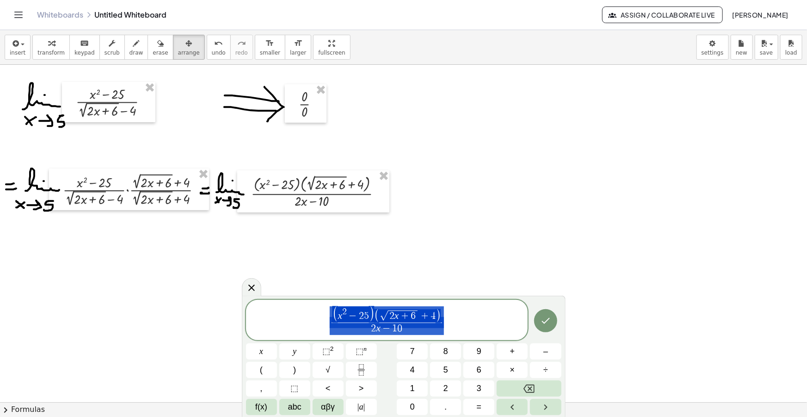
drag, startPoint x: 456, startPoint y: 330, endPoint x: 307, endPoint y: 319, distance: 149.4
click at [309, 319] on span "( x 2 − 2 5 ) ( √ 2 x + 6 + 4 ) 2 x − 1 0 ​" at bounding box center [387, 320] width 282 height 31
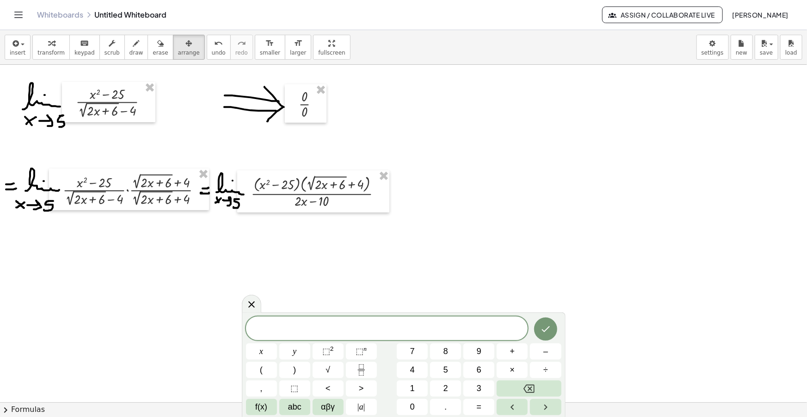
click at [391, 35] on div "insert select one: Math Expression Function Text Youtube Video Graphing Geometr…" at bounding box center [403, 47] width 807 height 35
click at [415, 333] on span "​" at bounding box center [387, 329] width 282 height 13
click at [405, 334] on span "​" at bounding box center [387, 329] width 282 height 13
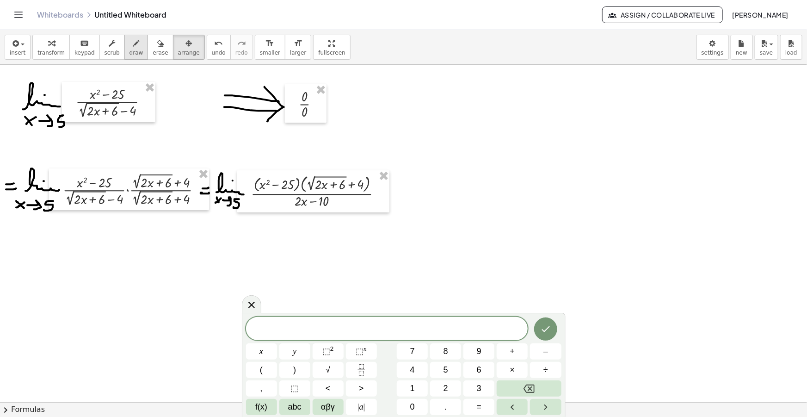
click at [133, 41] on icon "button" at bounding box center [136, 43] width 6 height 11
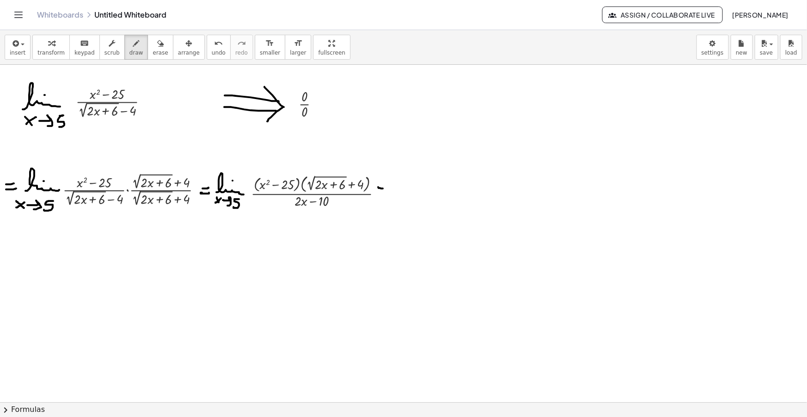
drag, startPoint x: 378, startPoint y: 187, endPoint x: 384, endPoint y: 188, distance: 5.7
drag, startPoint x: 377, startPoint y: 195, endPoint x: 384, endPoint y: 195, distance: 7.9
drag, startPoint x: 402, startPoint y: 194, endPoint x: 433, endPoint y: 192, distance: 31.6
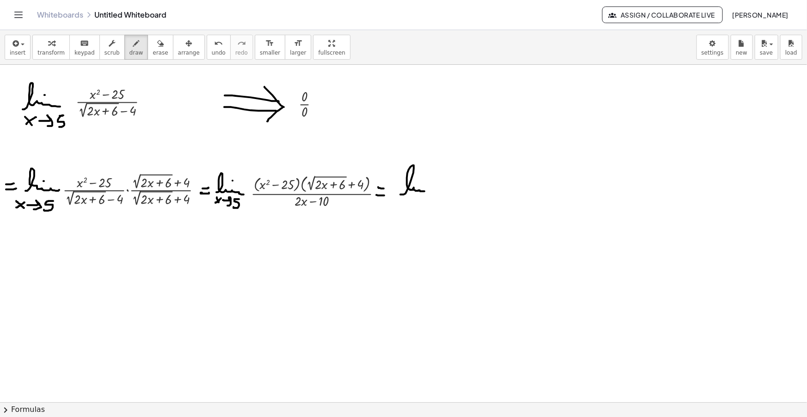
drag, startPoint x: 397, startPoint y: 201, endPoint x: 405, endPoint y: 208, distance: 9.8
drag, startPoint x: 397, startPoint y: 208, endPoint x: 407, endPoint y: 201, distance: 12.3
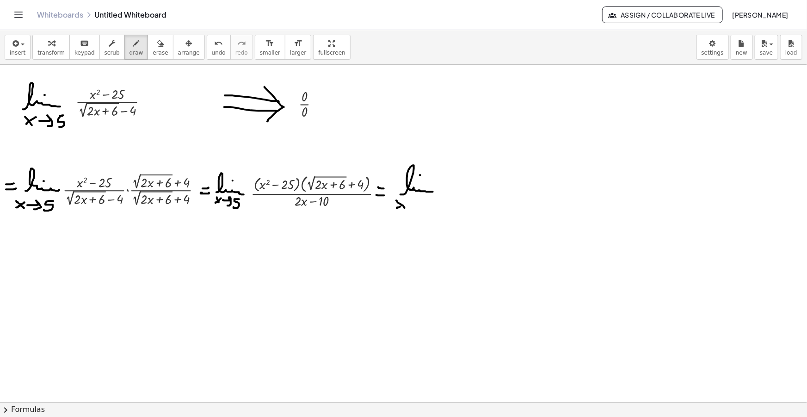
drag, startPoint x: 427, startPoint y: 198, endPoint x: 425, endPoint y: 206, distance: 8.1
click at [20, 43] on div "button" at bounding box center [18, 42] width 16 height 11
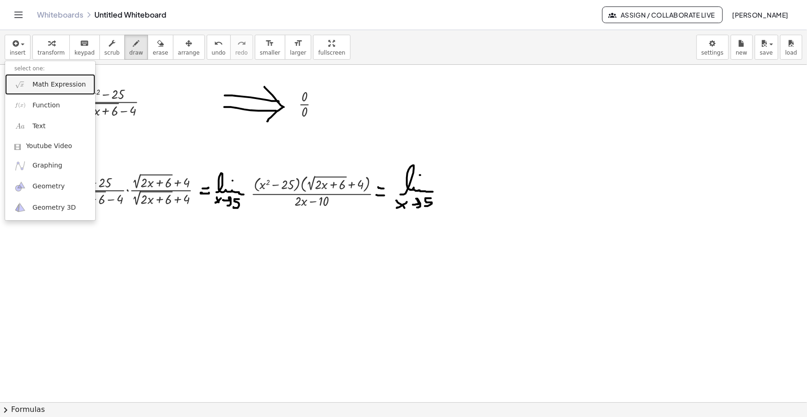
click at [56, 77] on link "Math Expression" at bounding box center [50, 84] width 90 height 21
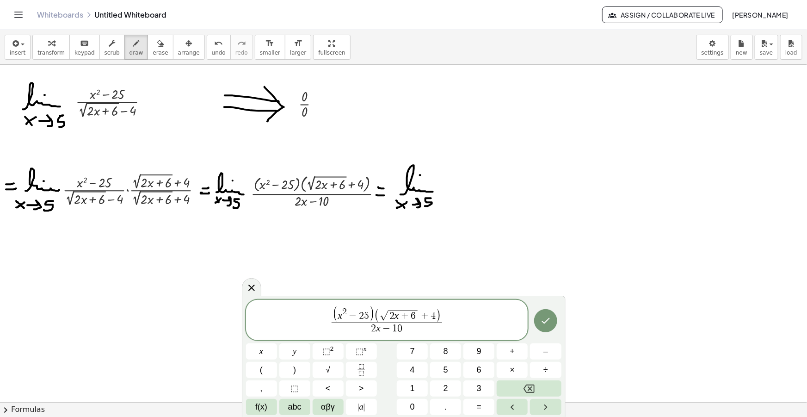
click at [368, 314] on span "x 2 − 2 5" at bounding box center [353, 314] width 31 height 14
drag, startPoint x: 375, startPoint y: 315, endPoint x: 347, endPoint y: 315, distance: 28.2
click at [347, 315] on span "( x 2 − 2 5 ) ( √ 2 x + 6 + 4 )" at bounding box center [387, 314] width 110 height 16
click at [354, 316] on span at bounding box center [353, 316] width 5 height 10
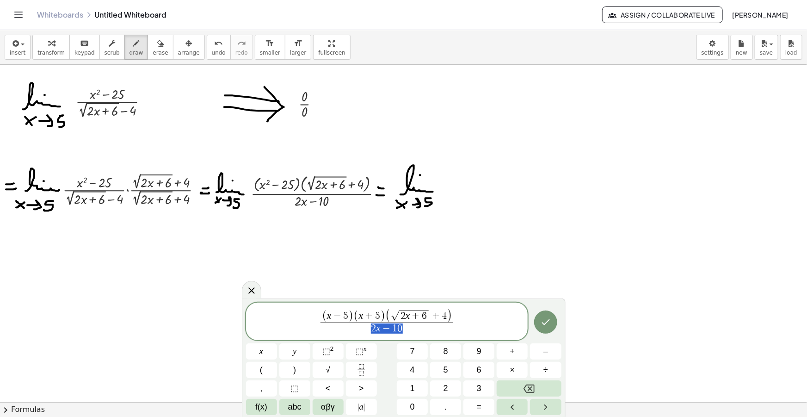
drag, startPoint x: 402, startPoint y: 328, endPoint x: 371, endPoint y: 330, distance: 31.5
click at [371, 330] on span "2 x − 1 0" at bounding box center [387, 328] width 132 height 12
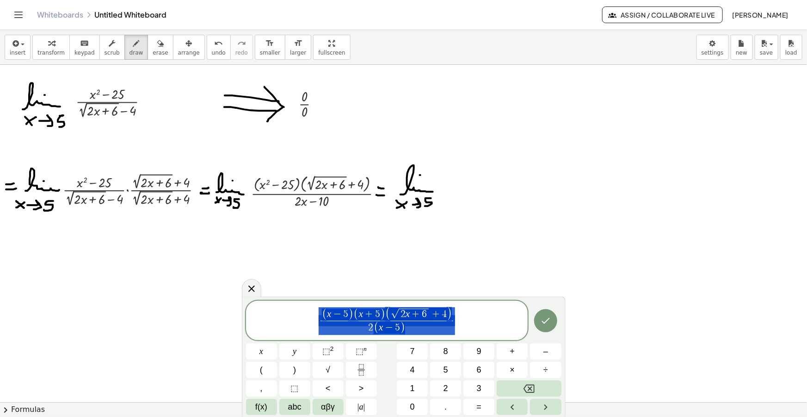
drag, startPoint x: 419, startPoint y: 327, endPoint x: 313, endPoint y: 303, distance: 108.4
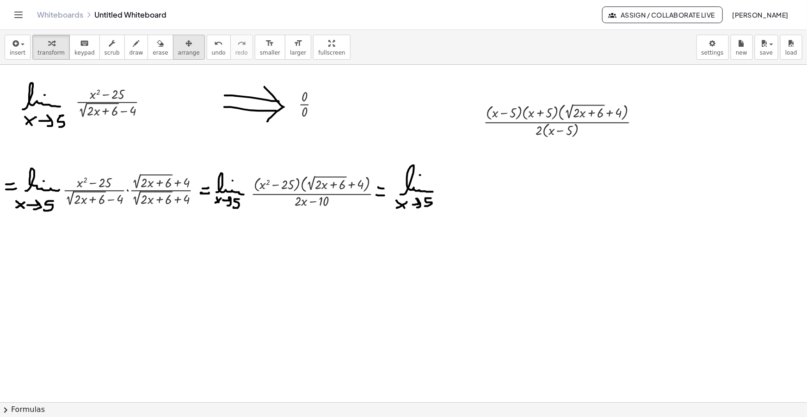
click at [180, 50] on span "arrange" at bounding box center [189, 53] width 22 height 6
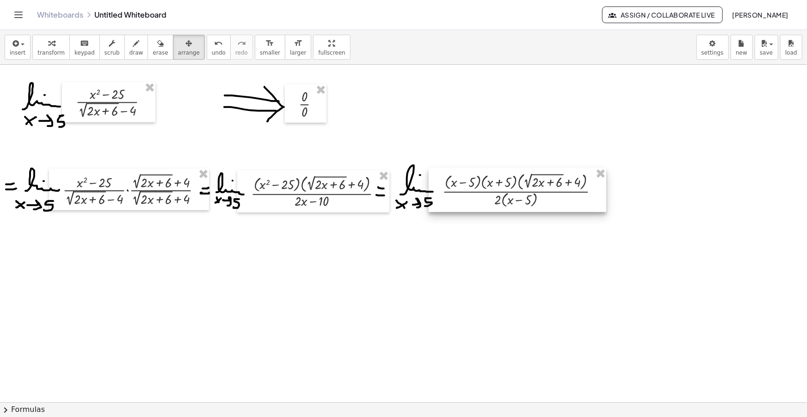
drag, startPoint x: 551, startPoint y: 140, endPoint x: 514, endPoint y: 190, distance: 62.3
click at [514, 190] on div at bounding box center [518, 190] width 178 height 44
click at [133, 44] on icon "button" at bounding box center [136, 43] width 6 height 11
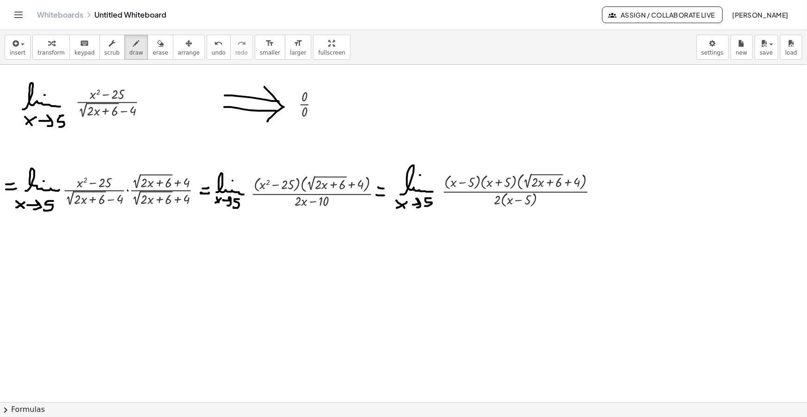
drag, startPoint x: 606, startPoint y: 189, endPoint x: 614, endPoint y: 190, distance: 8.3
drag, startPoint x: 607, startPoint y: 197, endPoint x: 616, endPoint y: 197, distance: 9.7
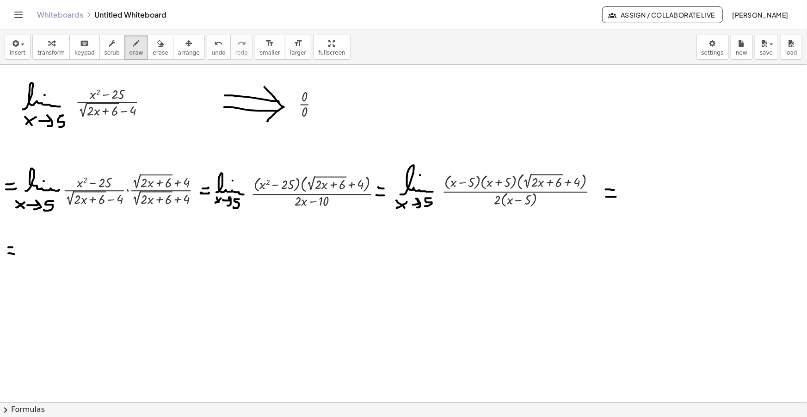
drag, startPoint x: 8, startPoint y: 253, endPoint x: 15, endPoint y: 254, distance: 6.5
drag, startPoint x: 19, startPoint y: 255, endPoint x: 53, endPoint y: 254, distance: 34.7
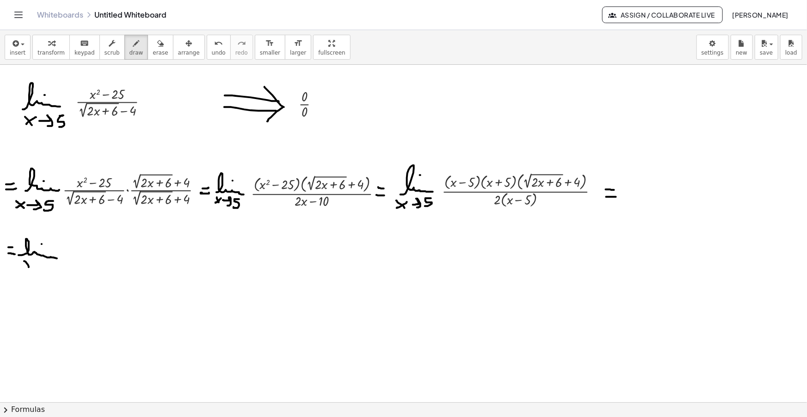
drag, startPoint x: 24, startPoint y: 261, endPoint x: 29, endPoint y: 267, distance: 7.6
drag, startPoint x: 36, startPoint y: 265, endPoint x: 40, endPoint y: 267, distance: 5.4
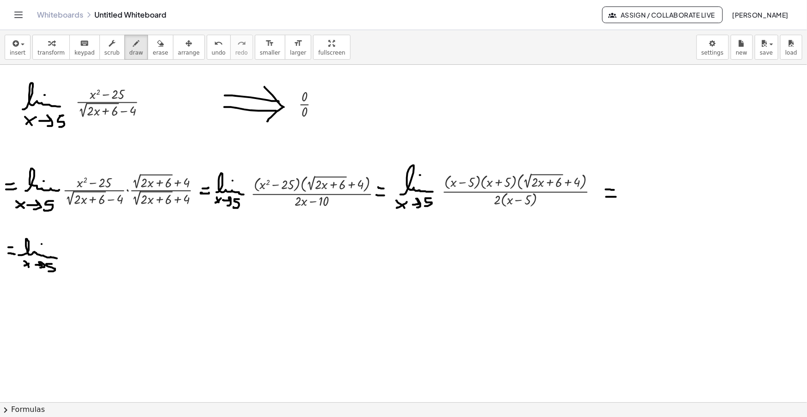
drag, startPoint x: 50, startPoint y: 264, endPoint x: 47, endPoint y: 271, distance: 7.9
click at [26, 50] on button "insert" at bounding box center [18, 47] width 26 height 25
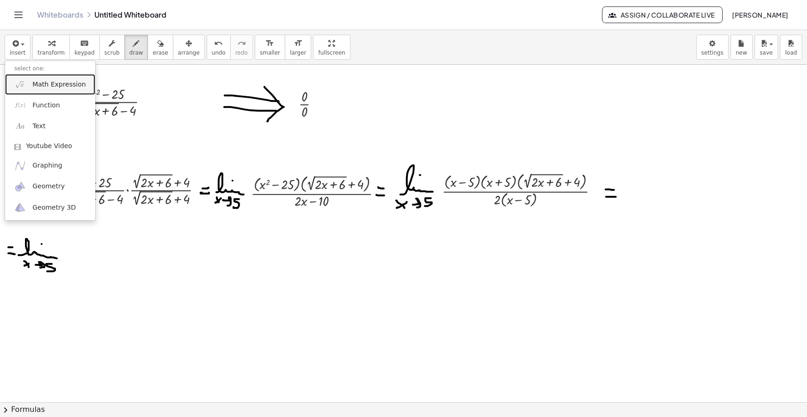
click at [46, 85] on span "Math Expression" at bounding box center [58, 84] width 53 height 9
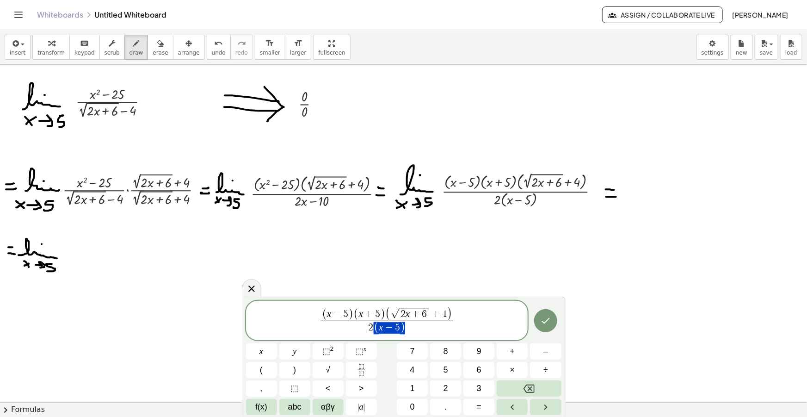
drag, startPoint x: 398, startPoint y: 328, endPoint x: 384, endPoint y: 330, distance: 14.1
click at [384, 330] on span "2 ( x − 5 )" at bounding box center [387, 328] width 132 height 14
drag, startPoint x: 353, startPoint y: 315, endPoint x: 328, endPoint y: 315, distance: 24.1
click at [462, 324] on span "​ ( x + 5 ) ( √ 2 x + 6 + 4 ) 2 ​" at bounding box center [387, 322] width 282 height 28
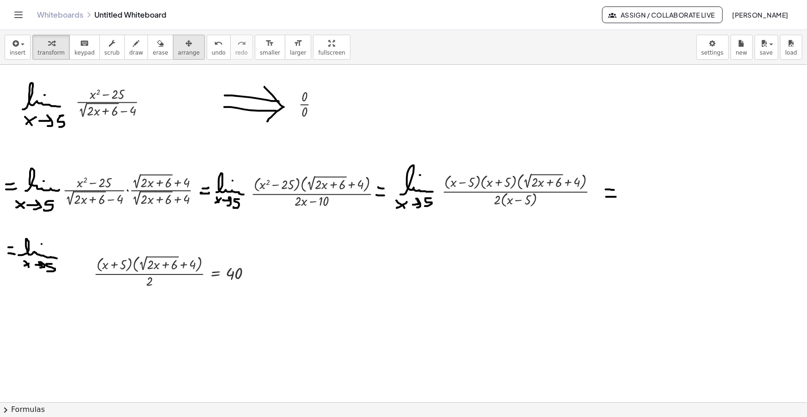
click at [180, 50] on span "arrange" at bounding box center [189, 53] width 22 height 6
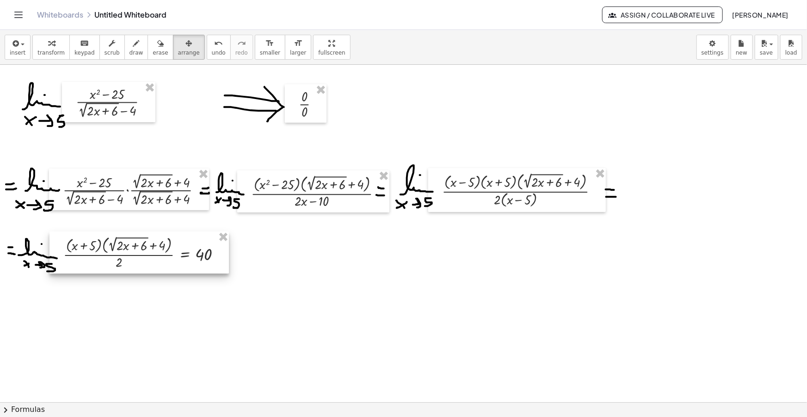
drag, startPoint x: 143, startPoint y: 282, endPoint x: 113, endPoint y: 263, distance: 35.9
click at [113, 263] on div at bounding box center [140, 252] width 180 height 42
